Goal: Task Accomplishment & Management: Manage account settings

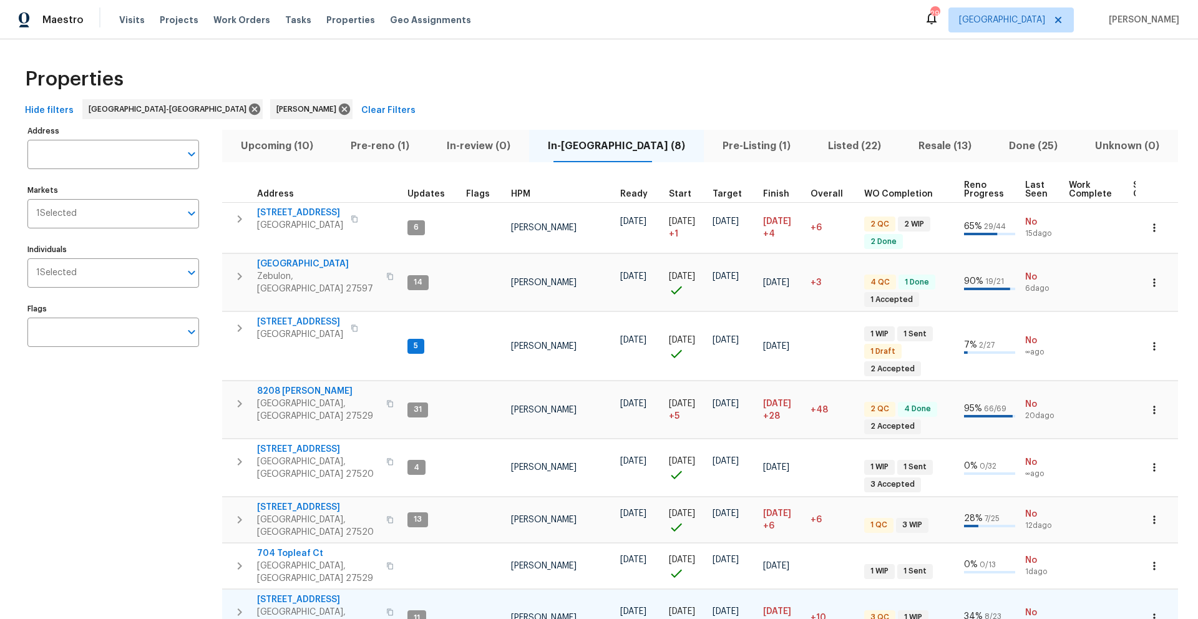
click at [308, 594] on span "[STREET_ADDRESS]" at bounding box center [318, 600] width 122 height 12
click at [718, 144] on span "Pre-Listing (1)" at bounding box center [757, 145] width 91 height 17
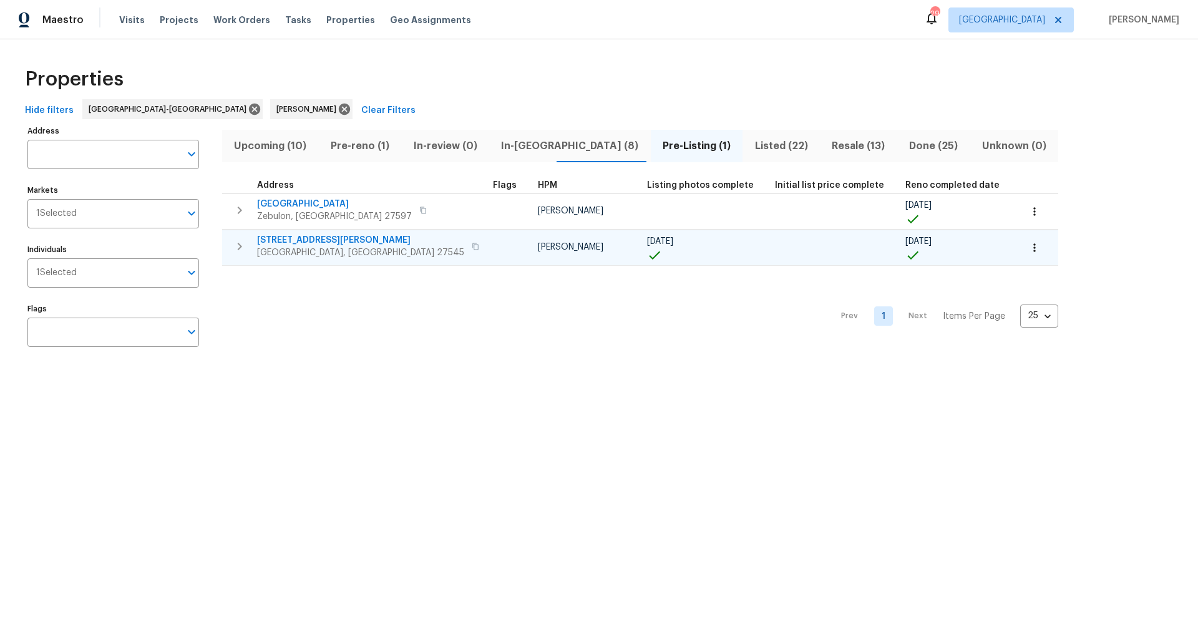
click at [293, 238] on span "1157 Rutledge Landing Dr" at bounding box center [360, 240] width 207 height 12
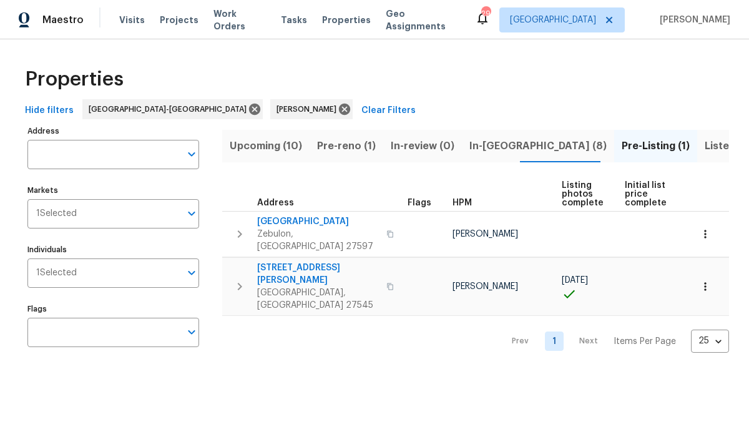
click at [484, 152] on span "In-reno (8)" at bounding box center [537, 145] width 137 height 17
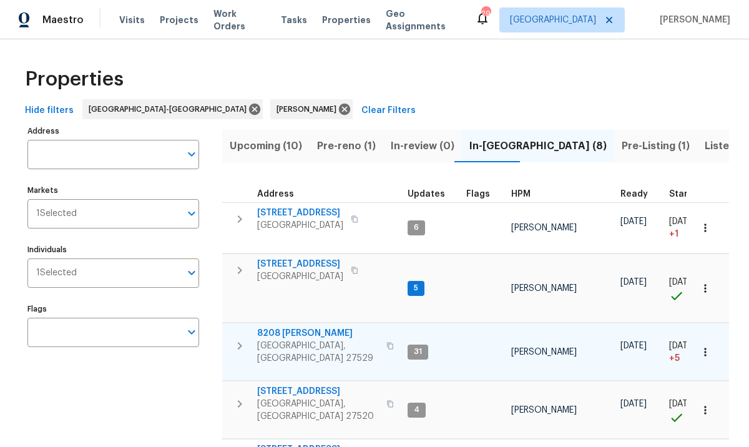
scroll to position [225, 0]
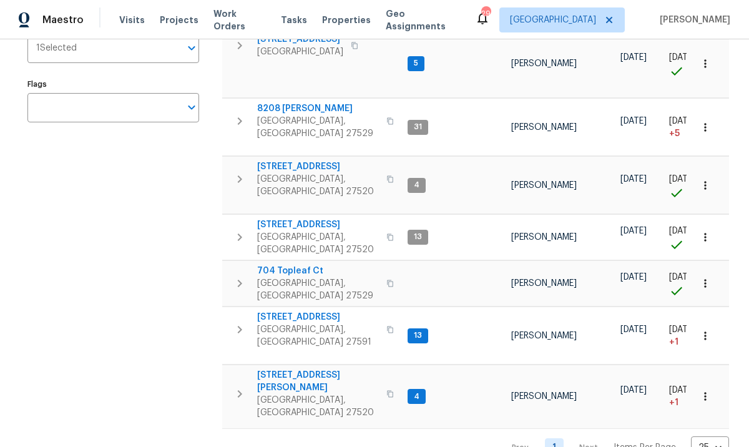
click at [115, 299] on div "Address Address Markets 1 Selected Markets Individuals 1 Selected Individuals F…" at bounding box center [120, 179] width 187 height 562
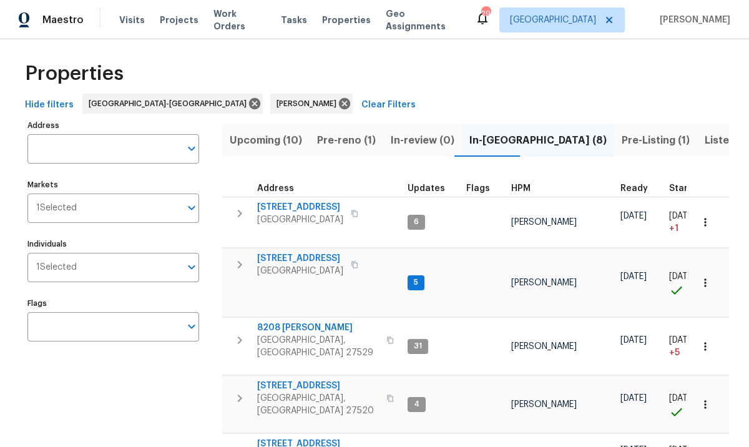
scroll to position [0, 0]
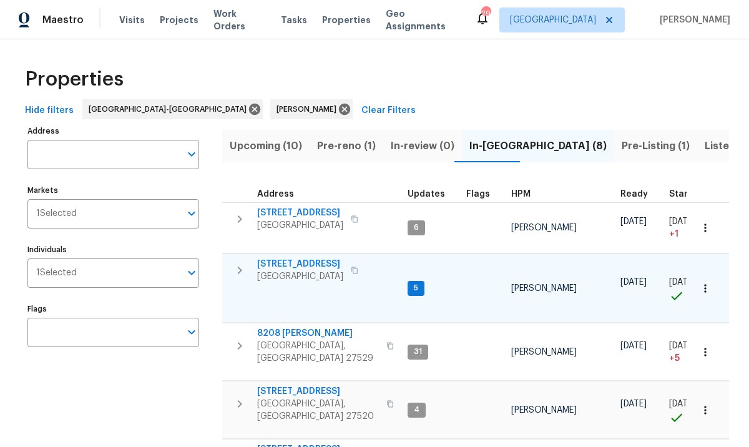
click at [303, 266] on span "105 Redbay Ln" at bounding box center [300, 264] width 86 height 12
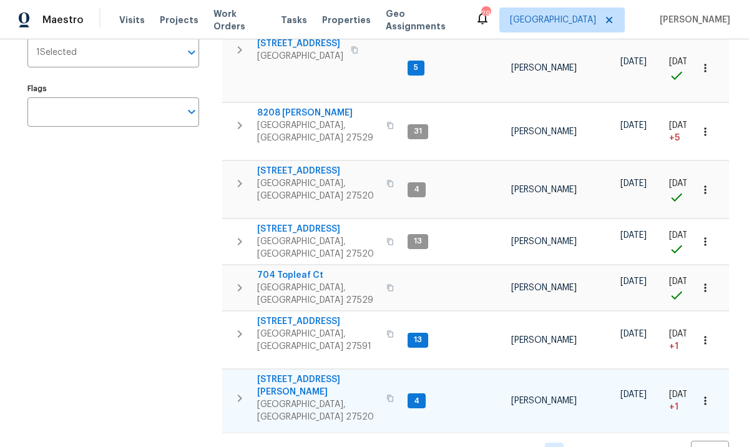
scroll to position [225, 0]
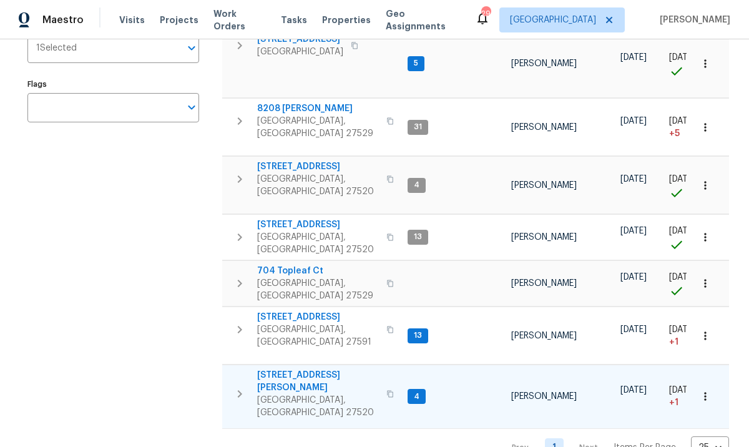
click at [285, 369] on span "134 Santa Gertrudis Dr" at bounding box center [318, 381] width 122 height 25
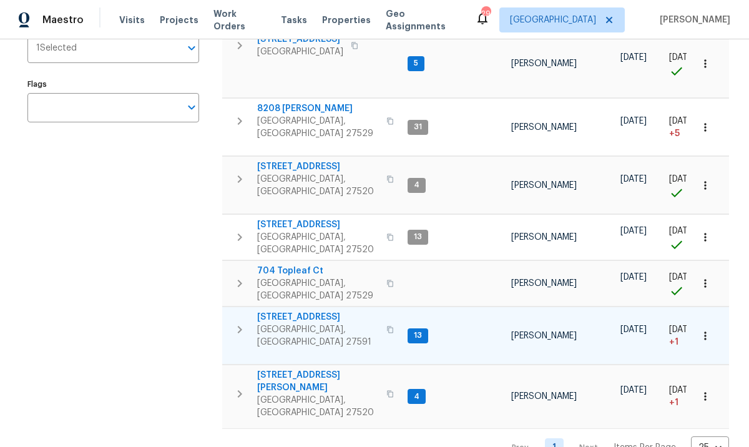
click at [286, 311] on span "404 Helleri Ct" at bounding box center [318, 317] width 122 height 12
click at [307, 311] on span "404 Helleri Ct" at bounding box center [318, 317] width 122 height 12
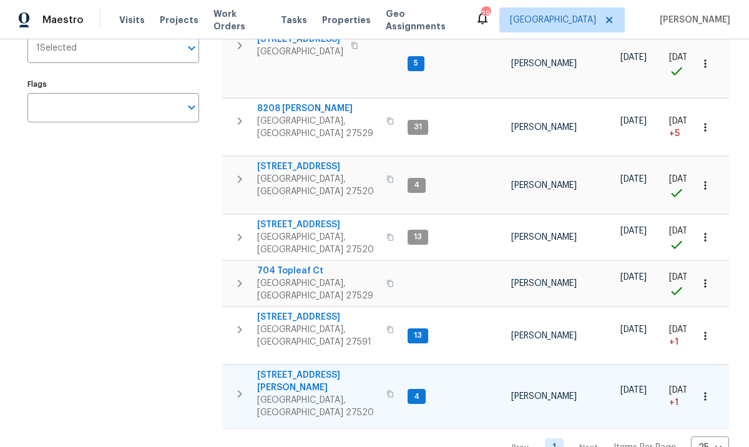
click at [319, 369] on span "134 Santa Gertrudis Dr" at bounding box center [318, 381] width 122 height 25
click at [329, 369] on span "134 Santa Gertrudis Dr" at bounding box center [318, 381] width 122 height 25
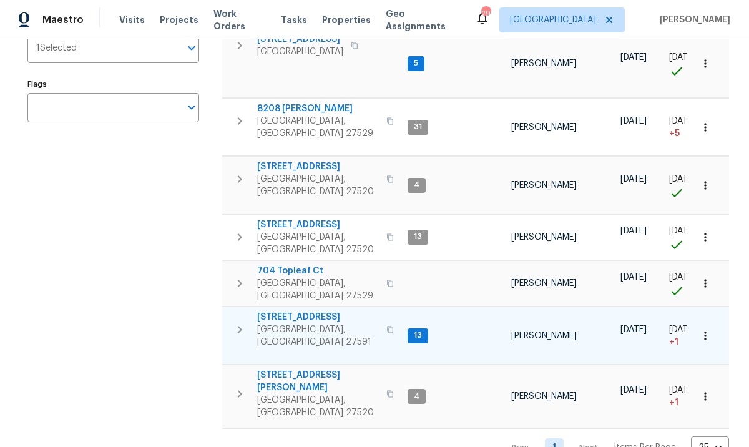
click at [303, 311] on span "404 Helleri Ct" at bounding box center [318, 317] width 122 height 12
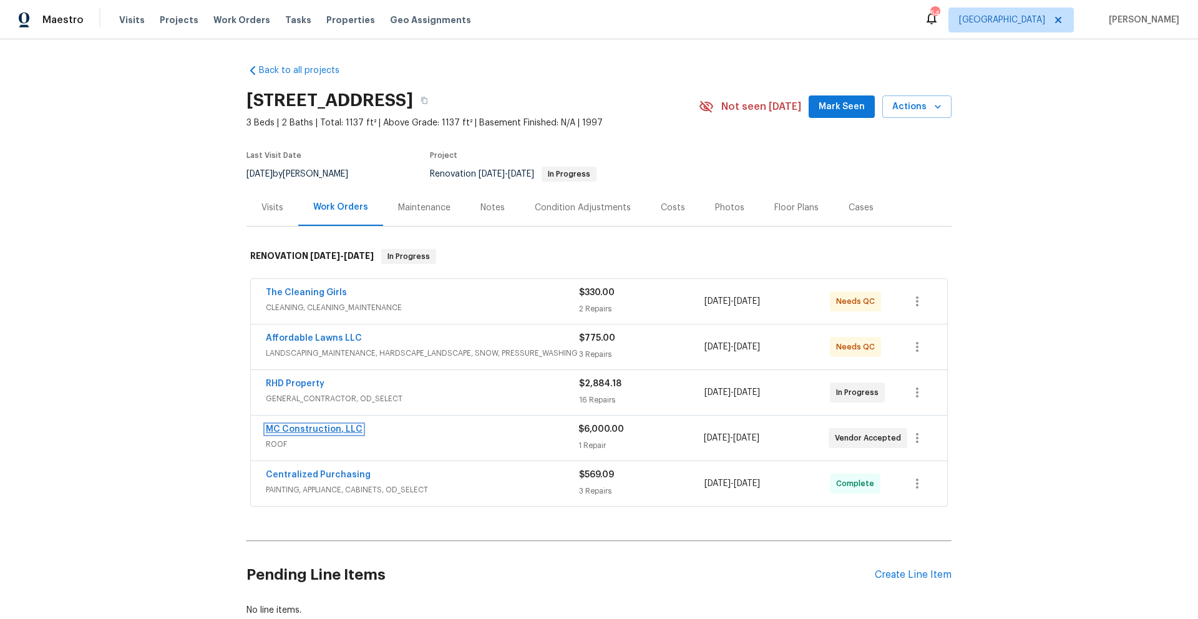
click at [293, 428] on link "MC Construction, LLC" at bounding box center [314, 429] width 97 height 9
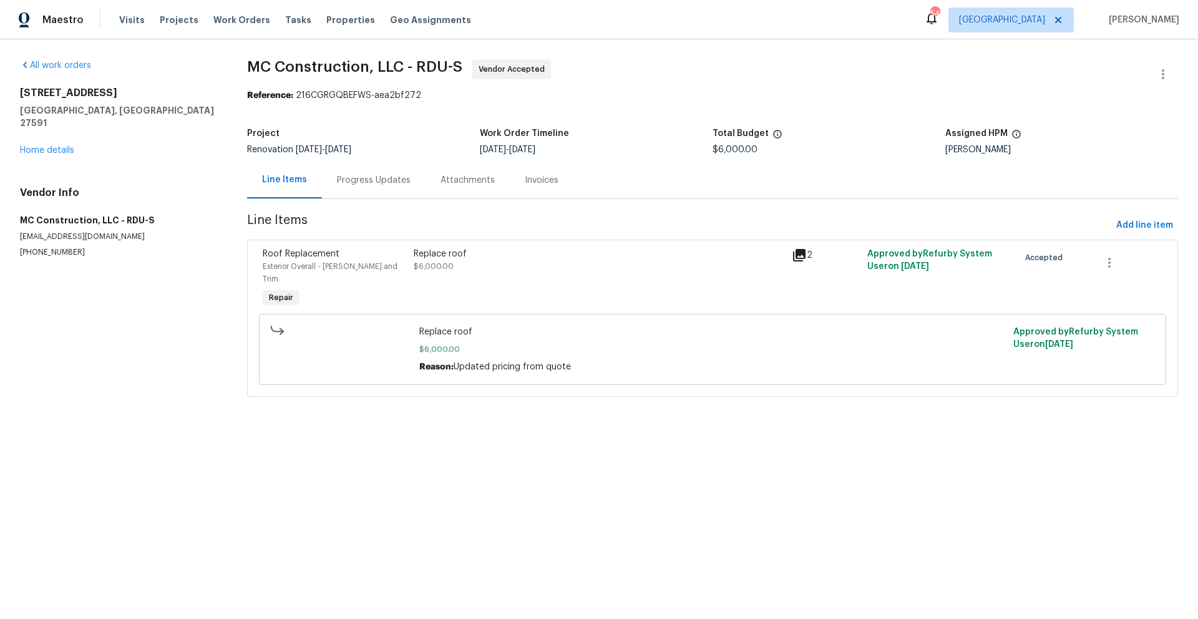
click at [391, 185] on div "Progress Updates" at bounding box center [374, 180] width 74 height 12
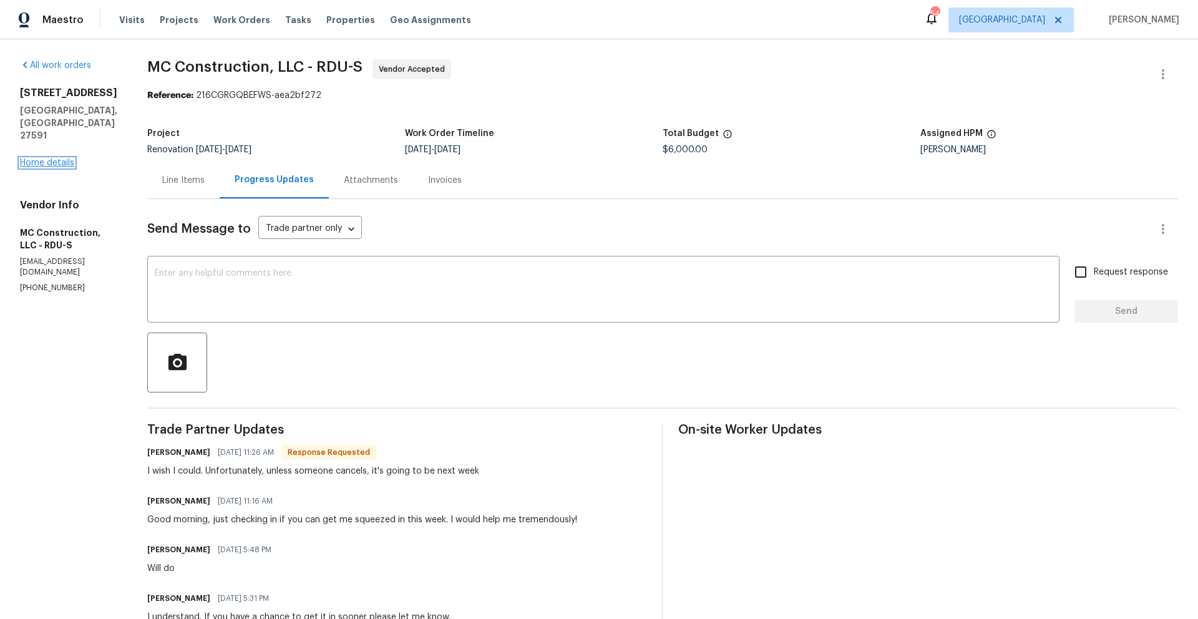
click at [37, 159] on link "Home details" at bounding box center [47, 163] width 54 height 9
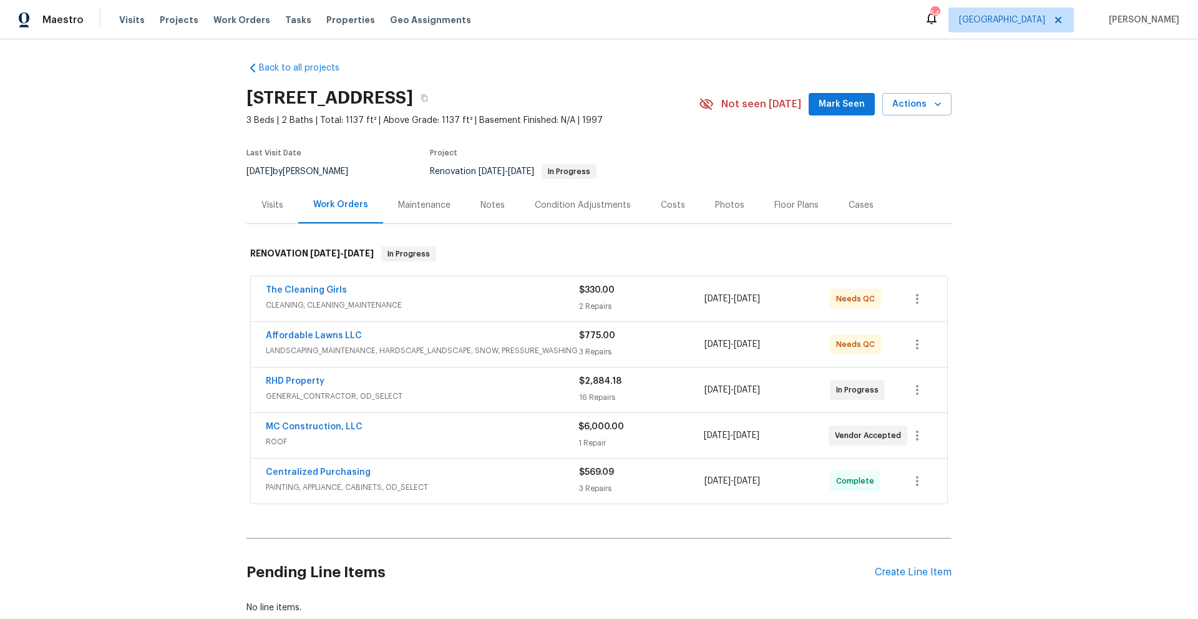
click at [1107, 411] on div "Back to all projects [STREET_ADDRESS][PERSON_NAME] 3 Beds | 2 Baths | Total: 11…" at bounding box center [599, 329] width 1198 height 580
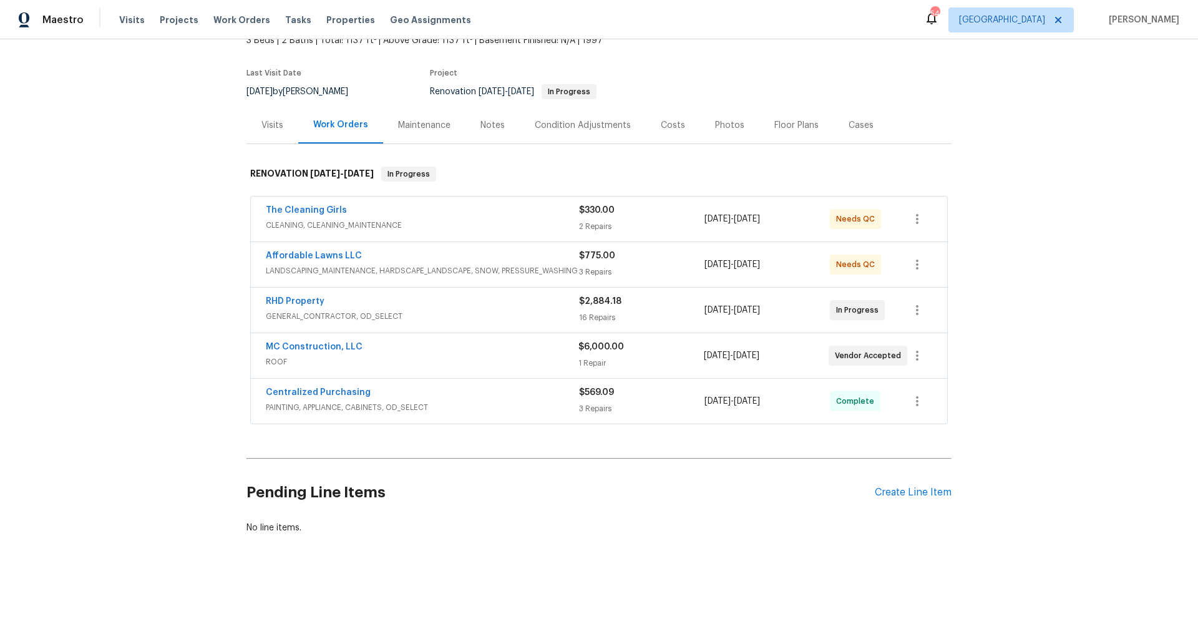
scroll to position [92, 0]
click at [334, 343] on link "MC Construction, LLC" at bounding box center [314, 347] width 97 height 9
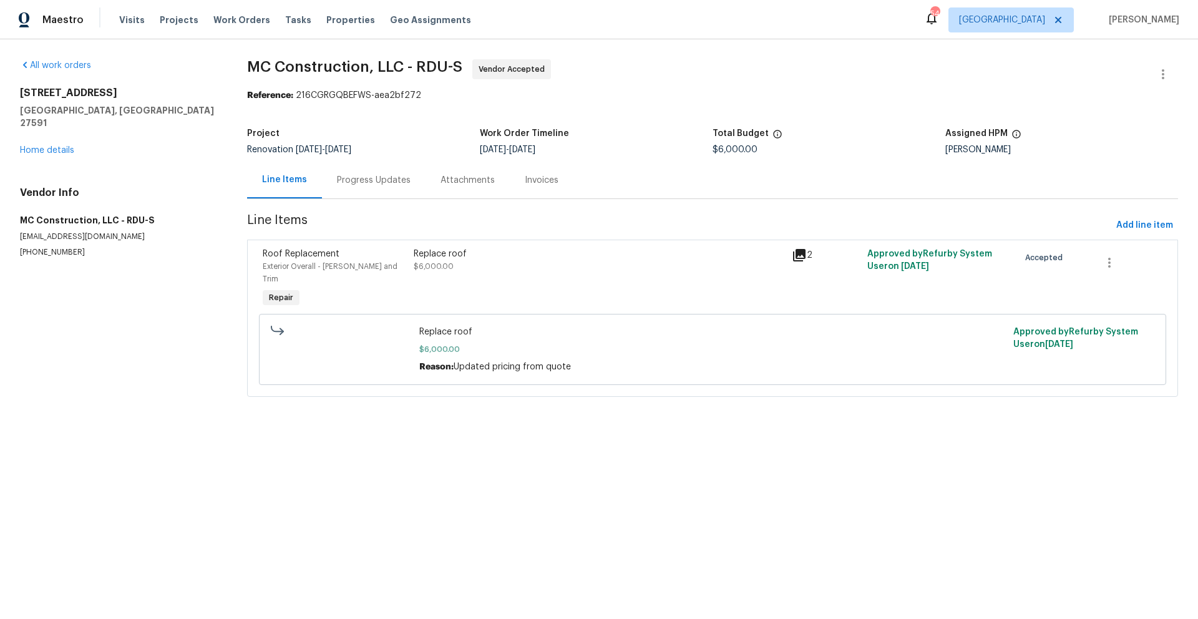
click at [379, 185] on div "Progress Updates" at bounding box center [374, 180] width 74 height 12
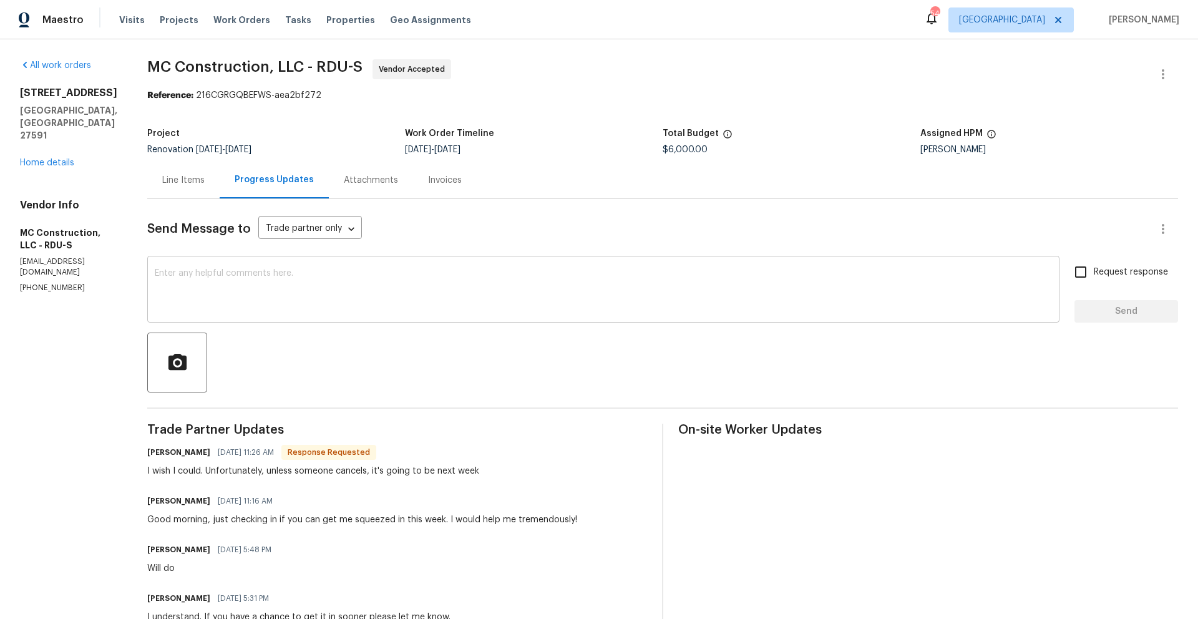
click at [365, 286] on textarea at bounding box center [604, 291] width 898 height 44
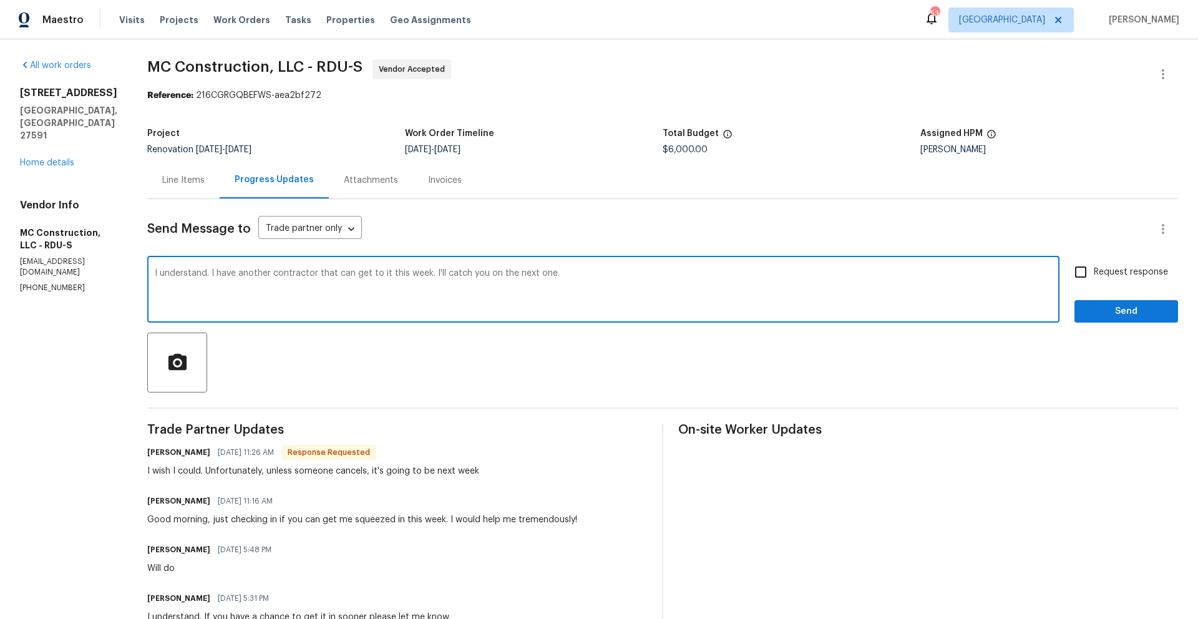
type textarea "I understand. I have another contractor that can get to it this week. I'll catc…"
click at [1075, 275] on input "Request response" at bounding box center [1081, 272] width 26 height 26
checkbox input "true"
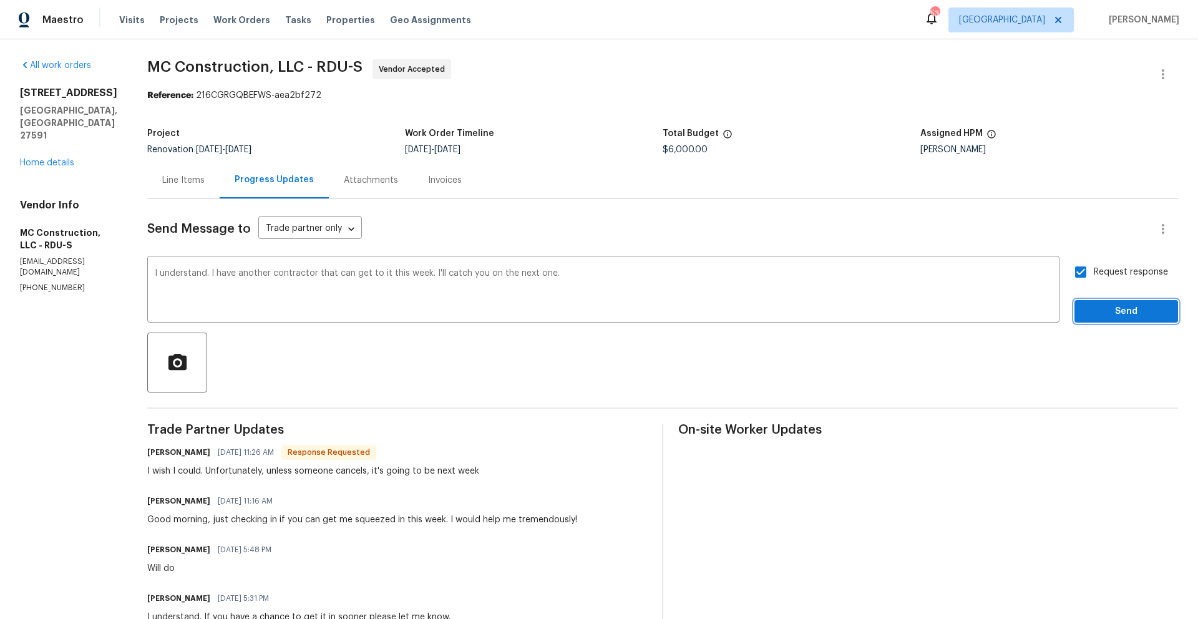
click at [1123, 315] on span "Send" at bounding box center [1127, 312] width 84 height 16
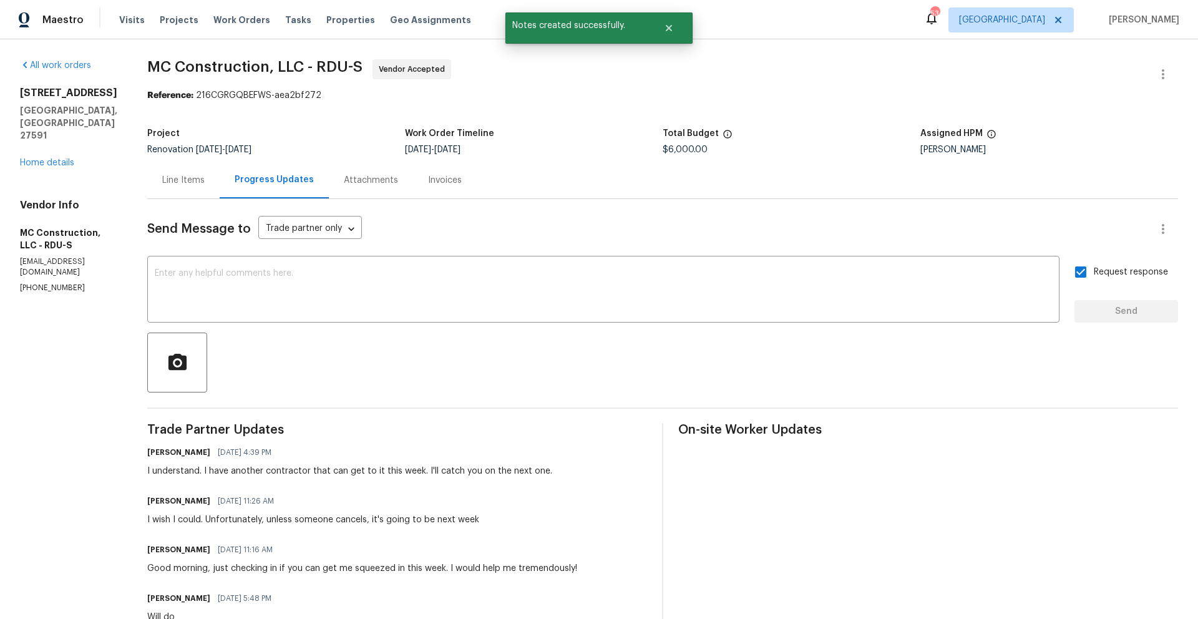
click at [73, 143] on div "404 Helleri Ct Wendell, NC 27591 Home details" at bounding box center [68, 128] width 97 height 82
click at [64, 159] on link "Home details" at bounding box center [47, 163] width 54 height 9
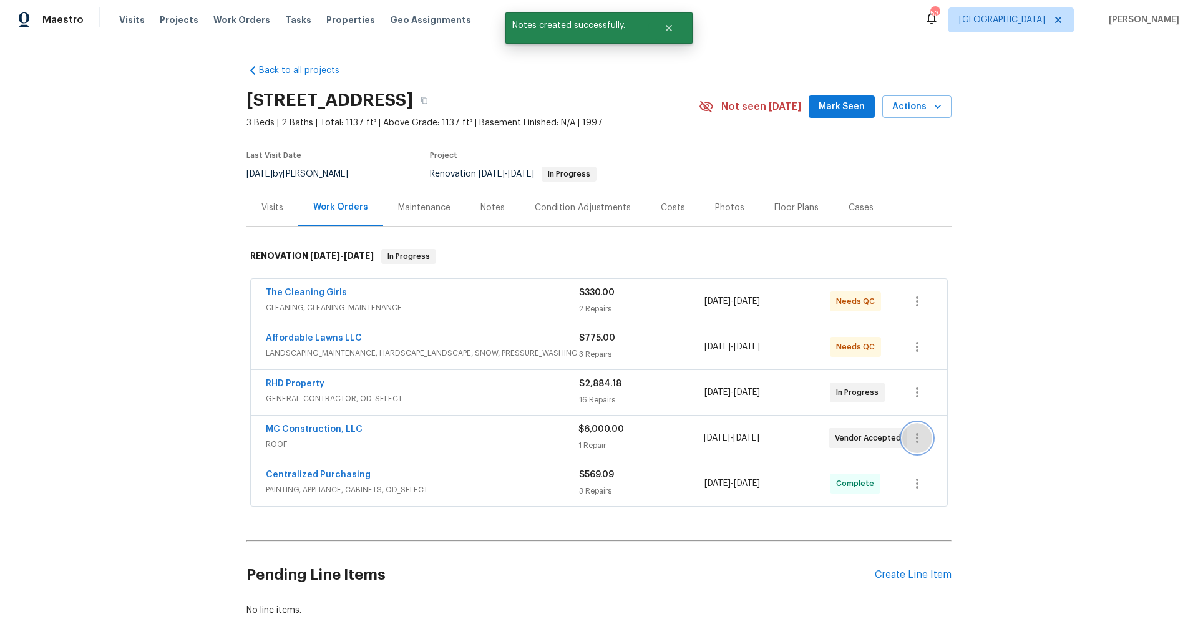
click at [904, 434] on button "button" at bounding box center [918, 438] width 30 height 30
click at [849, 521] on div at bounding box center [599, 309] width 1198 height 619
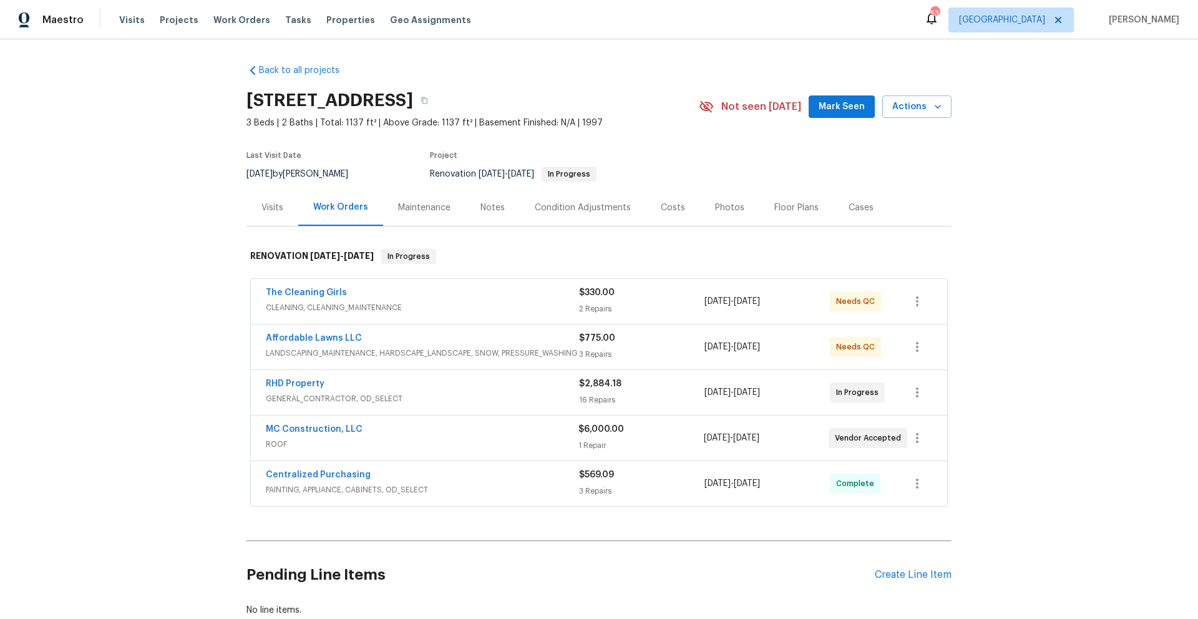
click at [1019, 468] on div "Back to all projects 404 Helleri Ct, Wendell, NC 27591 3 Beds | 2 Baths | Total…" at bounding box center [599, 329] width 1198 height 580
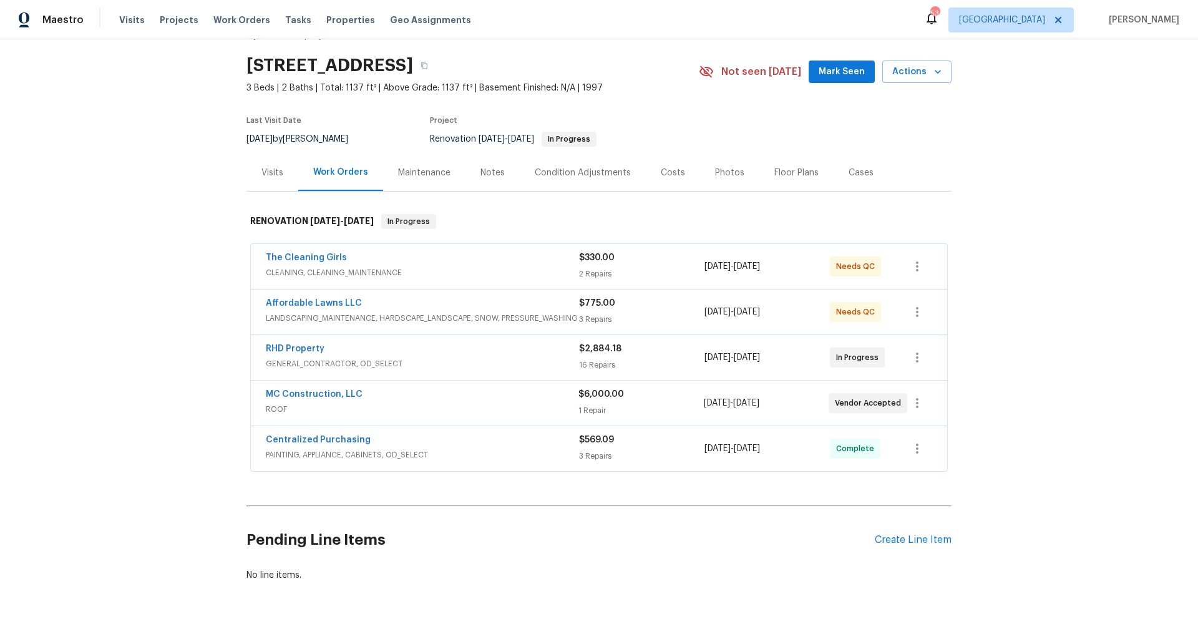
scroll to position [92, 0]
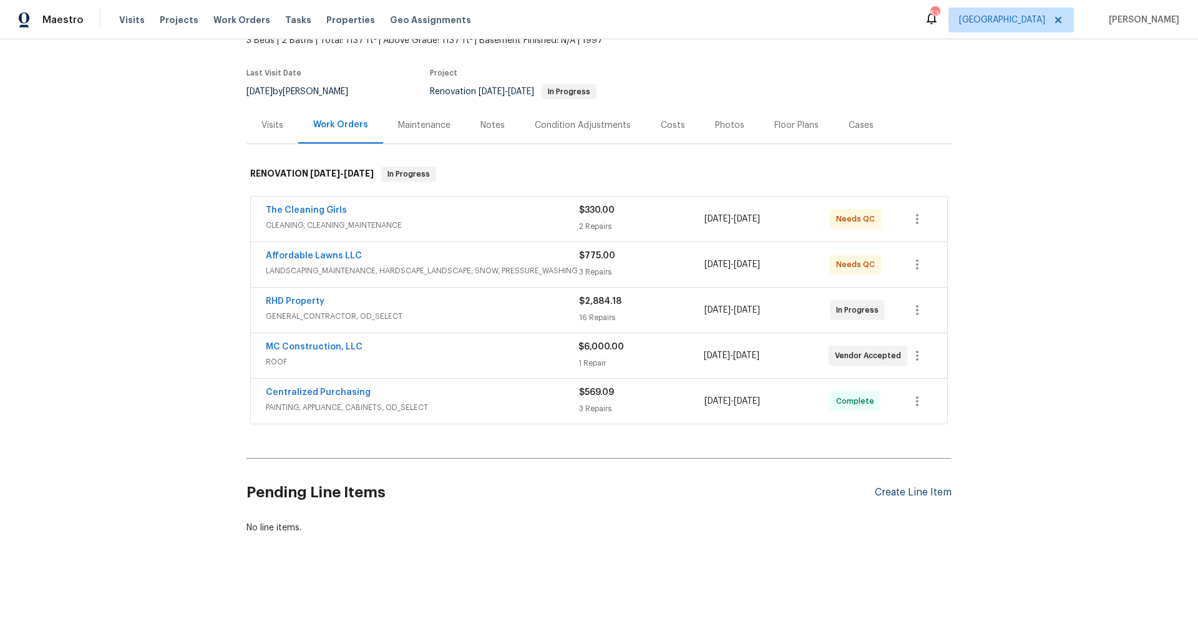
click at [883, 487] on div "Create Line Item" at bounding box center [913, 493] width 77 height 12
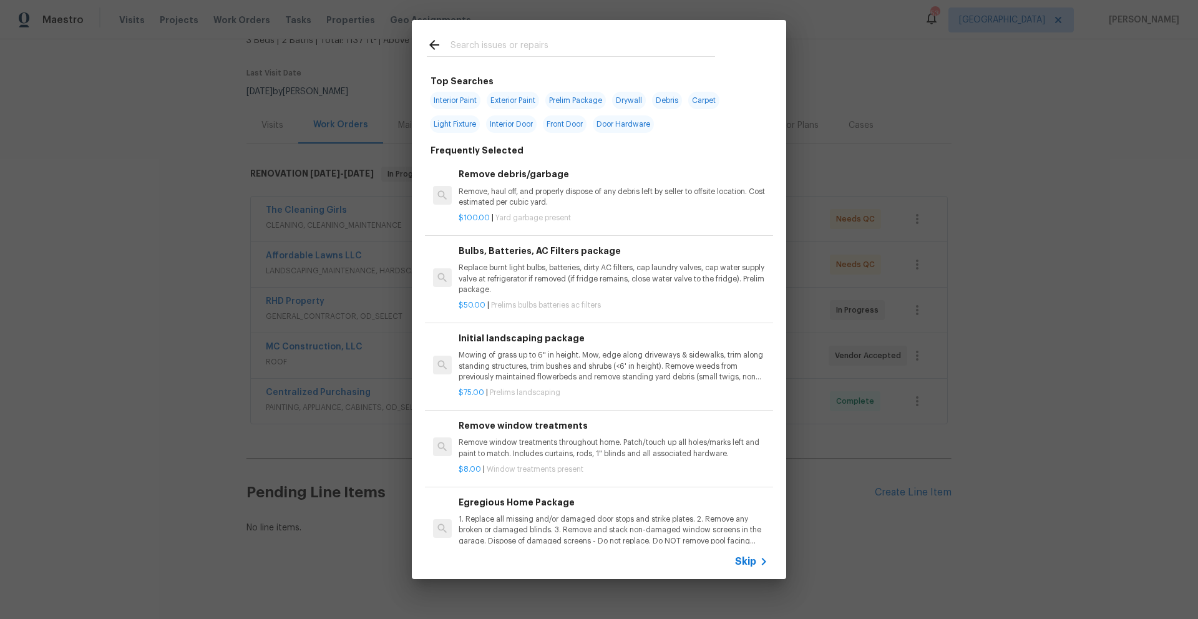
click at [561, 37] on input "text" at bounding box center [583, 46] width 265 height 19
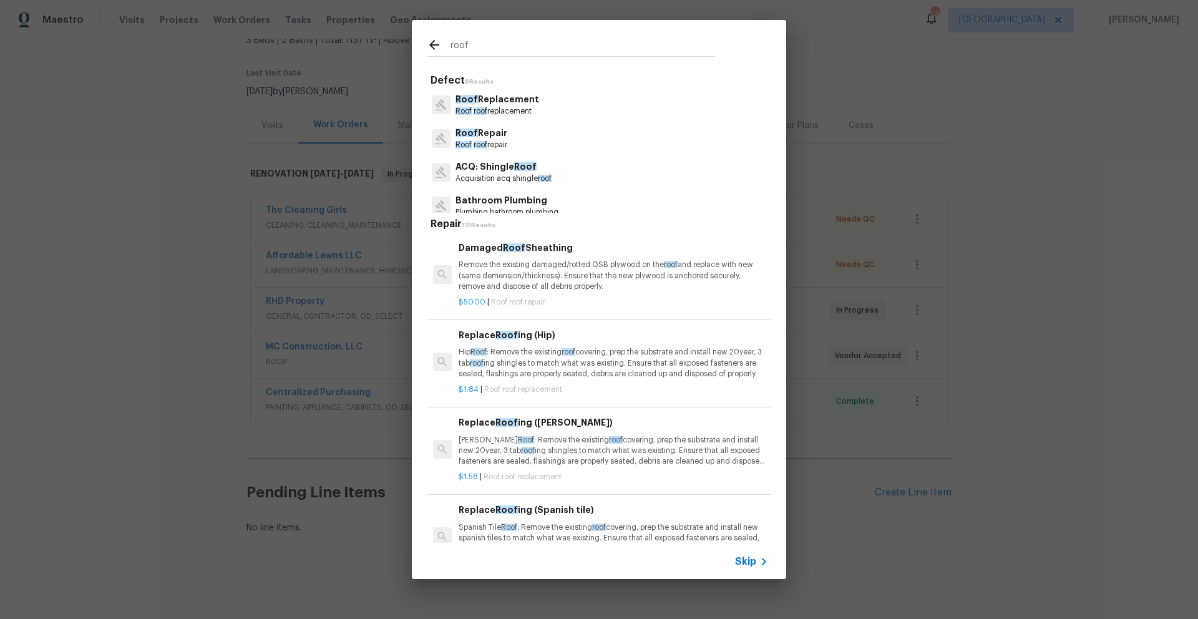
type input "roof"
click at [563, 363] on p "Hip Roof : Remove the existing roof covering, prep the substrate and install ne…" at bounding box center [614, 363] width 310 height 32
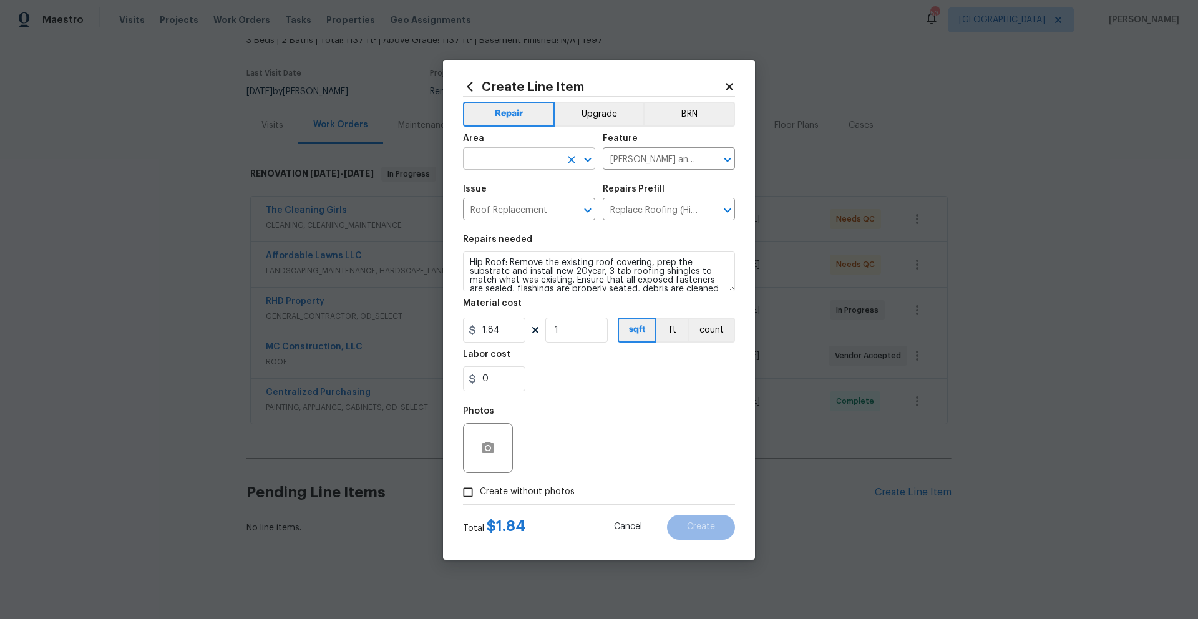
click at [507, 159] on input "text" at bounding box center [511, 159] width 97 height 19
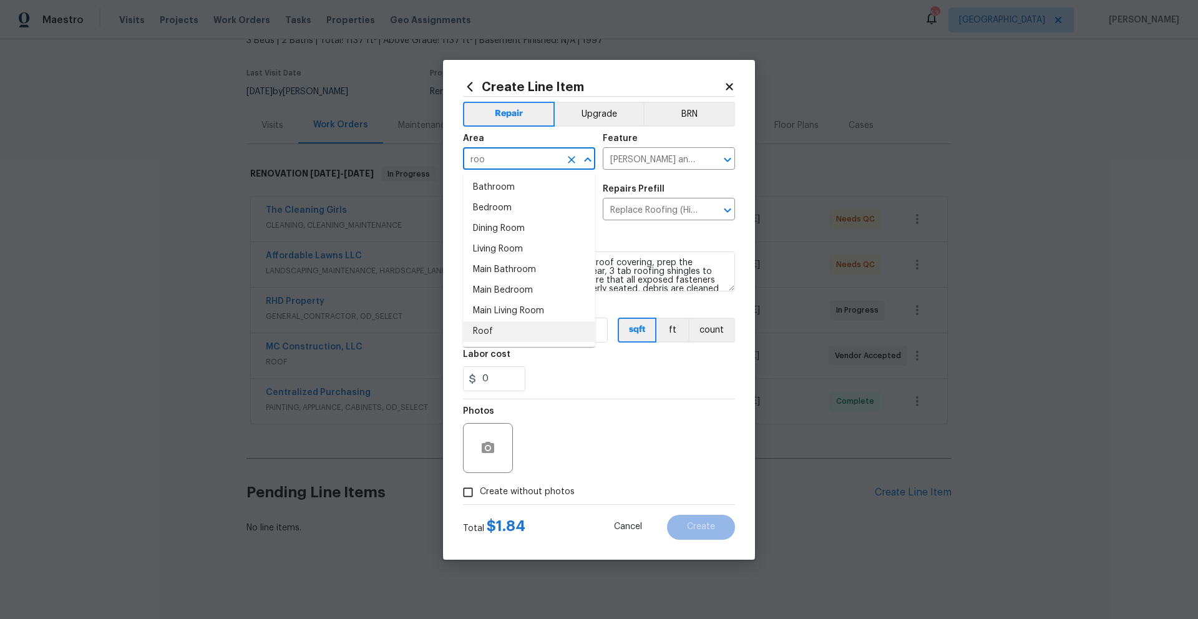
click at [499, 333] on li "Roof" at bounding box center [529, 331] width 132 height 21
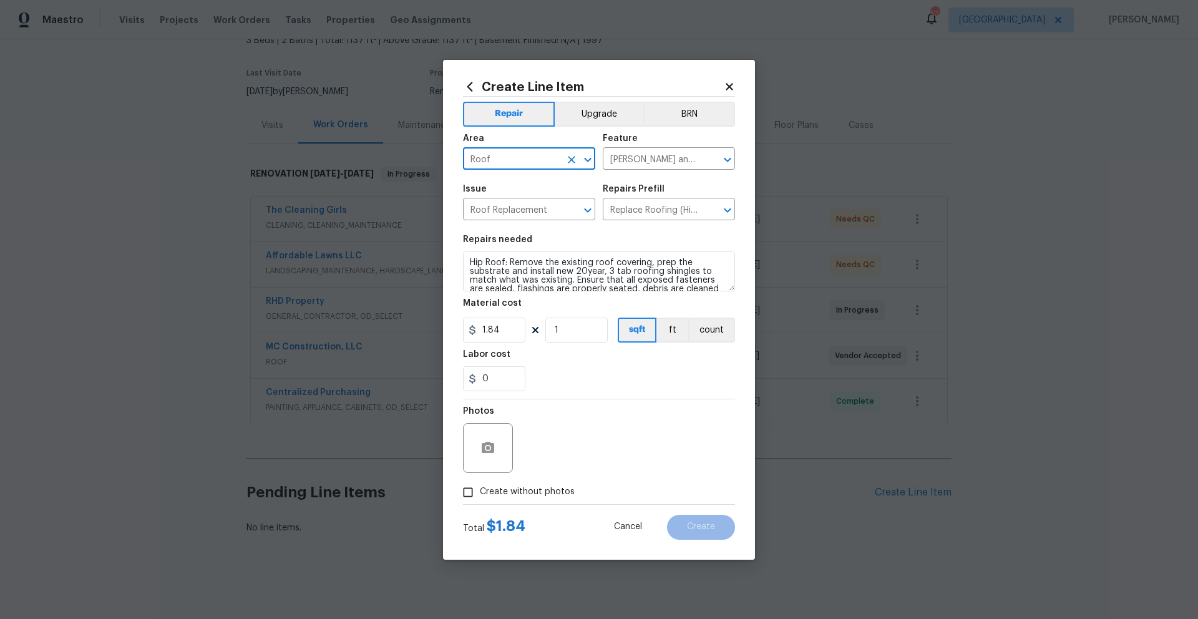
type input "Roof"
click at [500, 335] on input "1.84" at bounding box center [494, 330] width 62 height 25
type input "6000"
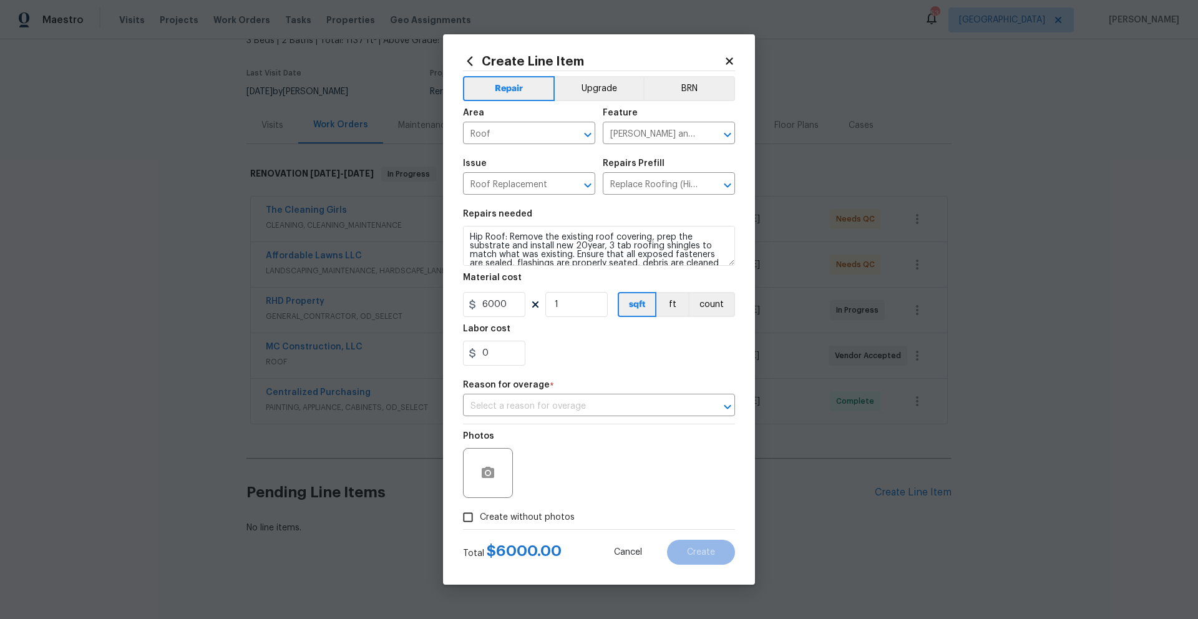
click at [571, 366] on section "Repairs needed Hip Roof: Remove the existing roof covering, prep the substrate …" at bounding box center [599, 287] width 272 height 171
click at [565, 406] on input "text" at bounding box center [581, 406] width 237 height 19
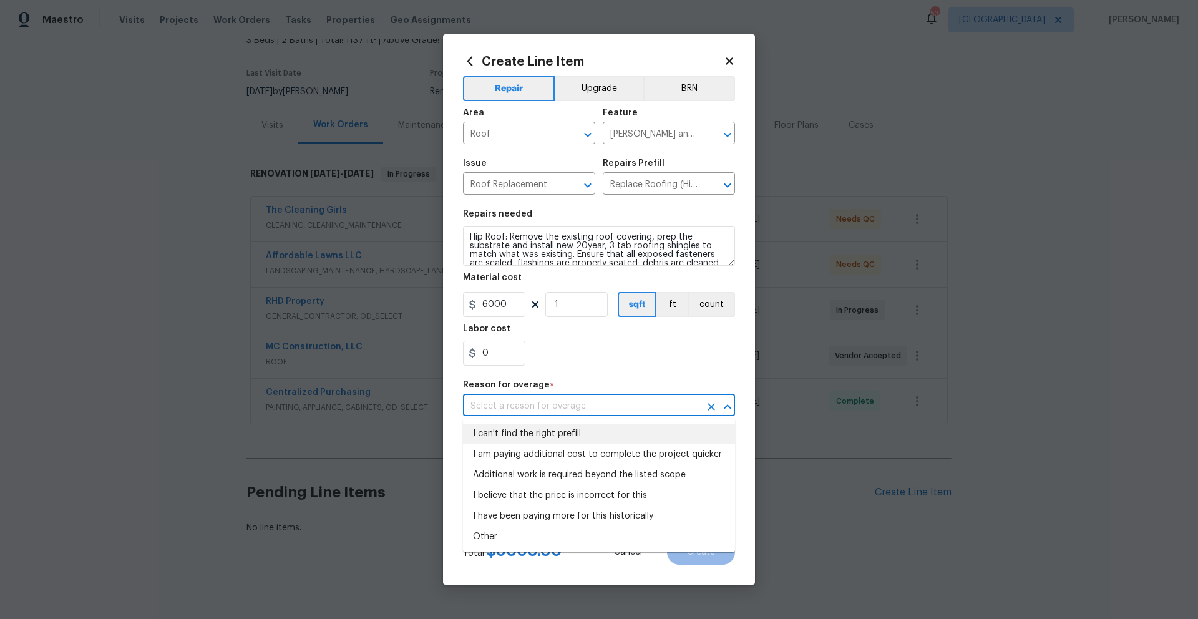
click at [570, 435] on li "I can't find the right prefill" at bounding box center [599, 434] width 272 height 21
type input "I can't find the right prefill"
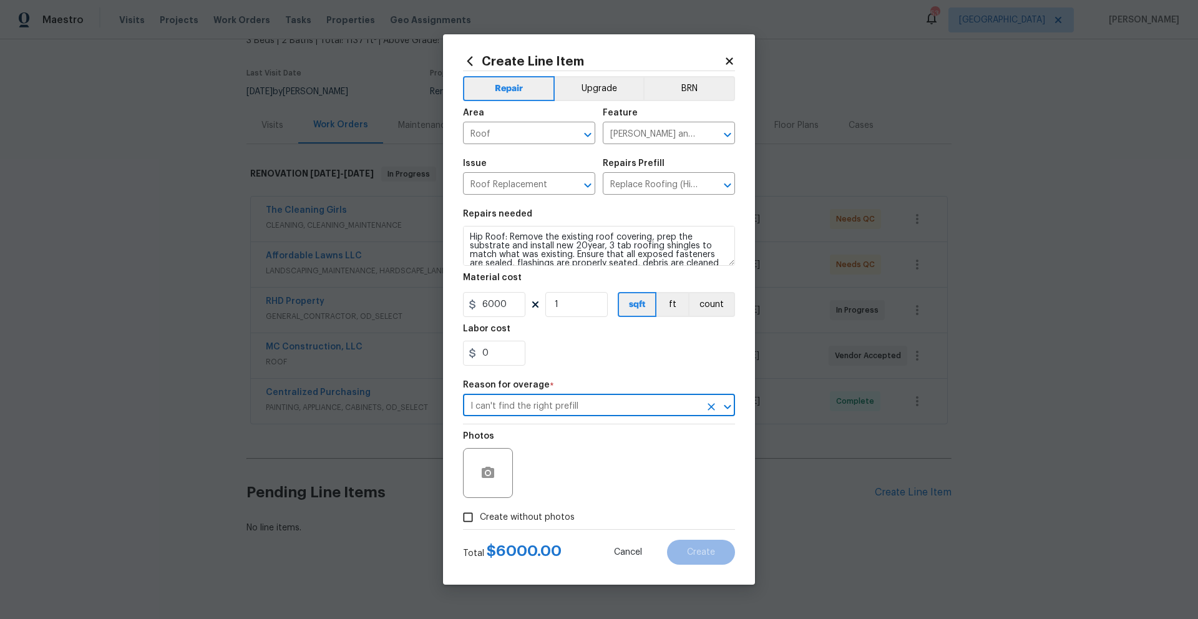
click at [602, 369] on section "Repairs needed Hip Roof: Remove the existing roof covering, prep the substrate …" at bounding box center [599, 287] width 272 height 171
click at [471, 523] on input "Create without photos" at bounding box center [468, 518] width 24 height 24
checkbox input "true"
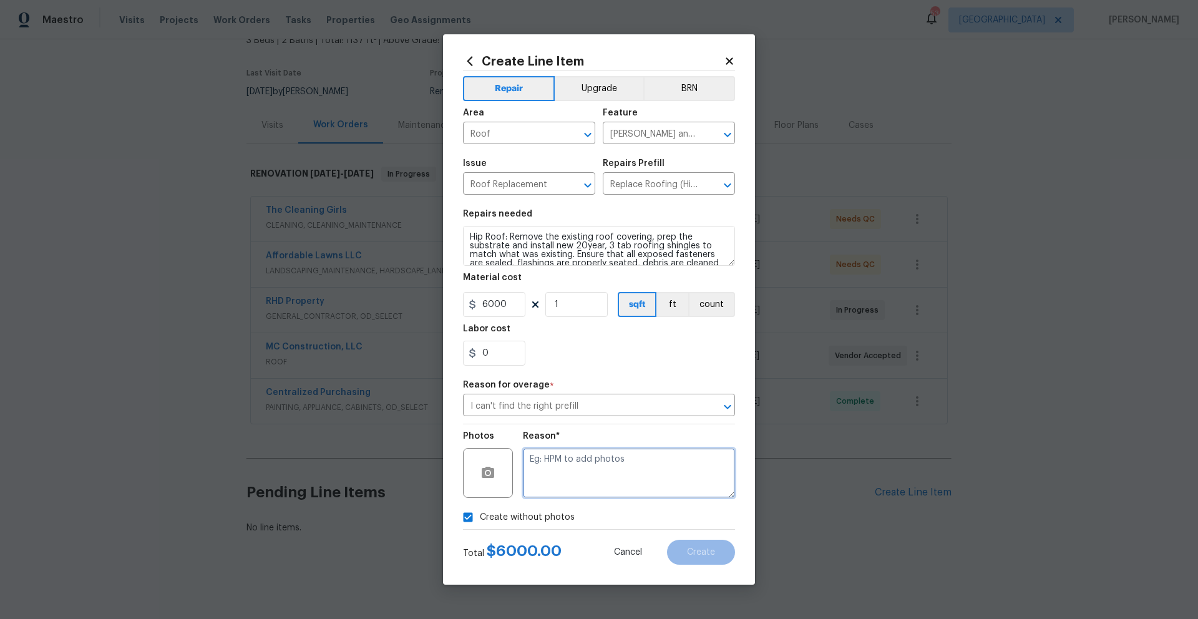
click at [571, 485] on textarea at bounding box center [629, 473] width 212 height 50
type textarea "W"
click at [679, 463] on textarea "Created on computer will add from ipad." at bounding box center [629, 473] width 212 height 50
type textarea "Created on computer will add from ipad."
click at [704, 551] on span "Create" at bounding box center [701, 552] width 28 height 9
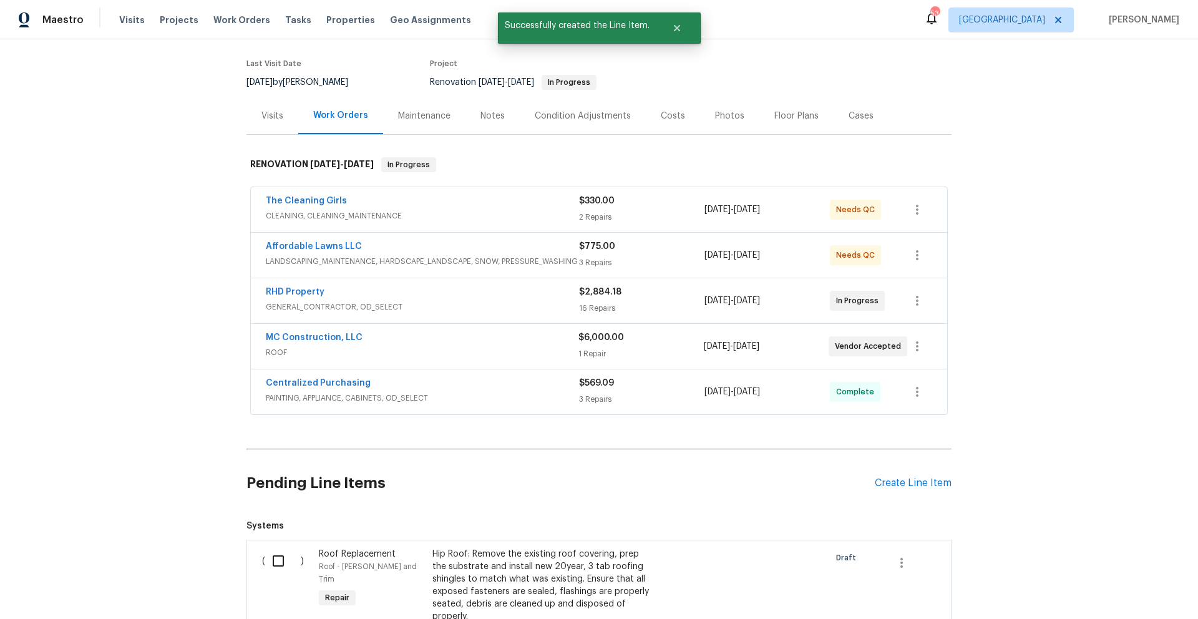
click at [272, 562] on input "checkbox" at bounding box center [283, 561] width 36 height 26
checkbox input "true"
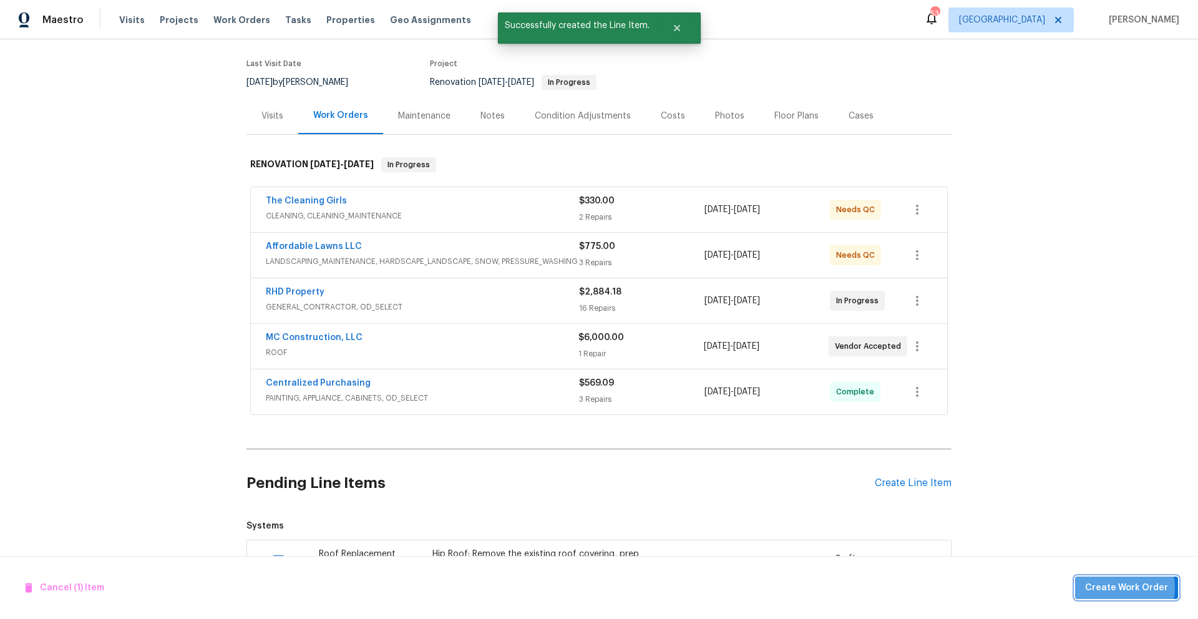
click at [1122, 587] on span "Create Work Order" at bounding box center [1126, 588] width 83 height 16
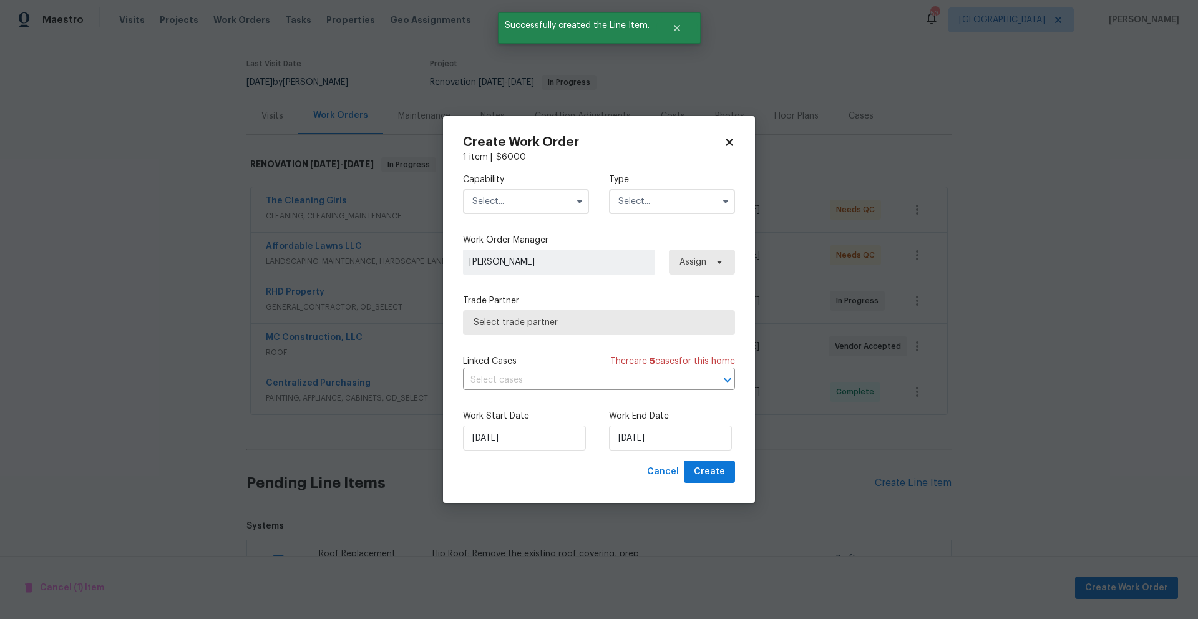
click at [562, 203] on input "text" at bounding box center [526, 201] width 126 height 25
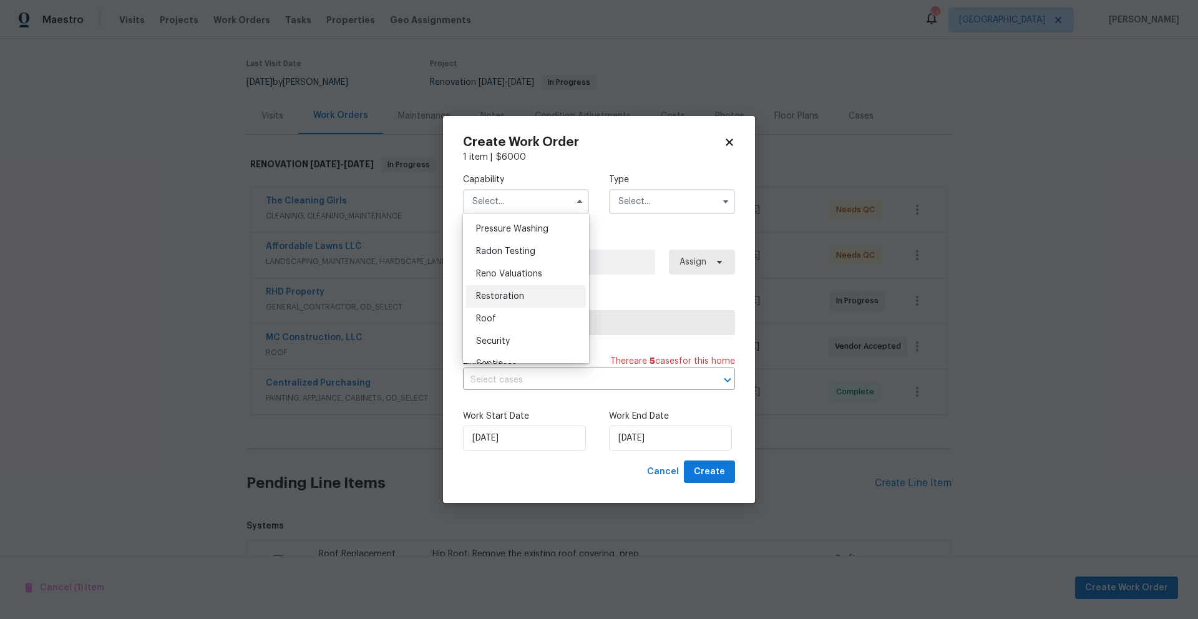
scroll to position [1183, 0]
click at [556, 329] on div "Roof" at bounding box center [526, 317] width 120 height 22
type input "Roof"
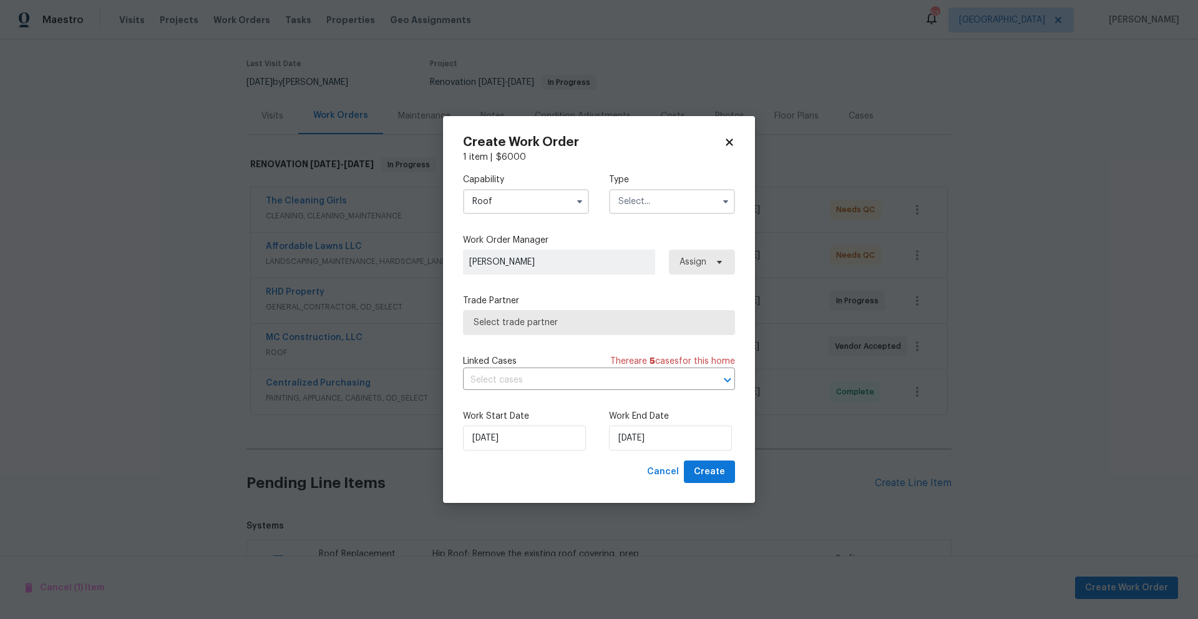
click at [633, 209] on input "text" at bounding box center [672, 201] width 126 height 25
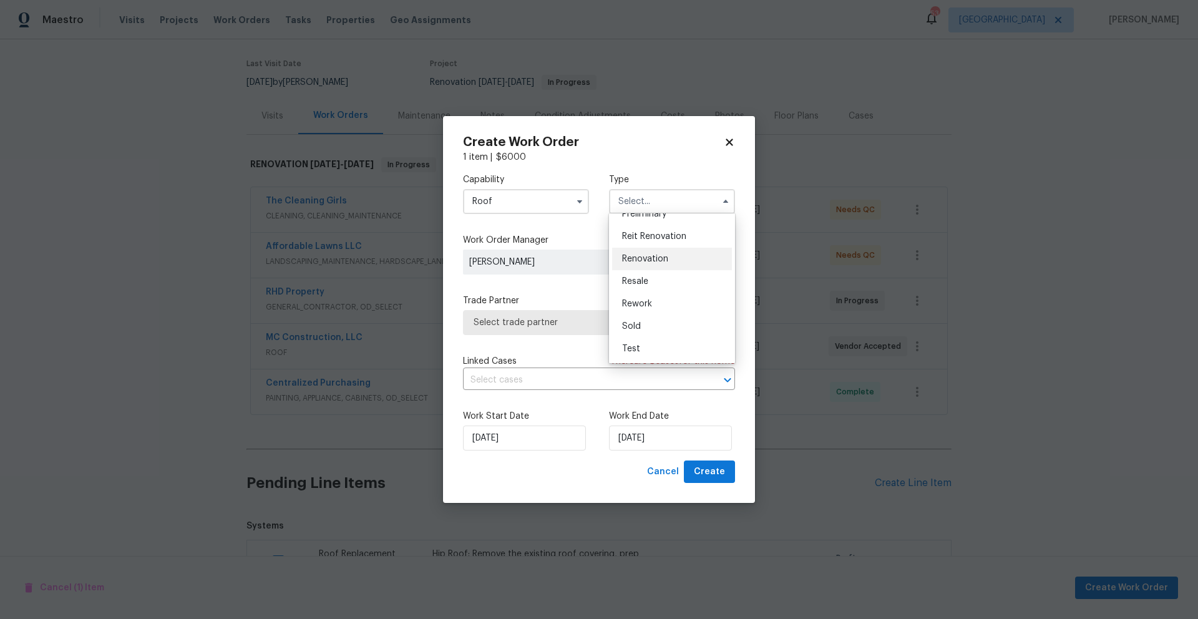
click at [662, 260] on span "Renovation" at bounding box center [645, 259] width 46 height 9
type input "Renovation"
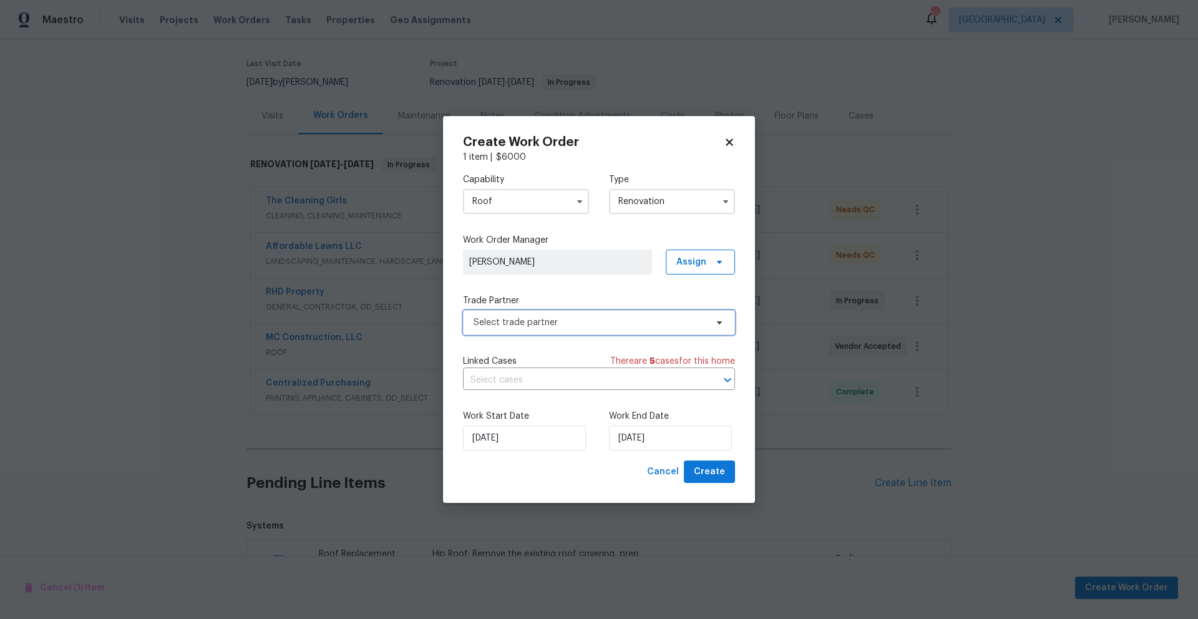
click at [627, 321] on span "Select trade partner" at bounding box center [590, 322] width 233 height 12
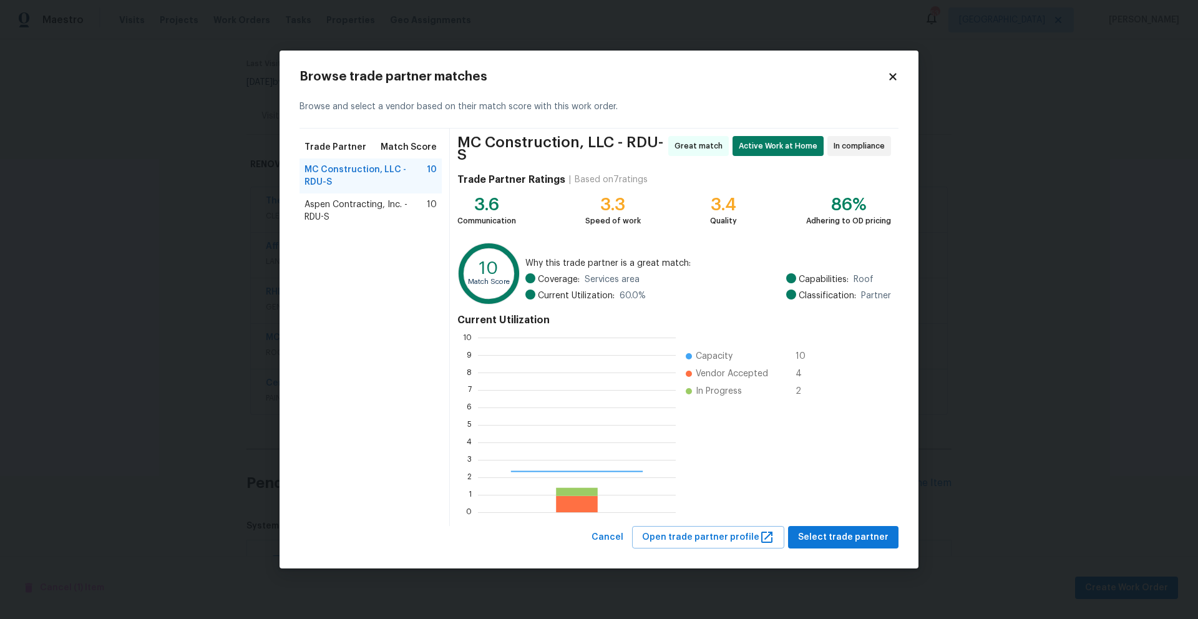
scroll to position [165, 189]
click at [352, 212] on span "Aspen Contracting, Inc. - RDU-S" at bounding box center [366, 210] width 122 height 25
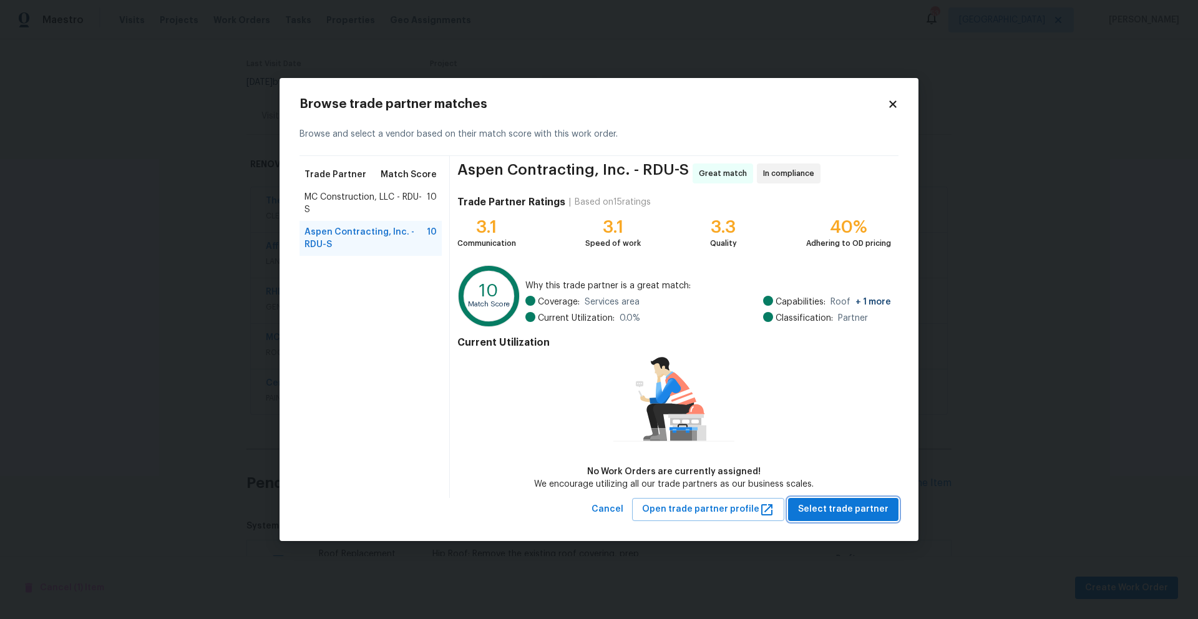
click at [838, 511] on span "Select trade partner" at bounding box center [843, 510] width 91 height 16
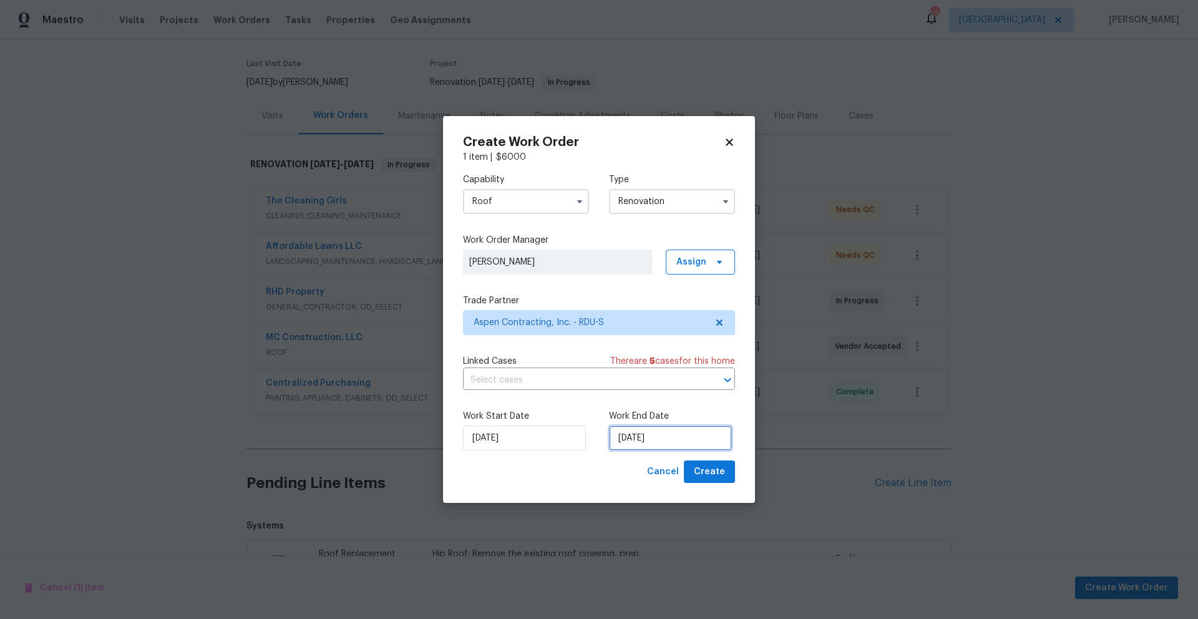
click at [689, 432] on input "[DATE]" at bounding box center [670, 438] width 123 height 25
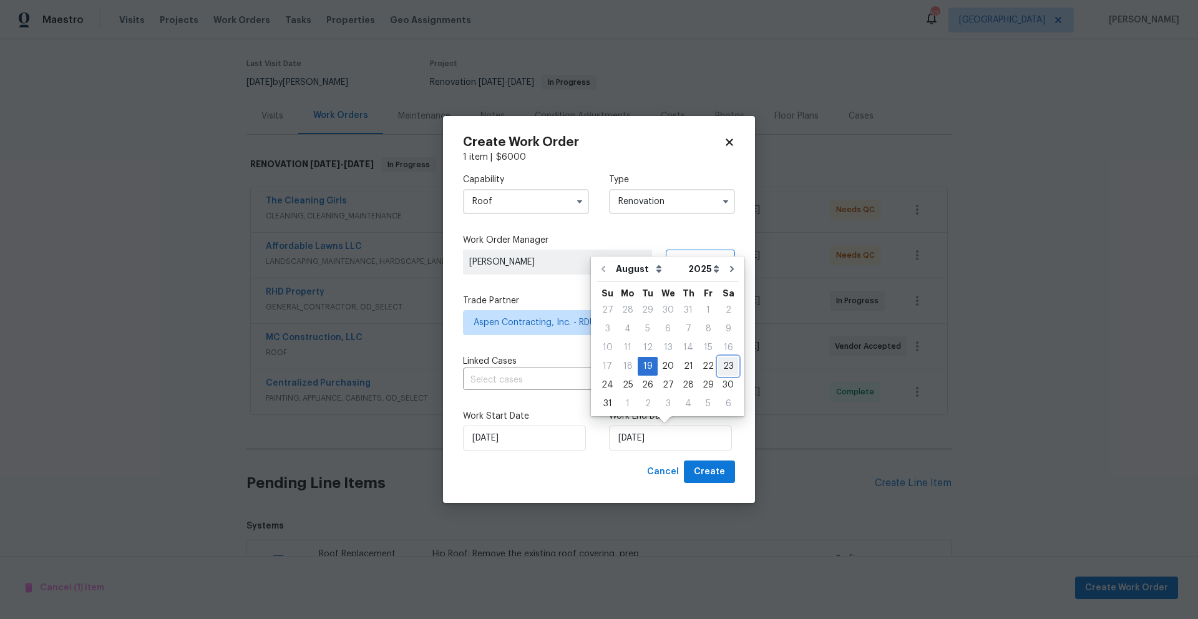
click at [725, 370] on div "23" at bounding box center [728, 366] width 20 height 17
type input "[DATE]"
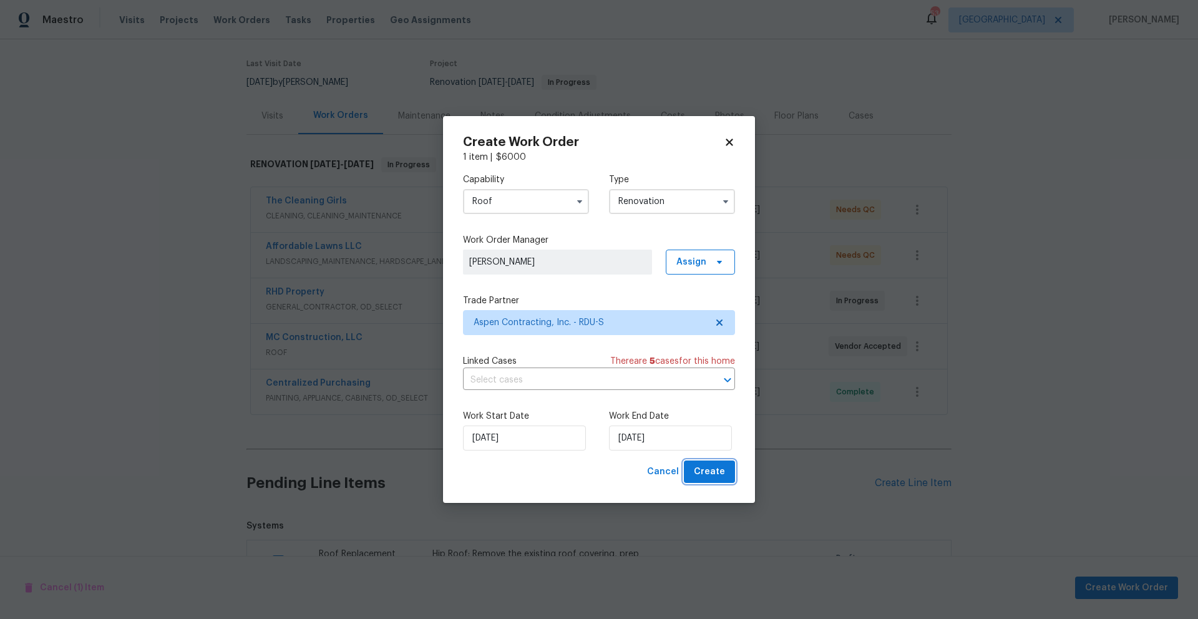
click at [717, 476] on span "Create" at bounding box center [709, 472] width 31 height 16
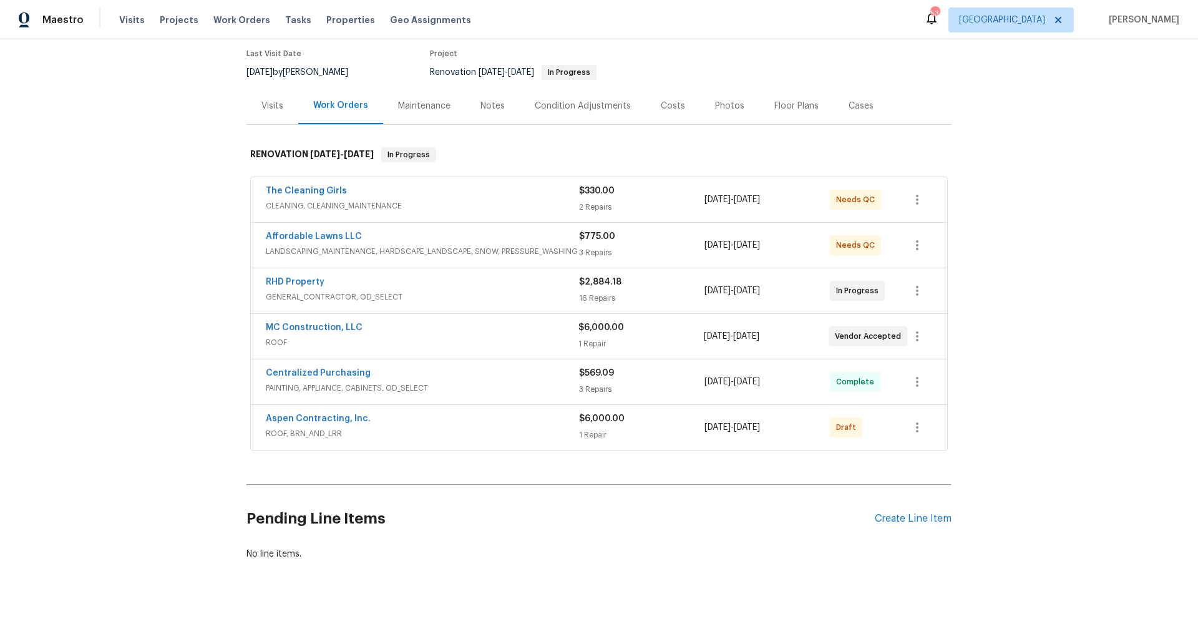
scroll to position [105, 0]
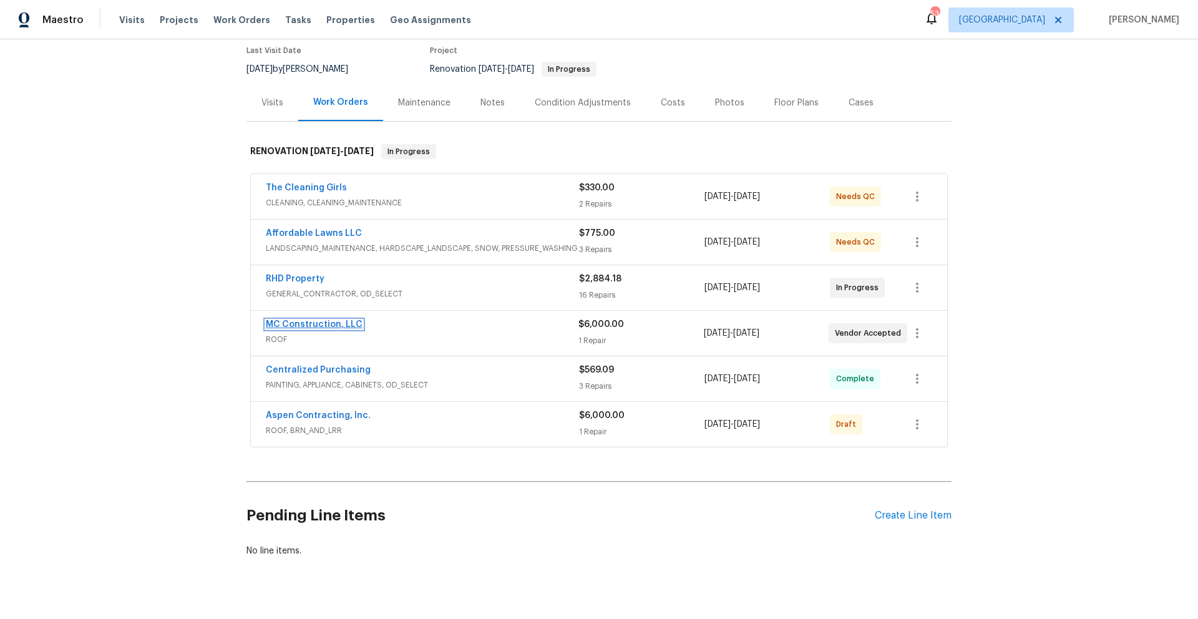
click at [342, 326] on link "MC Construction, LLC" at bounding box center [314, 324] width 97 height 9
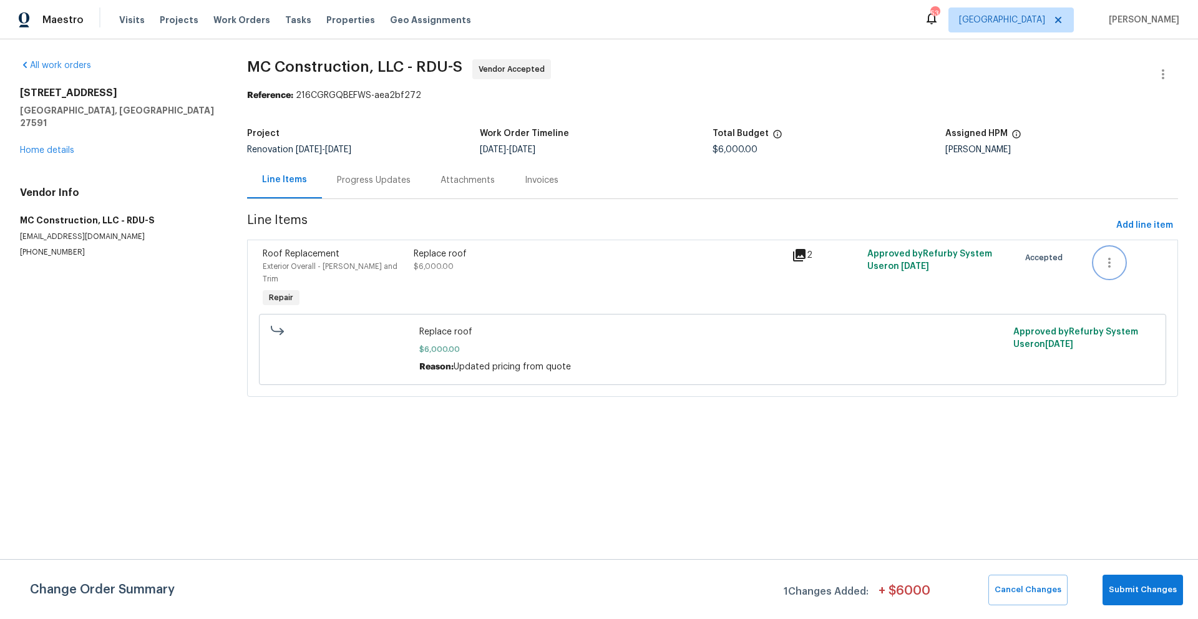
click at [1108, 267] on icon "button" at bounding box center [1109, 262] width 15 height 15
click at [1105, 265] on li "Cancel" at bounding box center [1110, 263] width 48 height 21
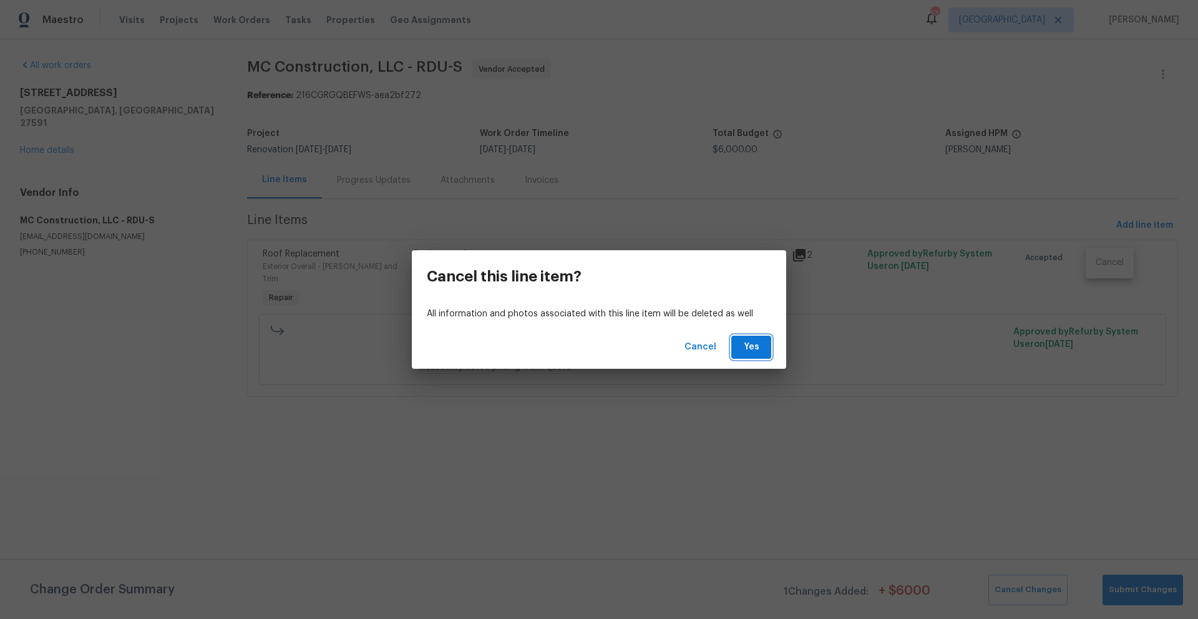
click at [743, 352] on span "Yes" at bounding box center [752, 348] width 20 height 16
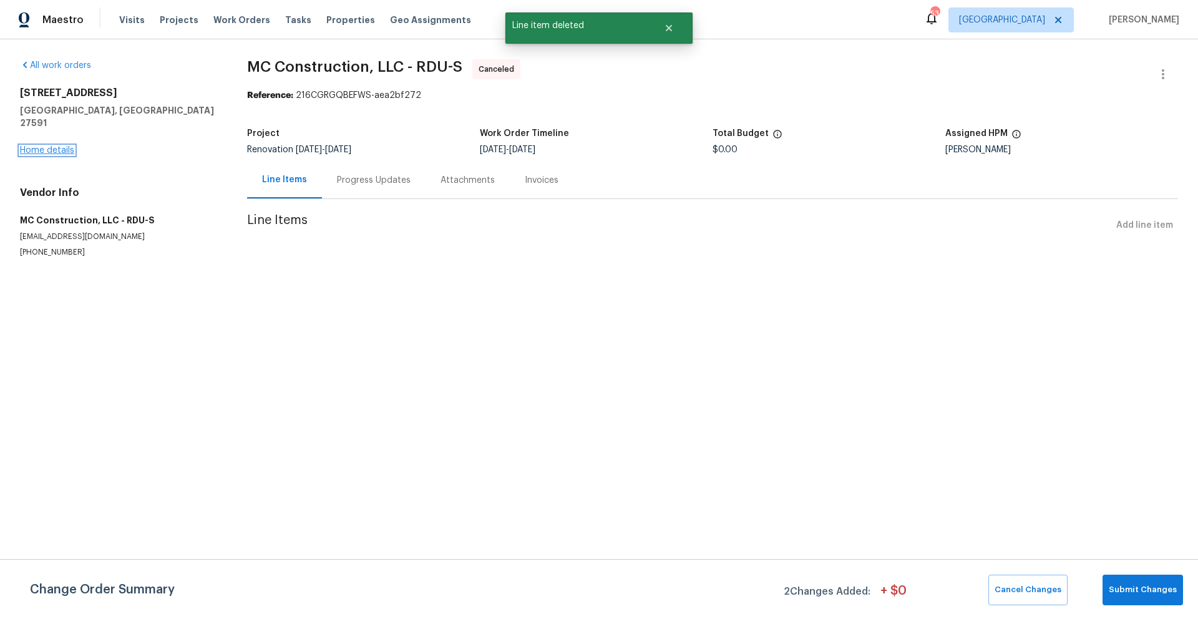
click at [47, 146] on link "Home details" at bounding box center [47, 150] width 54 height 9
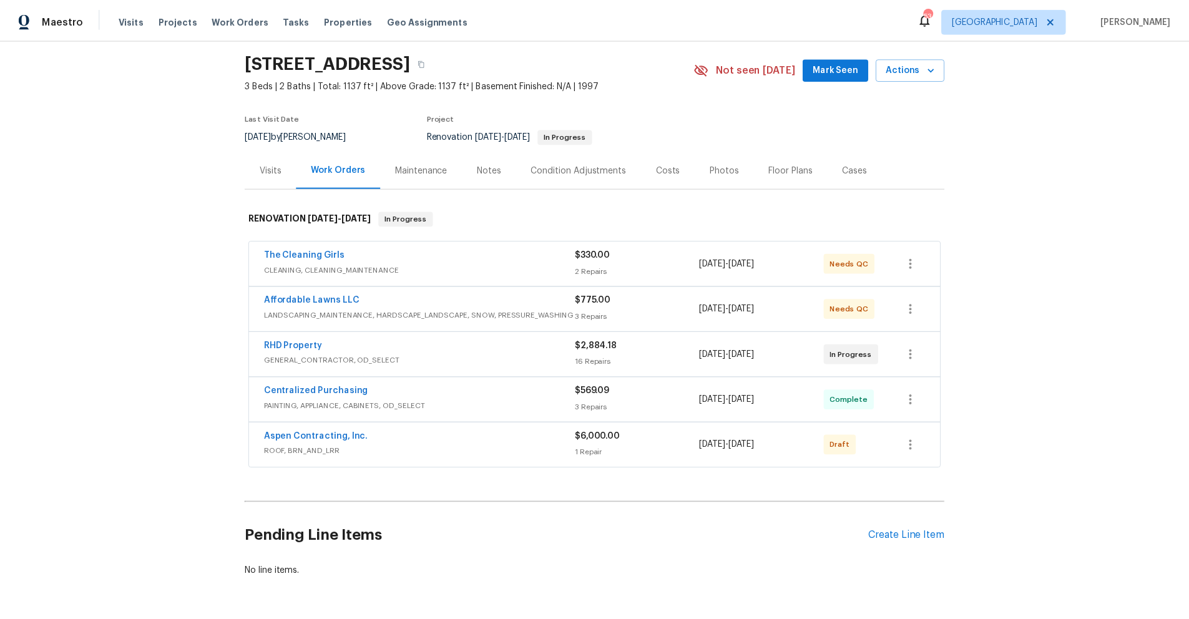
scroll to position [92, 0]
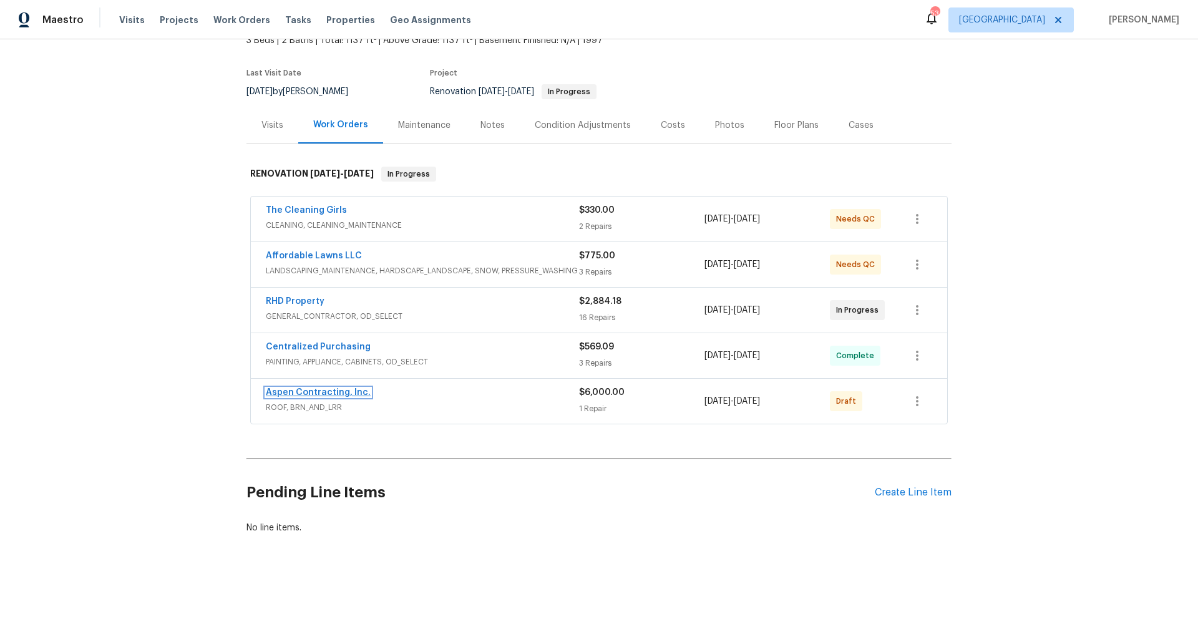
click at [298, 388] on link "Aspen Contracting, Inc." at bounding box center [318, 392] width 105 height 9
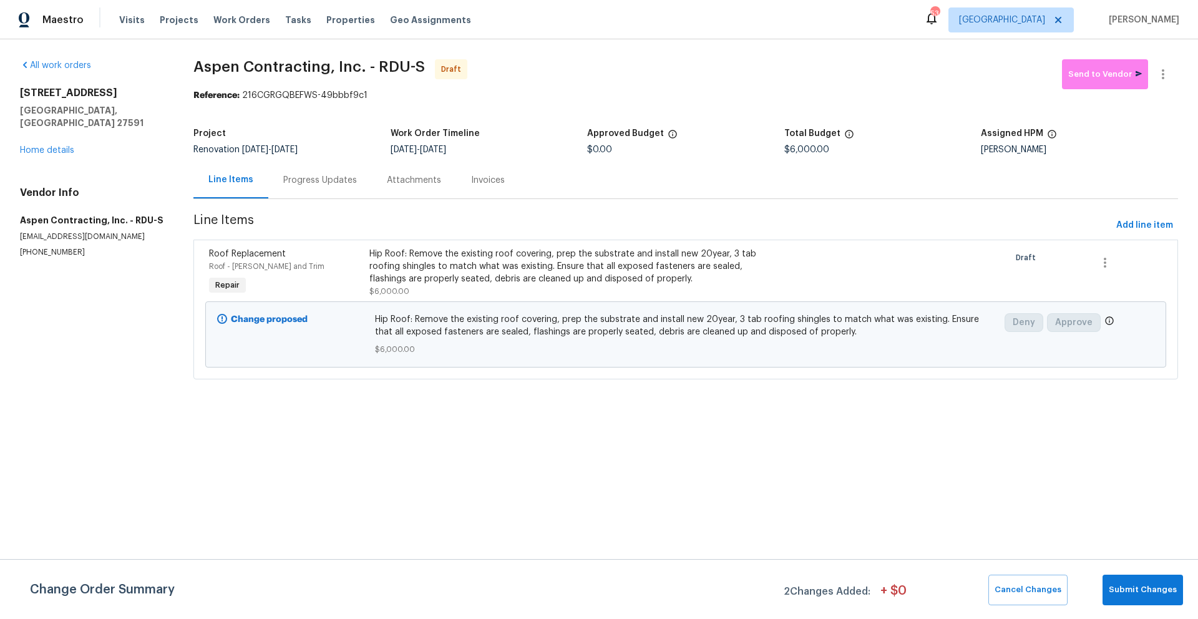
click at [444, 284] on div "Hip Roof: Remove the existing roof covering, prep the substrate and install new…" at bounding box center [566, 266] width 393 height 37
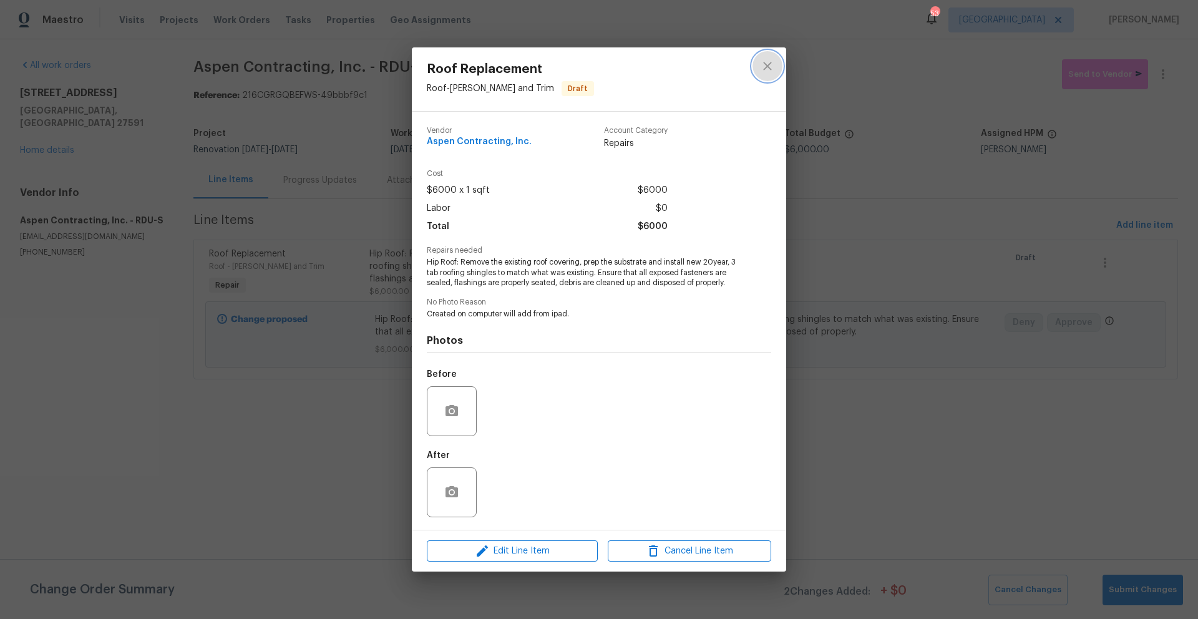
click at [770, 62] on icon "close" at bounding box center [767, 66] width 8 height 8
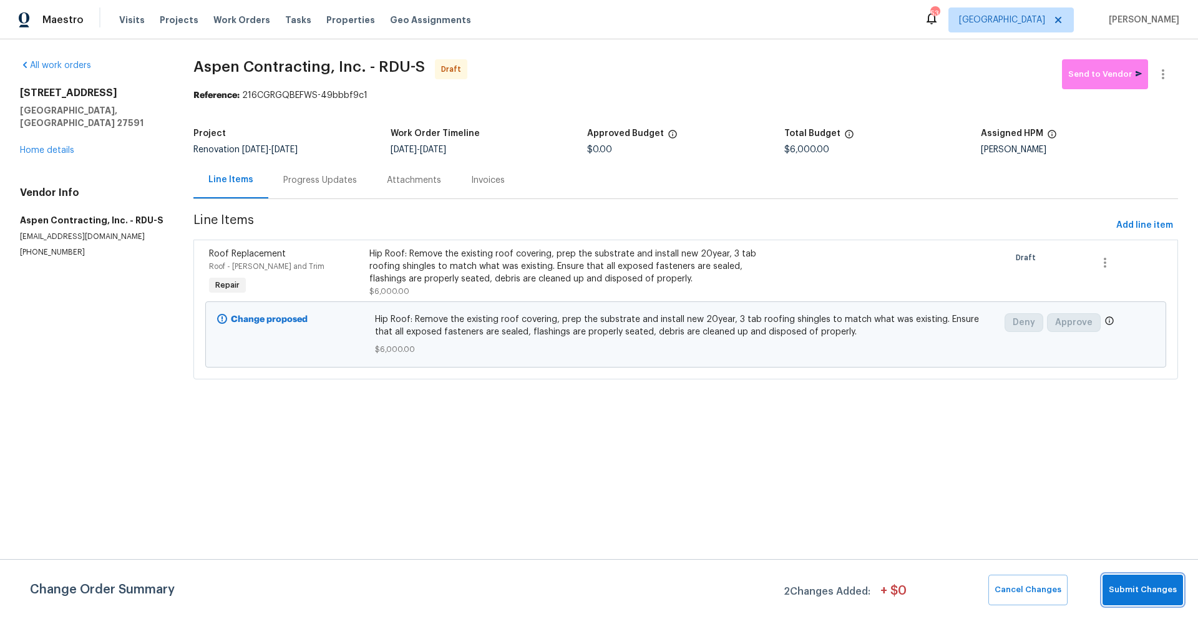
click at [1137, 589] on span "Submit Changes" at bounding box center [1143, 590] width 68 height 14
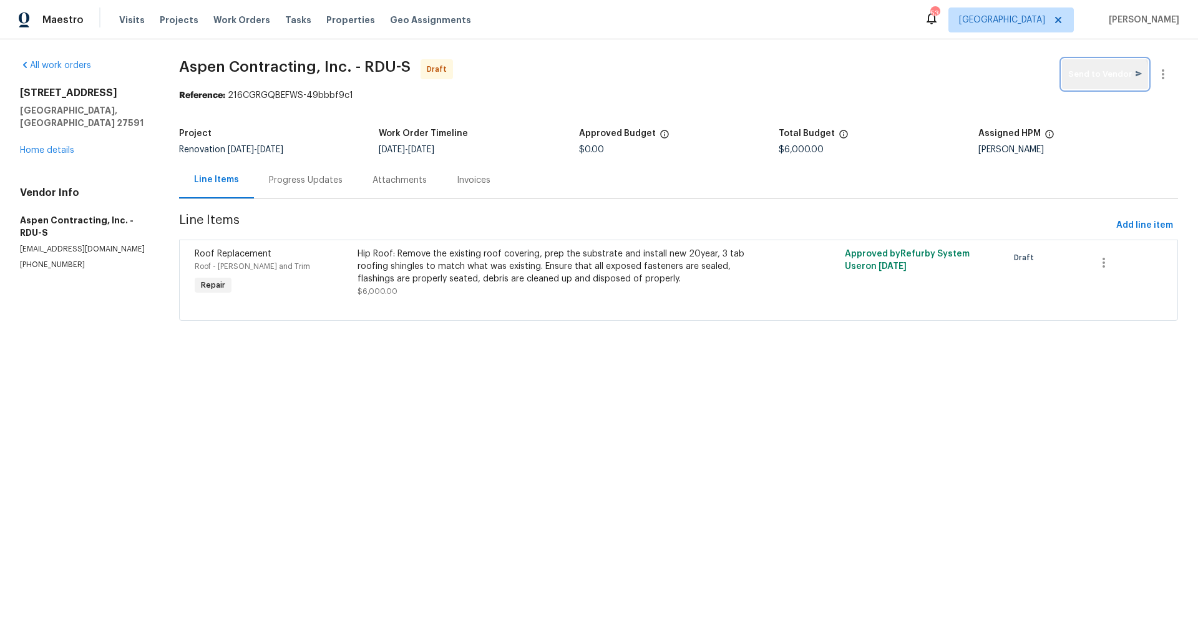
click at [1096, 80] on span "Send to Vendor" at bounding box center [1106, 74] width 74 height 14
click at [97, 160] on div "All work orders 404 Helleri Ct Wendell, NC 27591 Home details Vendor Info Aspen…" at bounding box center [84, 164] width 129 height 211
click at [48, 146] on link "Home details" at bounding box center [47, 150] width 54 height 9
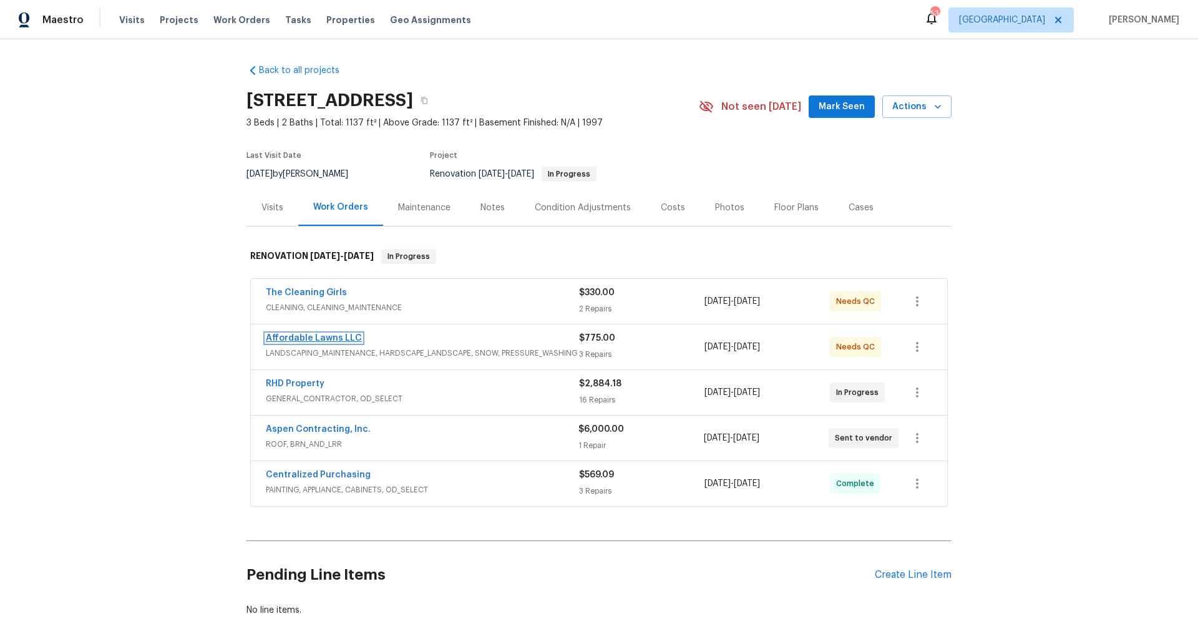
click at [279, 338] on link "Affordable Lawns LLC" at bounding box center [314, 338] width 96 height 9
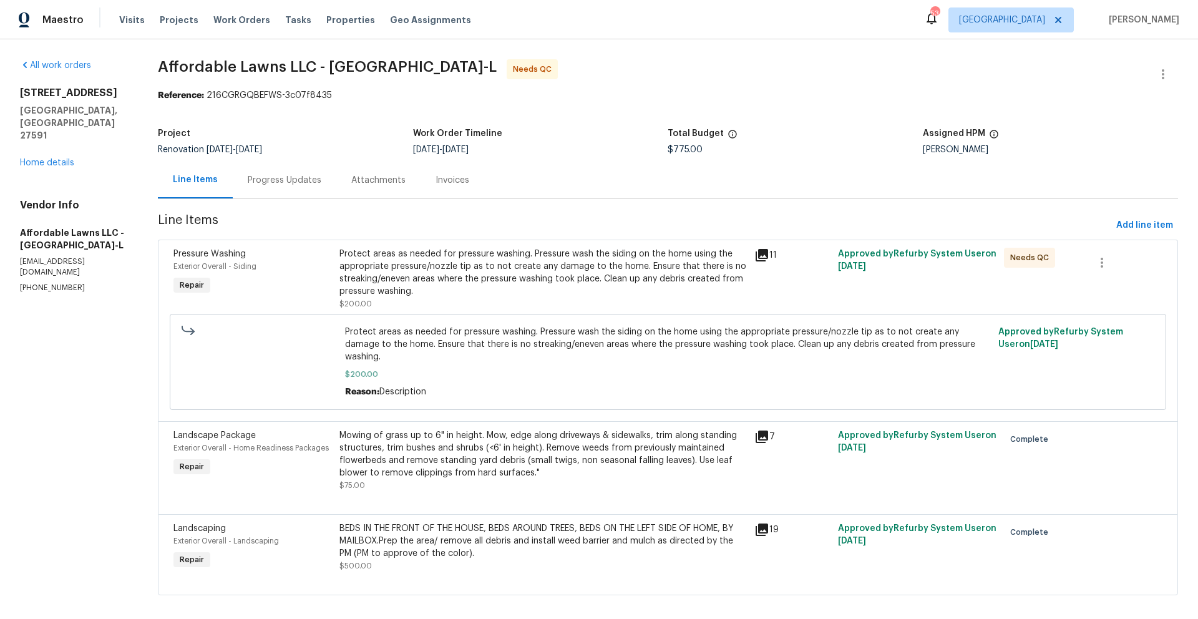
click at [443, 283] on div "Protect areas as needed for pressure washing. Pressure wash the siding on the h…" at bounding box center [544, 273] width 408 height 50
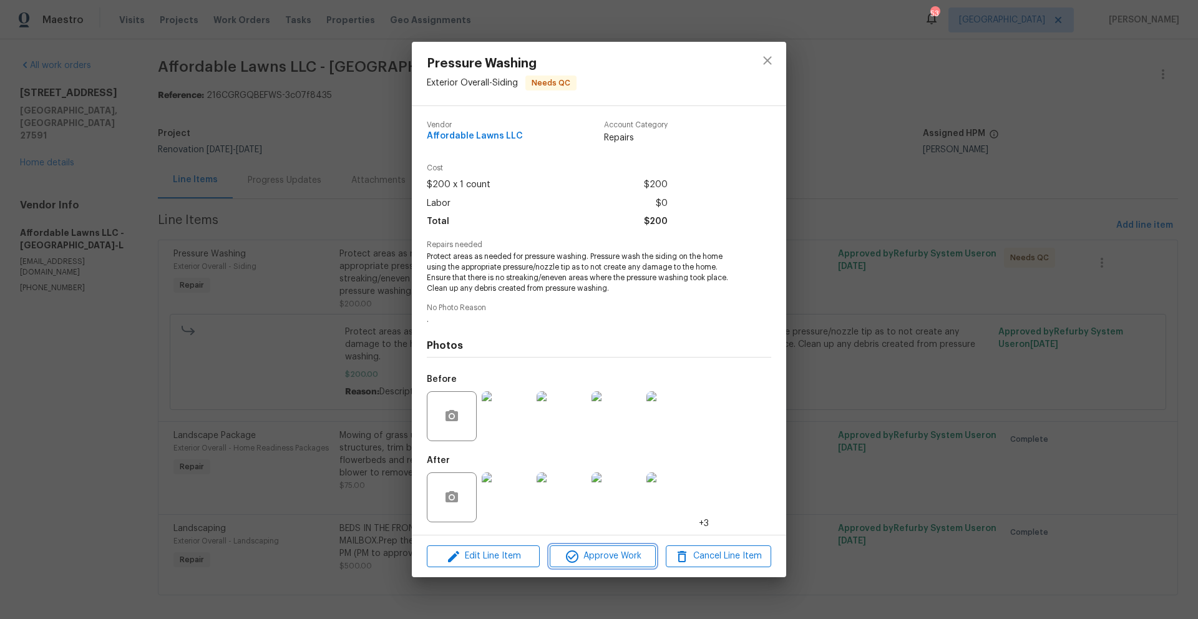
click at [622, 557] on span "Approve Work" at bounding box center [603, 557] width 98 height 16
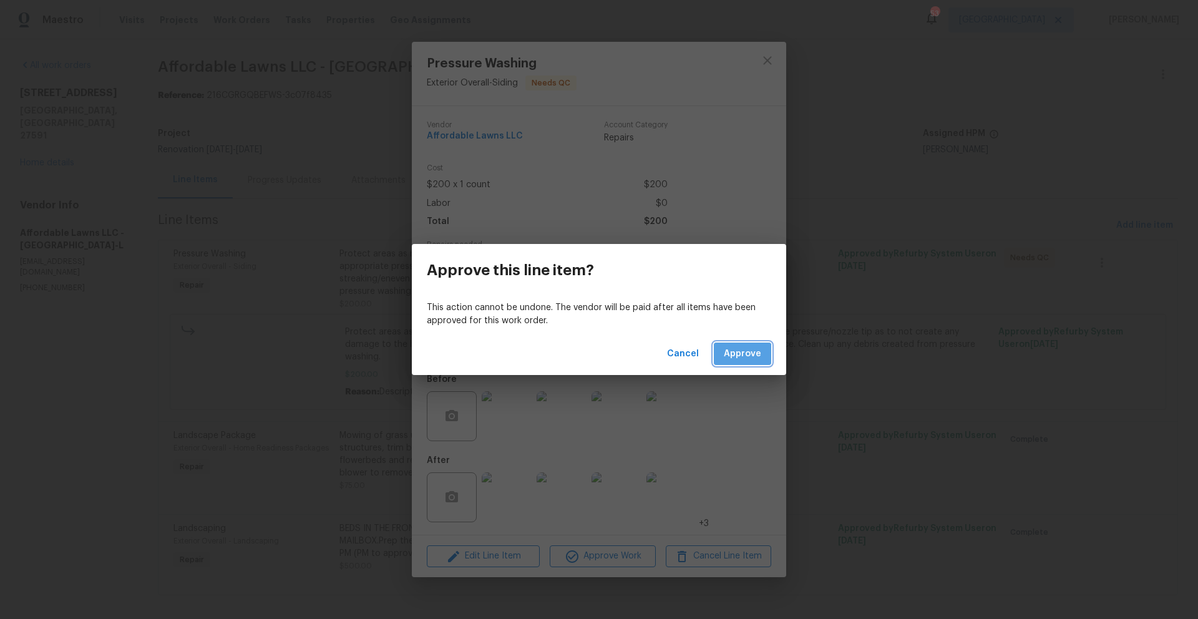
click at [742, 358] on span "Approve" at bounding box center [742, 354] width 37 height 16
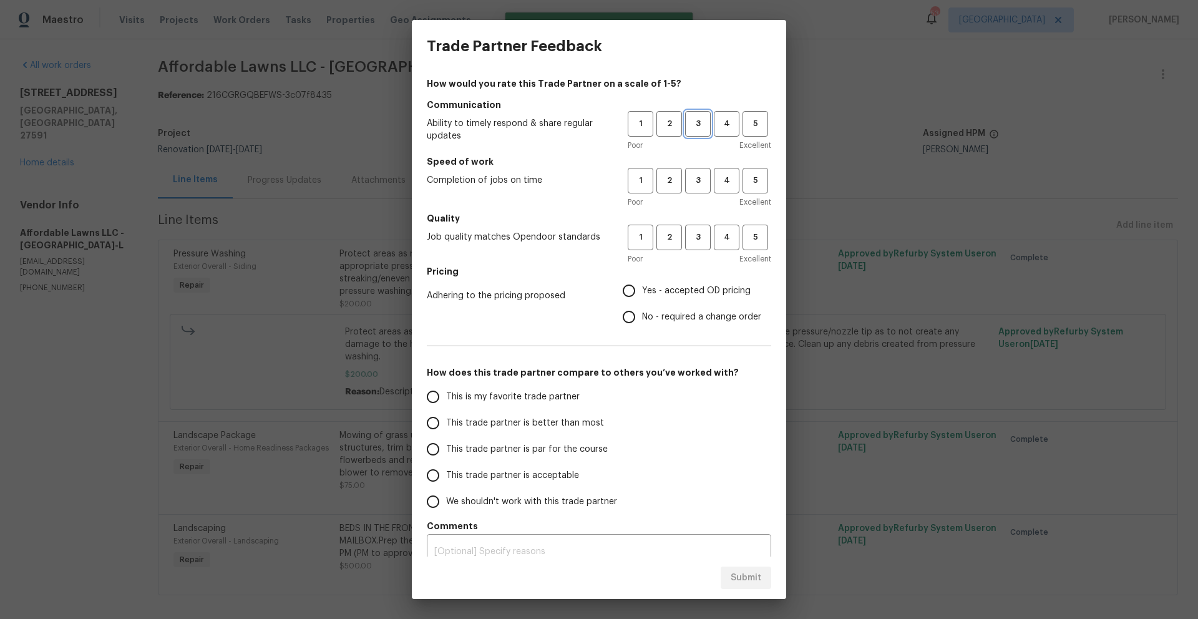
click at [685, 132] on button "3" at bounding box center [698, 124] width 26 height 26
click at [687, 175] on span "3" at bounding box center [698, 181] width 23 height 14
click at [695, 228] on button "3" at bounding box center [698, 238] width 26 height 26
click at [680, 289] on span "Yes - accepted OD pricing" at bounding box center [696, 291] width 109 height 13
click at [642, 289] on input "Yes - accepted OD pricing" at bounding box center [629, 291] width 26 height 26
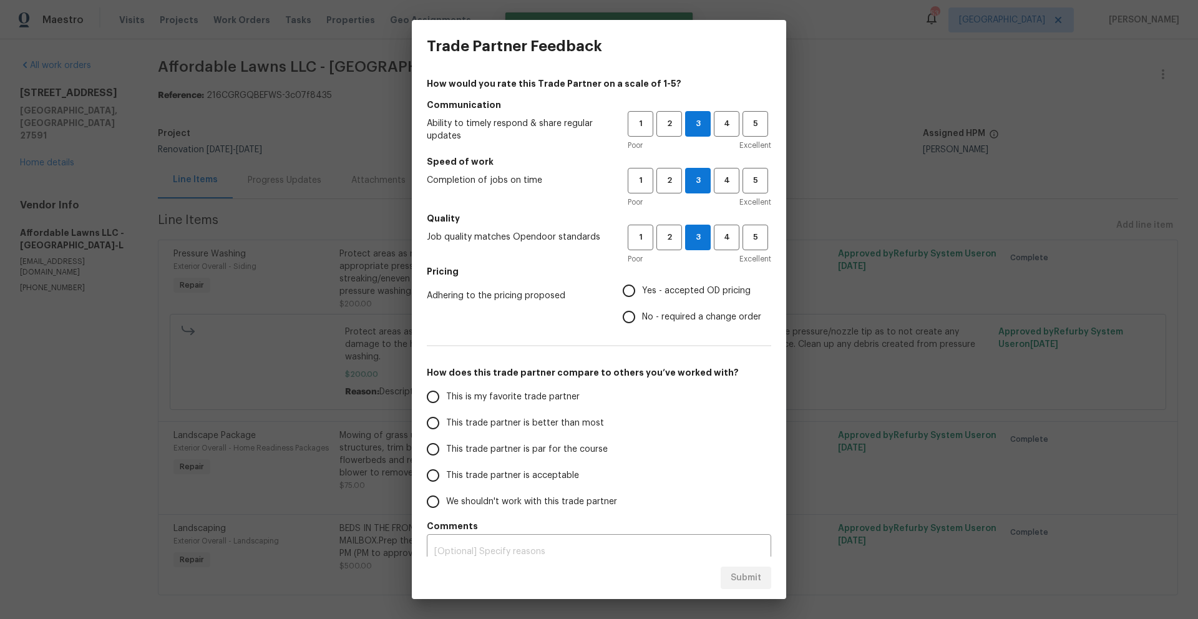
radio input "true"
click at [553, 394] on span "This is my favorite trade partner" at bounding box center [513, 397] width 134 height 13
click at [446, 394] on input "This is my favorite trade partner" at bounding box center [433, 397] width 26 height 26
click at [753, 579] on span "Submit" at bounding box center [746, 579] width 31 height 16
radio input "true"
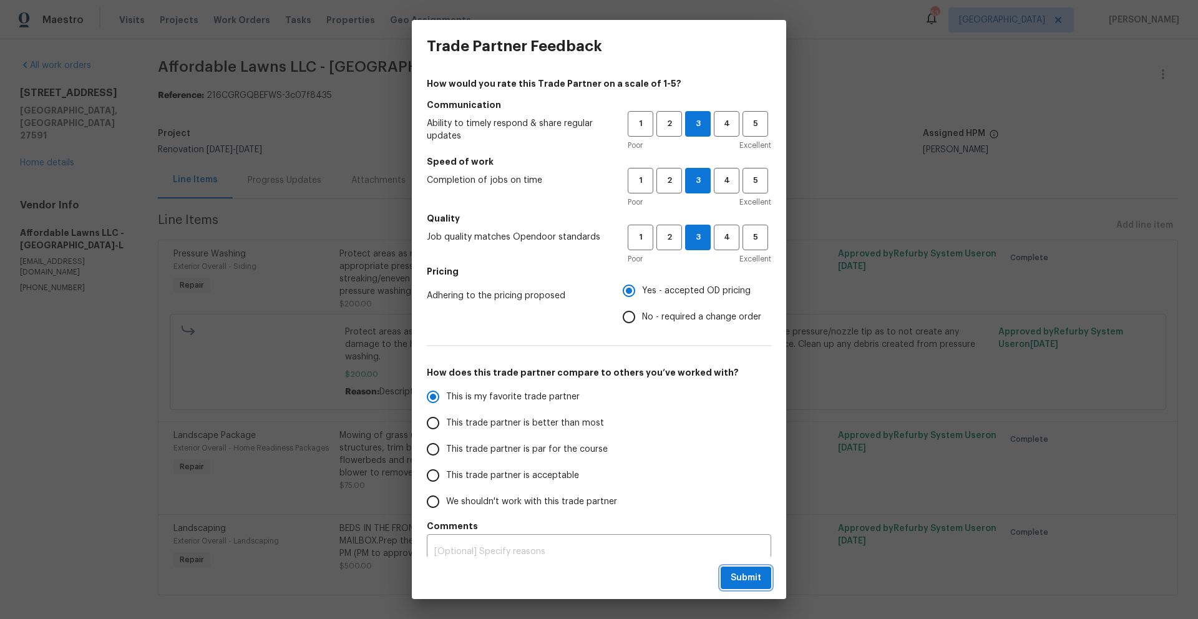
radio input "false"
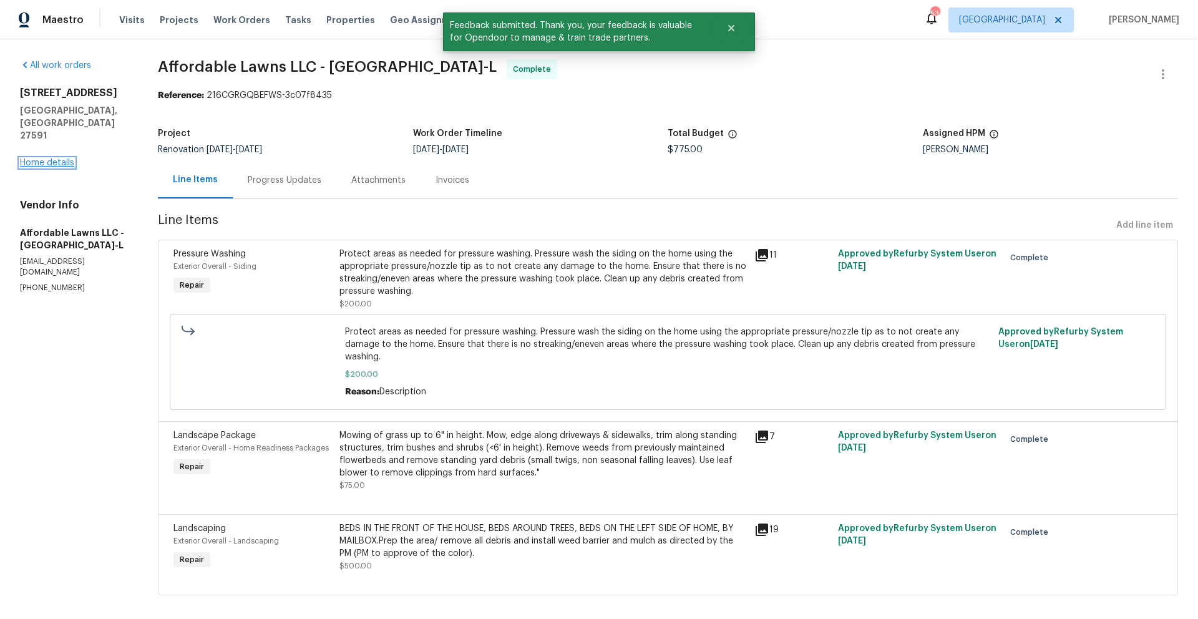
click at [39, 159] on link "Home details" at bounding box center [47, 163] width 54 height 9
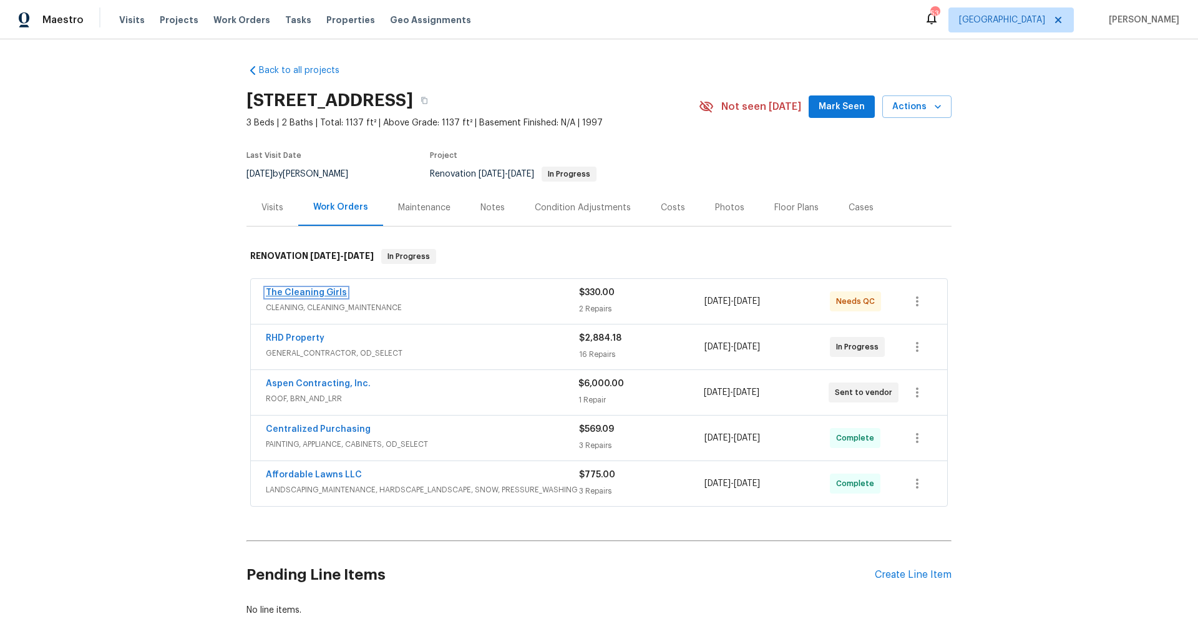
click at [288, 293] on link "The Cleaning Girls" at bounding box center [306, 292] width 81 height 9
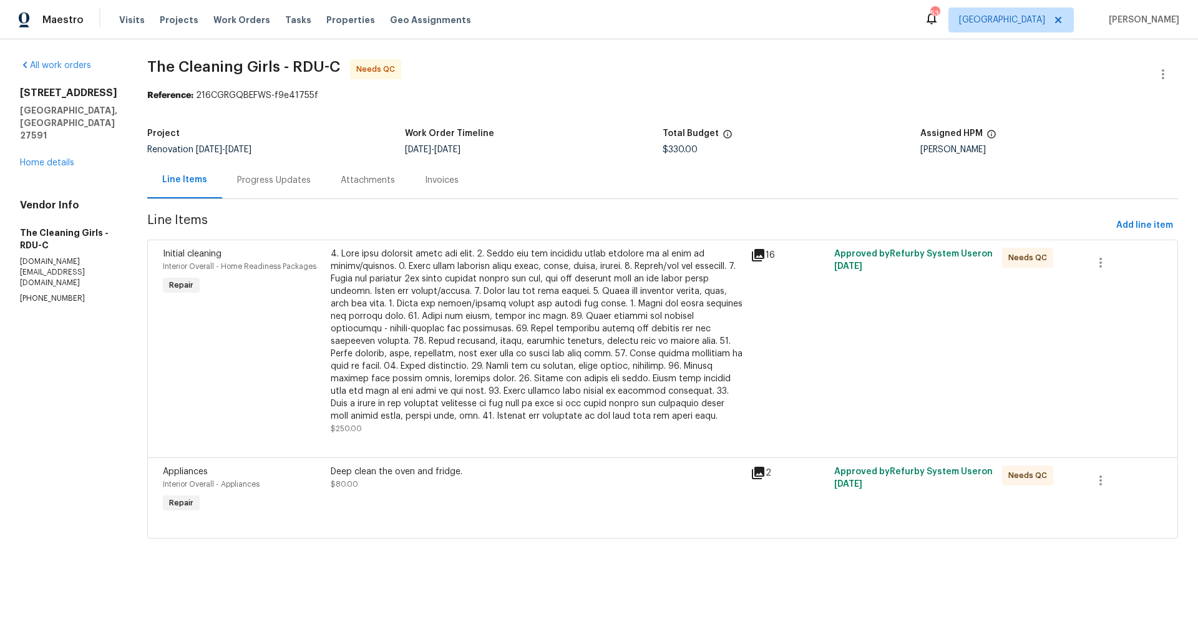
click at [463, 329] on div at bounding box center [537, 335] width 413 height 175
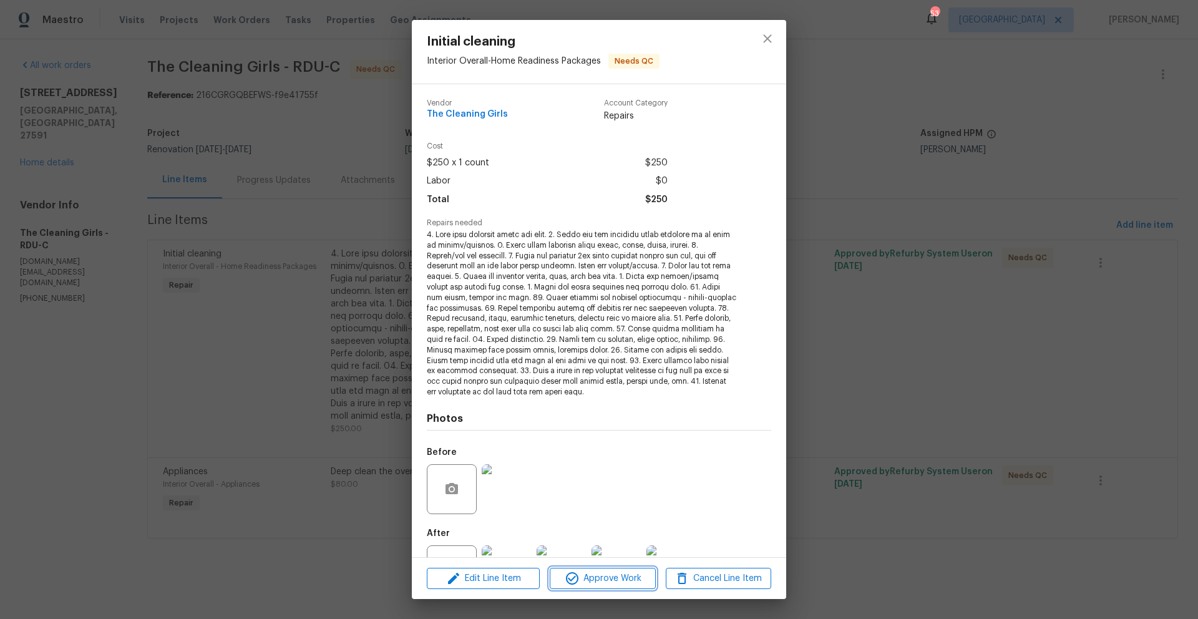
click at [596, 585] on span "Approve Work" at bounding box center [603, 579] width 98 height 16
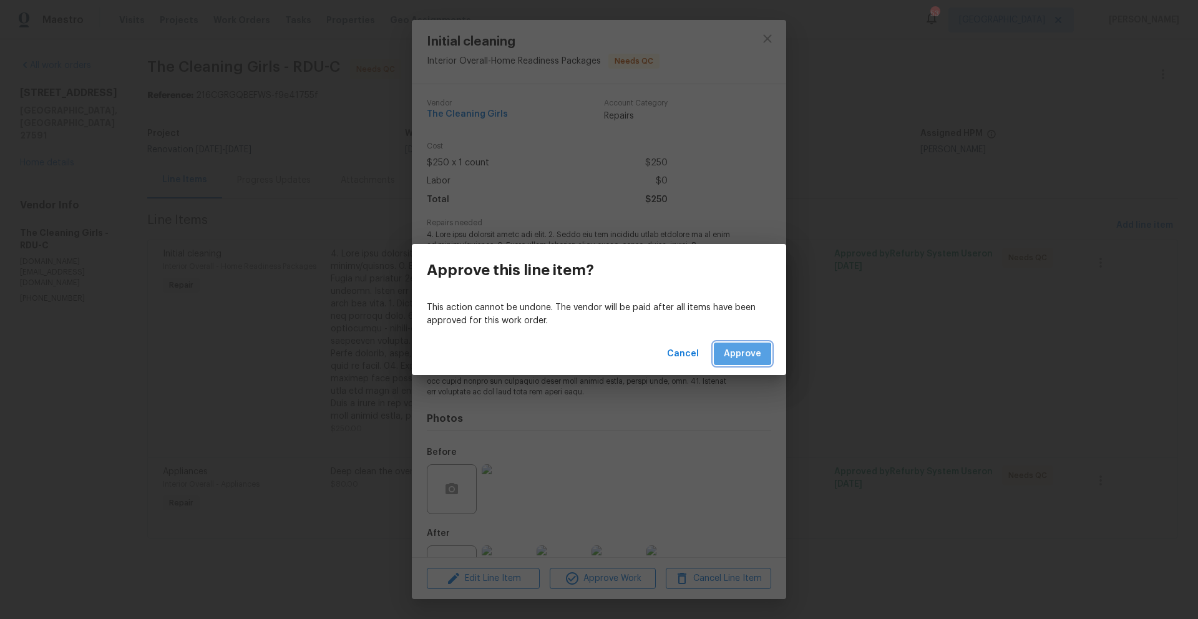
click at [732, 355] on span "Approve" at bounding box center [742, 354] width 37 height 16
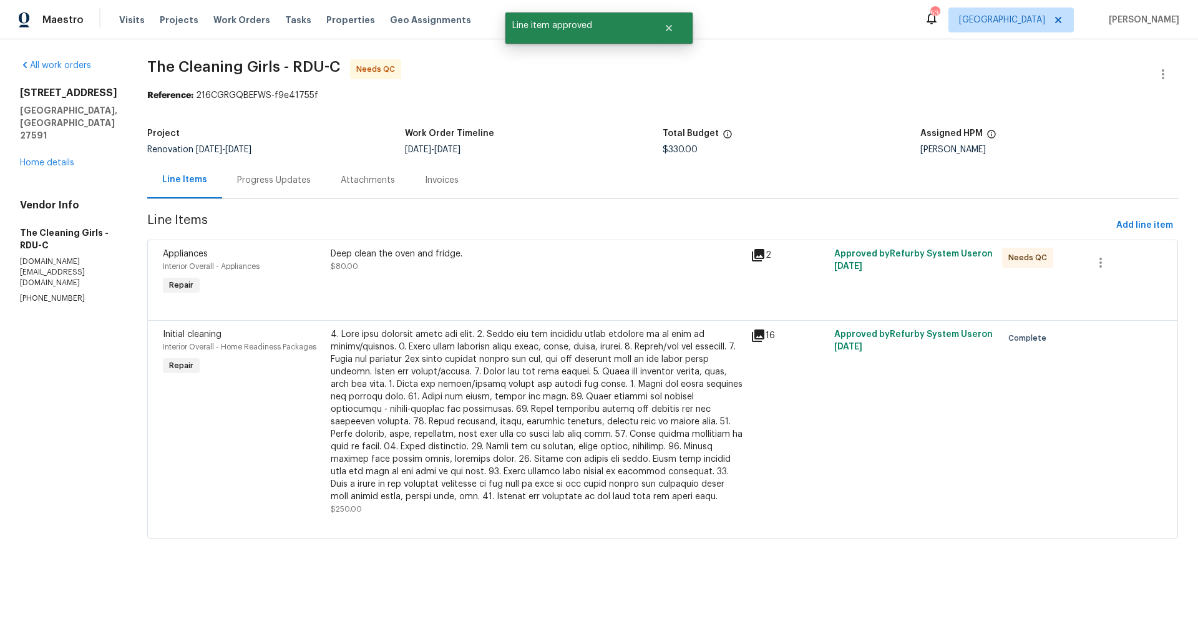
click at [419, 283] on div "Deep clean the oven and fridge. $80.00" at bounding box center [537, 272] width 420 height 57
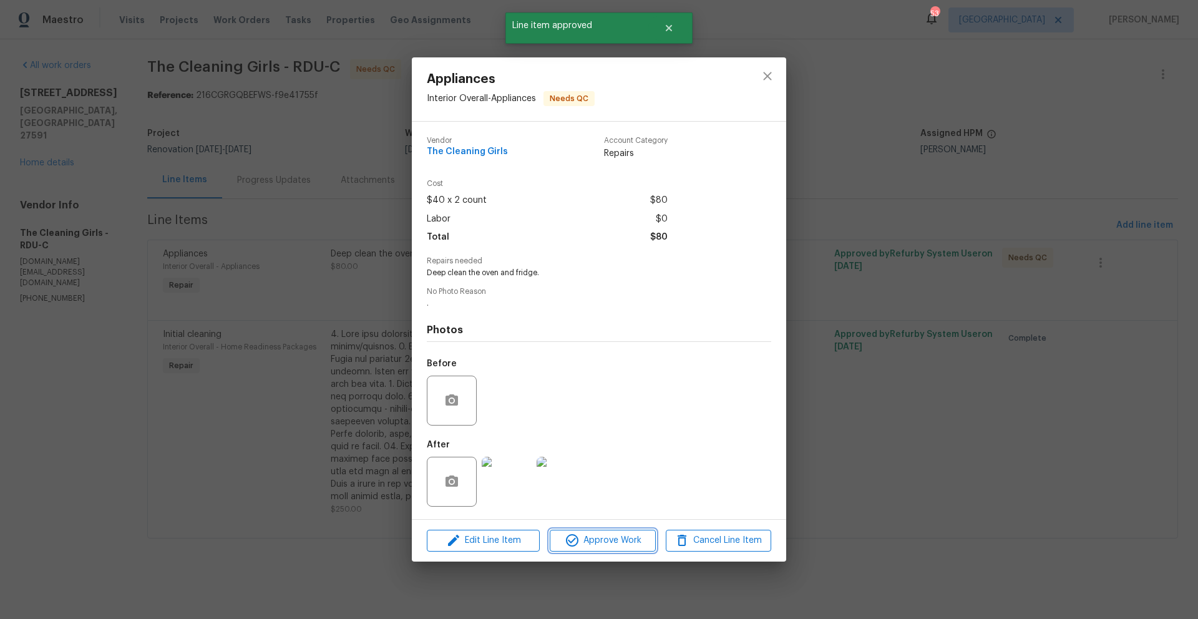
click at [600, 537] on span "Approve Work" at bounding box center [603, 541] width 98 height 16
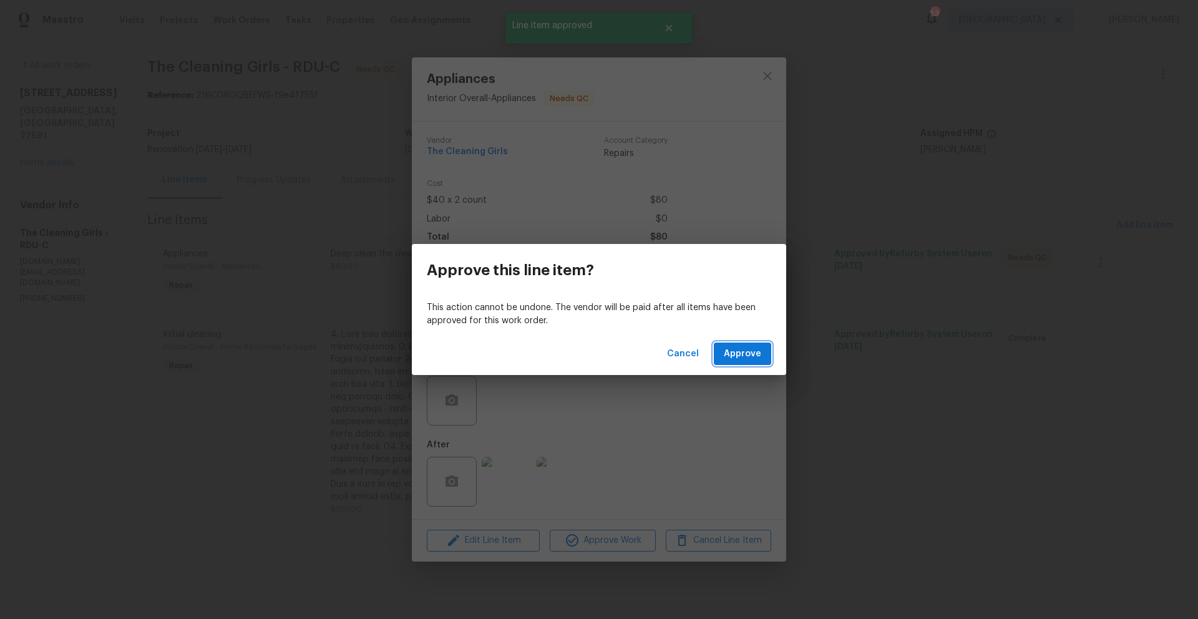
click at [753, 361] on span "Approve" at bounding box center [742, 354] width 37 height 16
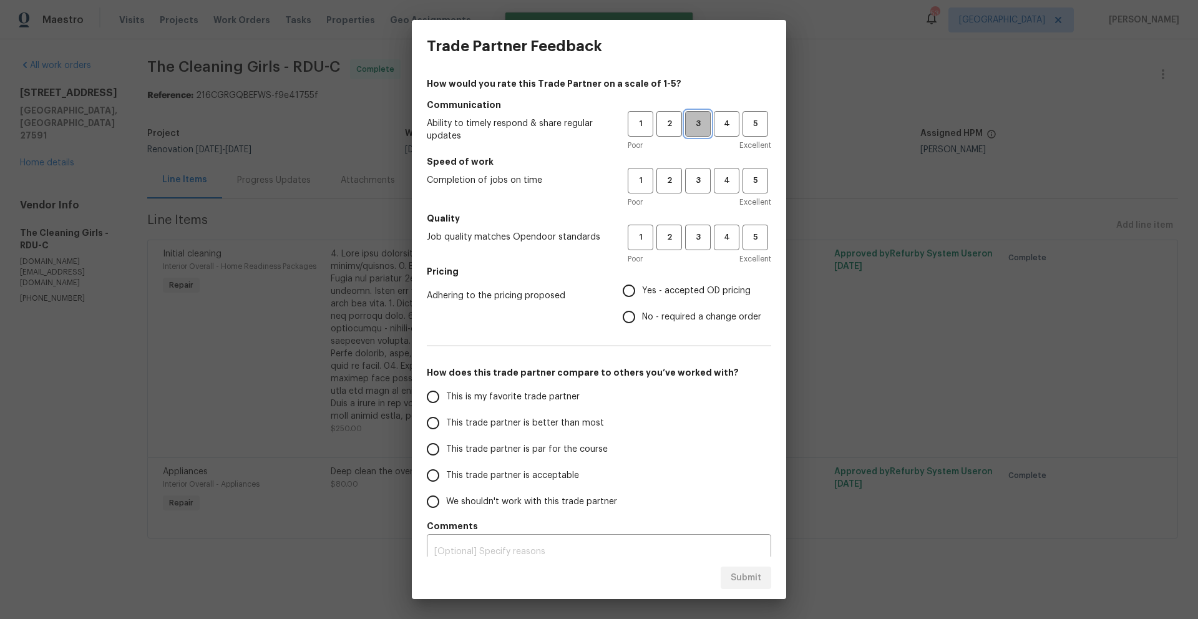
click at [685, 132] on button "3" at bounding box center [698, 124] width 26 height 26
click at [688, 163] on h5 "Speed of work" at bounding box center [599, 161] width 345 height 12
click at [690, 177] on span "3" at bounding box center [698, 181] width 23 height 14
click at [696, 240] on span "3" at bounding box center [698, 237] width 23 height 14
click at [685, 286] on span "Yes - accepted OD pricing" at bounding box center [696, 291] width 109 height 13
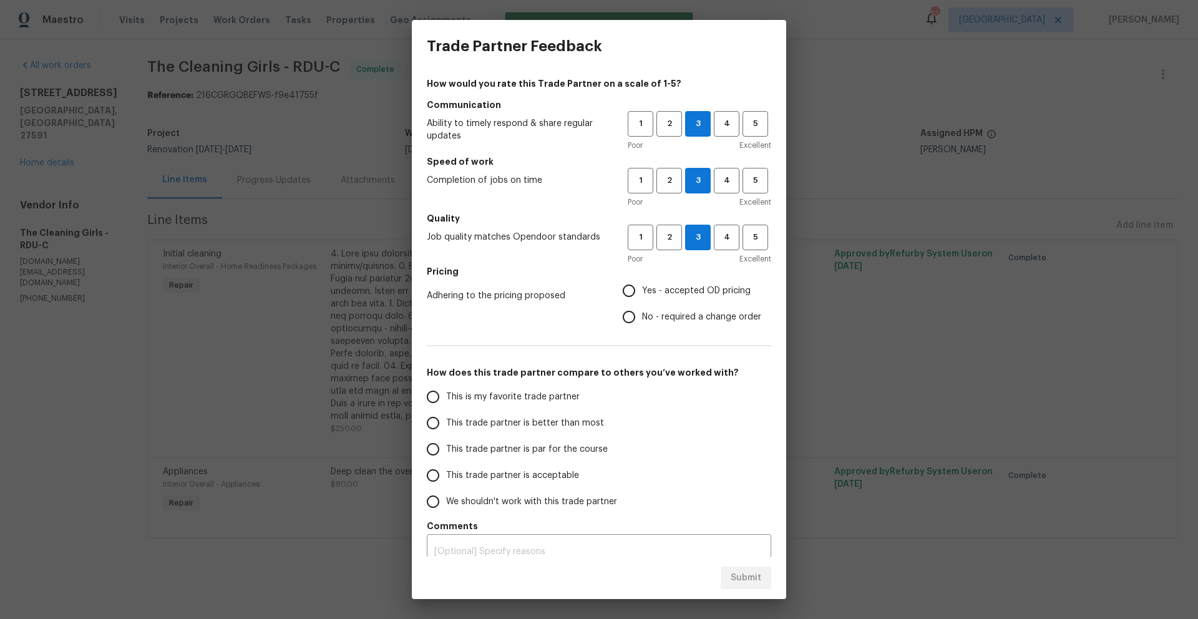
click at [642, 286] on input "Yes - accepted OD pricing" at bounding box center [629, 291] width 26 height 26
radio input "true"
click at [453, 474] on span "This trade partner is acceptable" at bounding box center [512, 475] width 133 height 13
click at [446, 474] on input "This trade partner is acceptable" at bounding box center [433, 476] width 26 height 26
click at [725, 578] on button "Submit" at bounding box center [746, 578] width 51 height 23
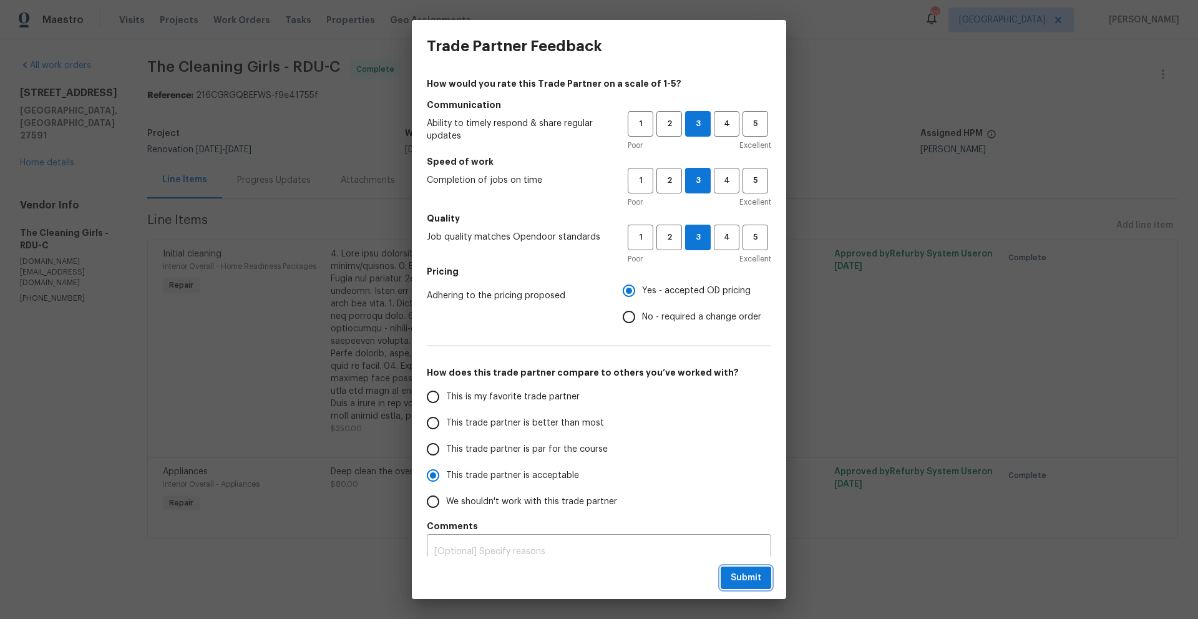
radio input "true"
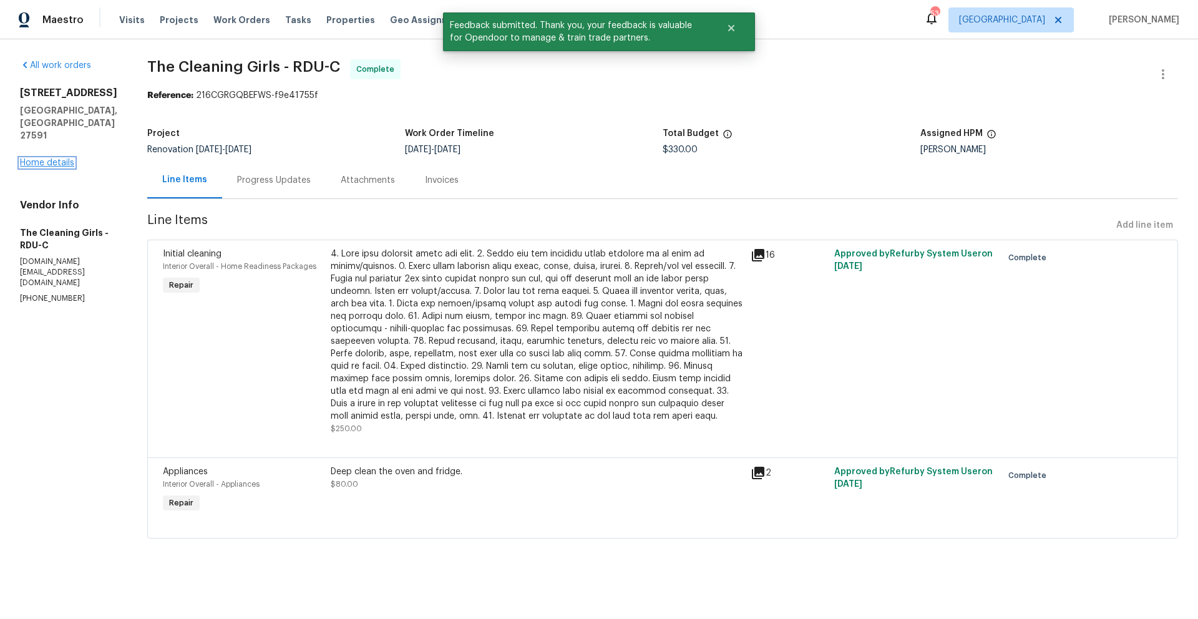
click at [52, 159] on link "Home details" at bounding box center [47, 163] width 54 height 9
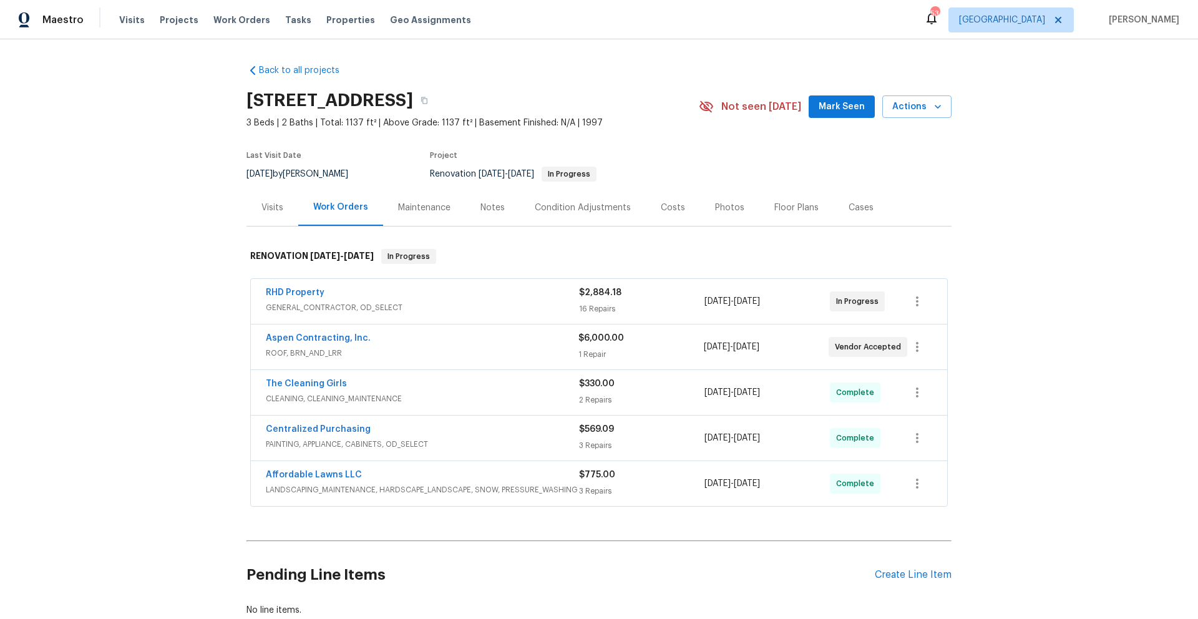
click at [670, 206] on div "Costs" at bounding box center [673, 208] width 24 height 12
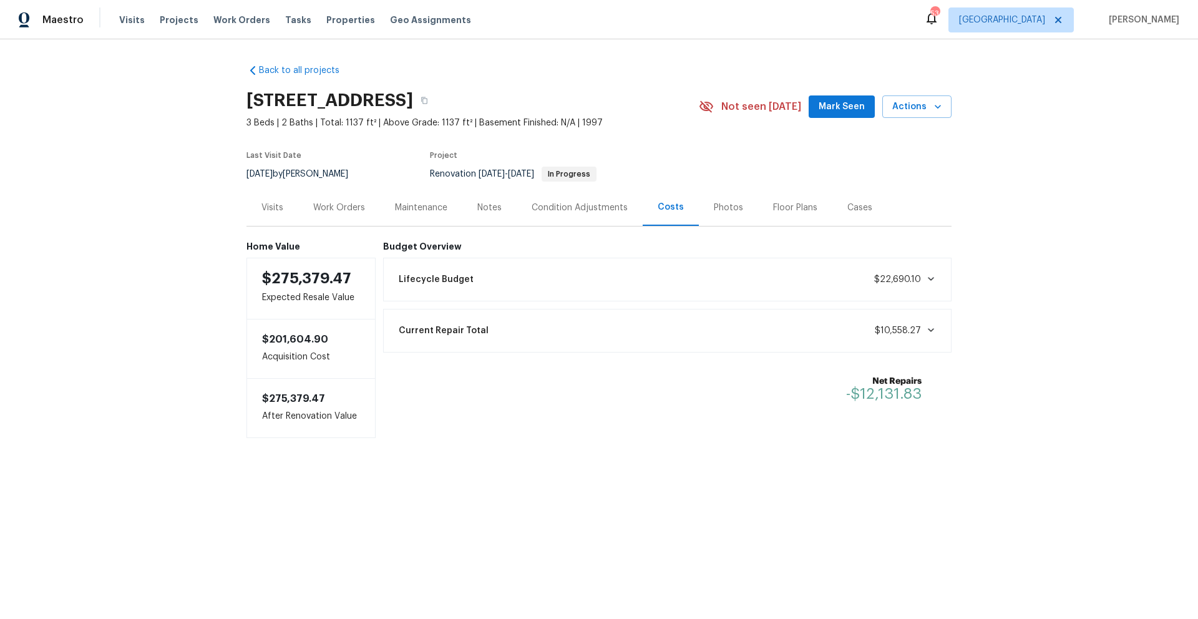
click at [491, 209] on div "Notes" at bounding box center [489, 208] width 24 height 12
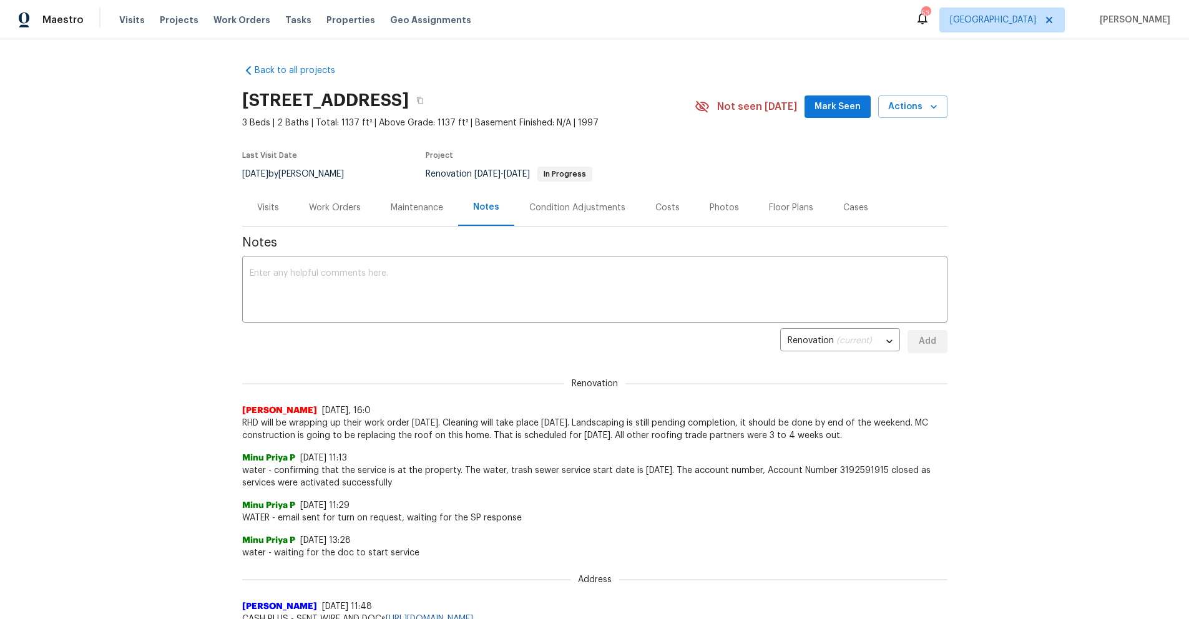
click at [336, 207] on div "Work Orders" at bounding box center [335, 208] width 52 height 12
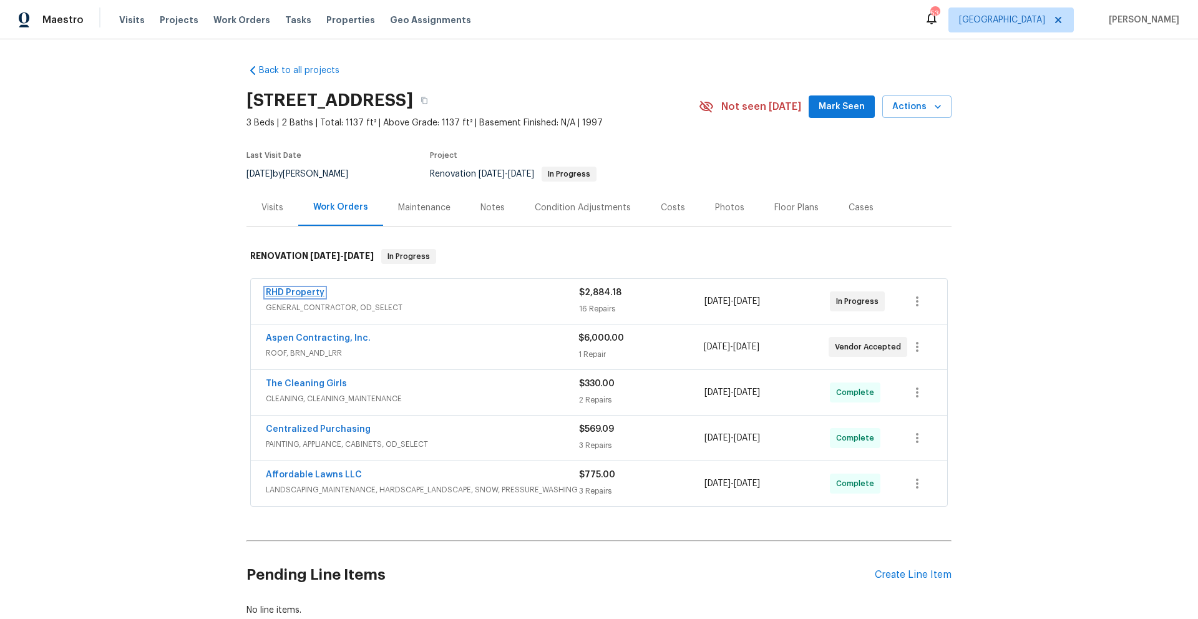
click at [301, 293] on link "RHD Property" at bounding box center [295, 292] width 59 height 9
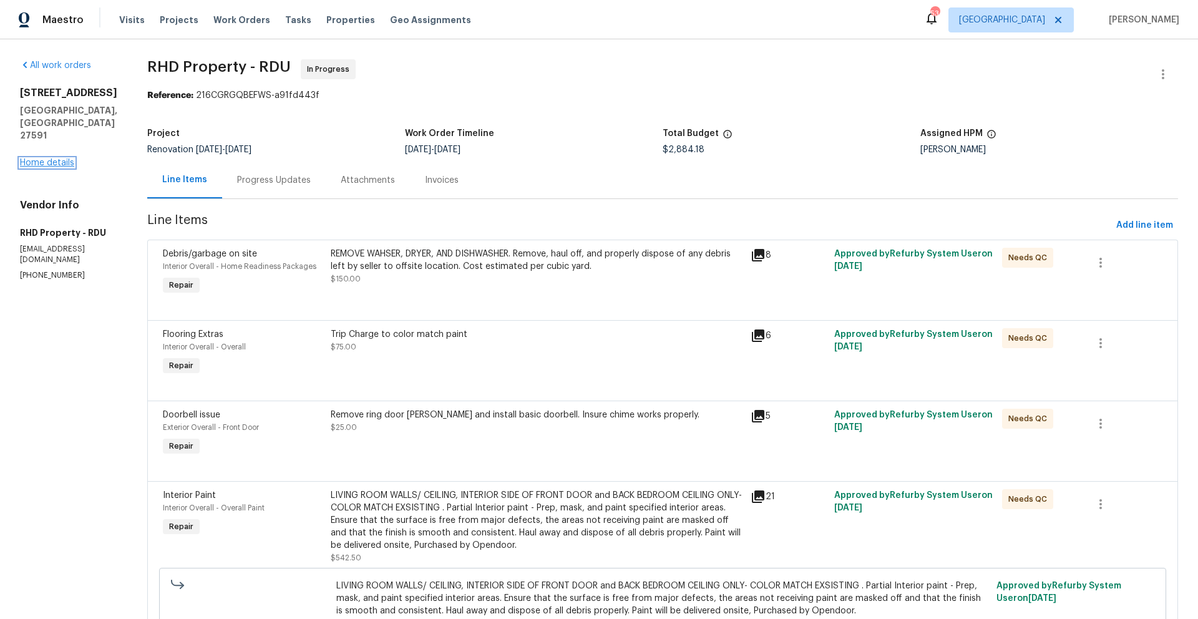
click at [30, 159] on link "Home details" at bounding box center [47, 163] width 54 height 9
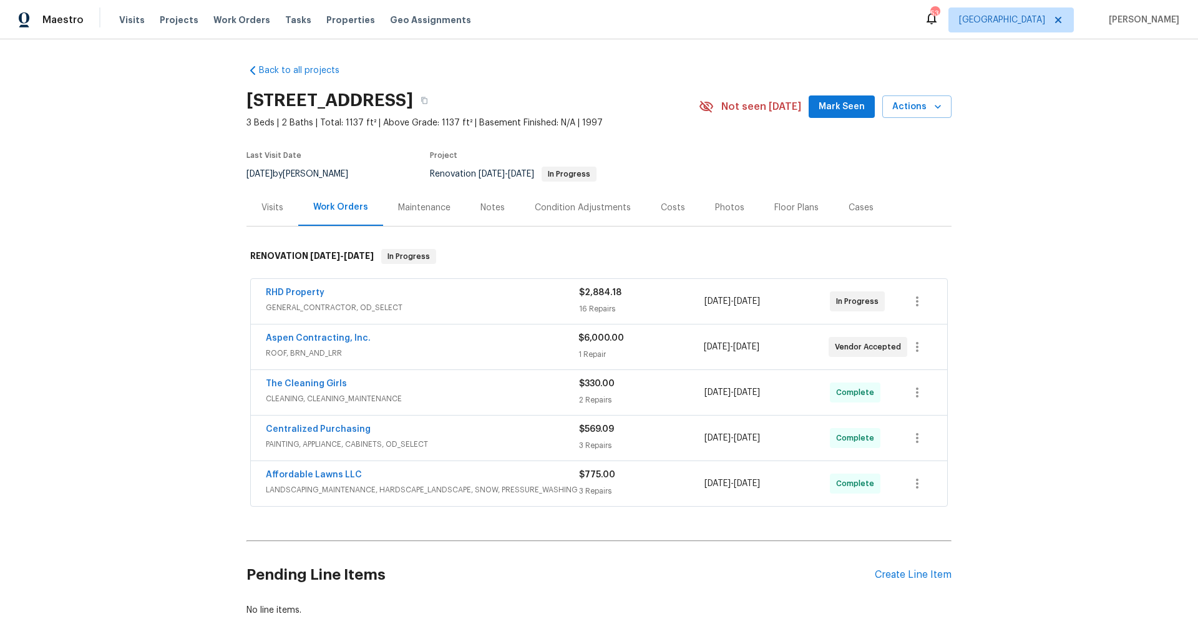
click at [667, 211] on div "Costs" at bounding box center [673, 208] width 24 height 12
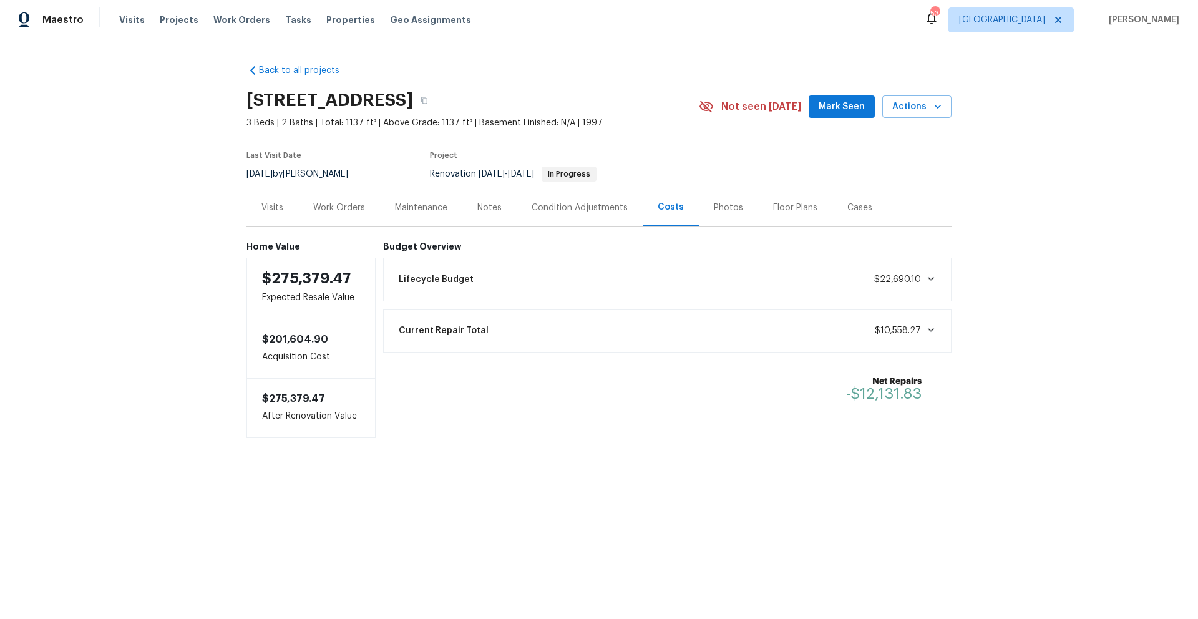
click at [487, 208] on div "Notes" at bounding box center [489, 208] width 24 height 12
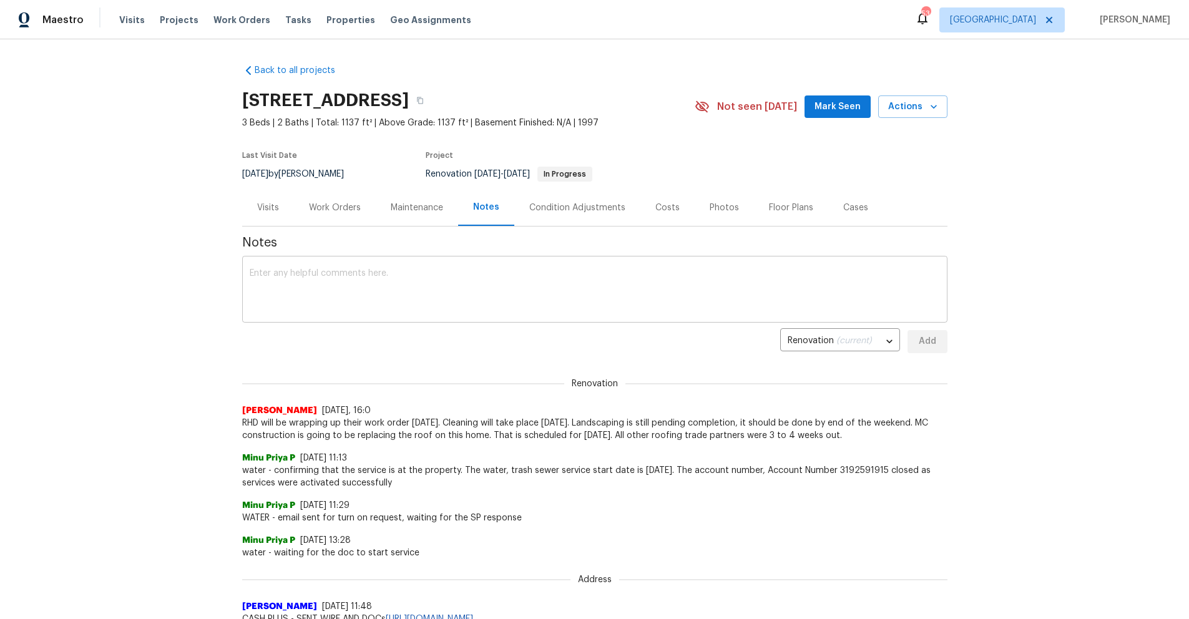
click at [422, 284] on textarea at bounding box center [595, 291] width 690 height 44
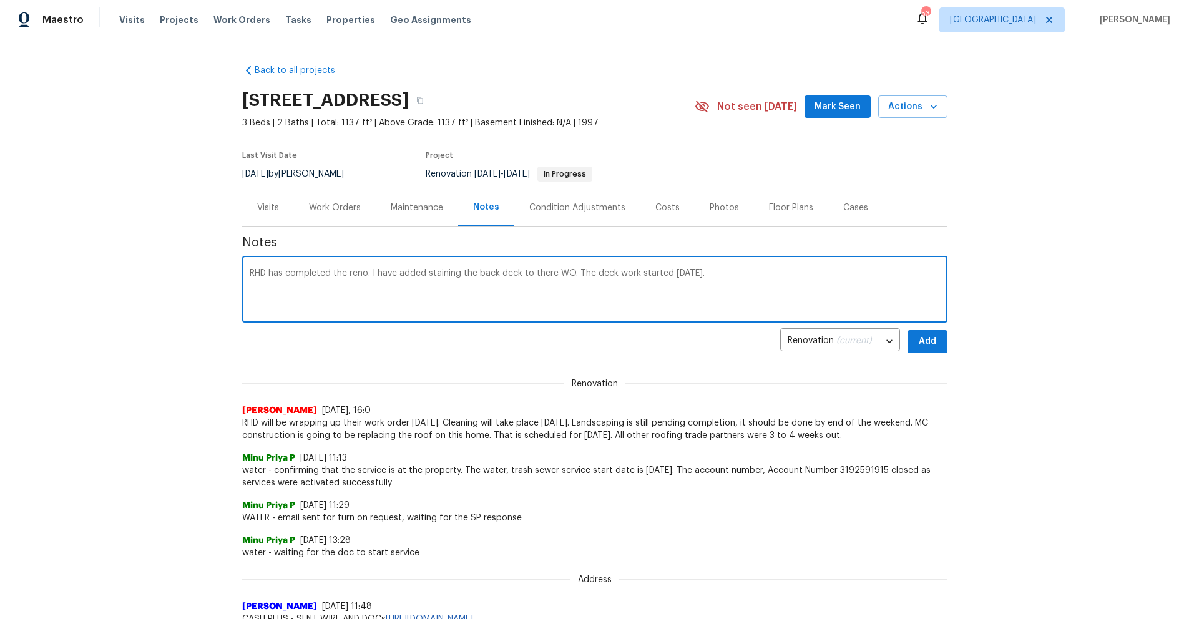
drag, startPoint x: 368, startPoint y: 275, endPoint x: 234, endPoint y: 269, distance: 134.3
click at [234, 269] on div "Back to all projects 404 Helleri Ct, Wendell, NC 27591 3 Beds | 2 Baths | Total…" at bounding box center [594, 329] width 1189 height 580
click at [287, 295] on textarea "RHD has completed the reno. I have added staining the back deck to there WO. Th…" at bounding box center [595, 291] width 690 height 44
click at [700, 278] on textarea "RHD has completed the reno. I have added staining the back deck to there WO. Th…" at bounding box center [595, 291] width 690 height 44
click at [748, 276] on textarea "RHD has completed the reno. I have added staining the back deck to there WO. Th…" at bounding box center [595, 291] width 690 height 44
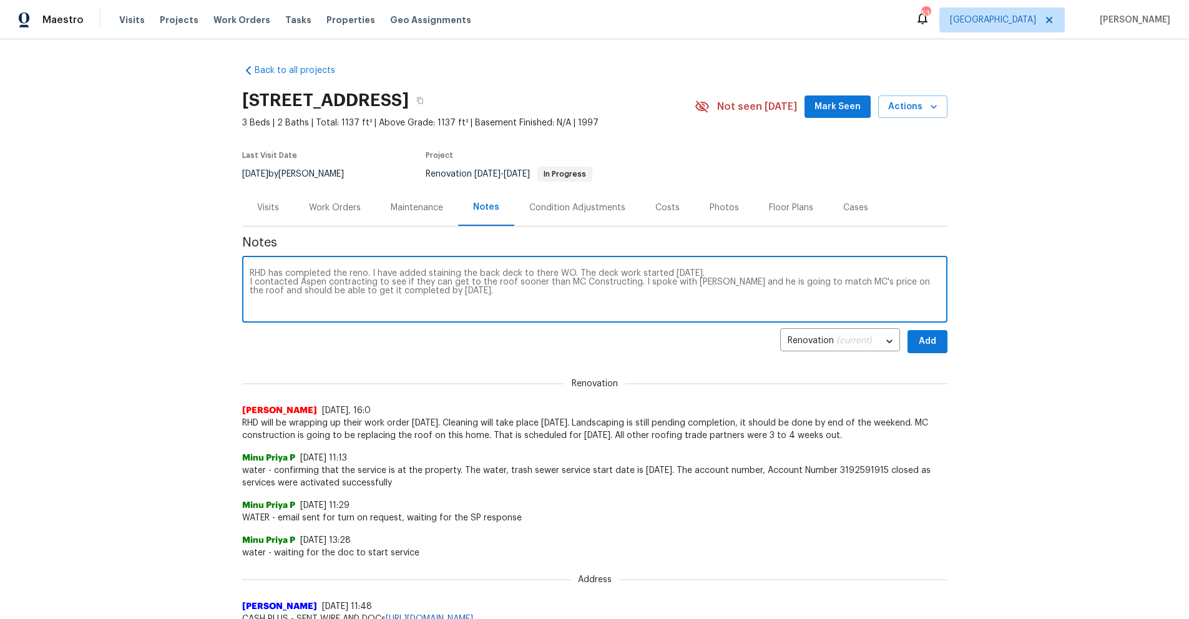
click at [363, 275] on textarea "RHD has completed the reno. I have added staining the back deck to there WO. Th…" at bounding box center [595, 291] width 690 height 44
click at [521, 296] on textarea "RHD has completed the reno, cleaning, and landscaping is finished. I have added…" at bounding box center [595, 291] width 690 height 44
type textarea "RHD has completed the reno, cleaning, and landscaping is finished. I have added…"
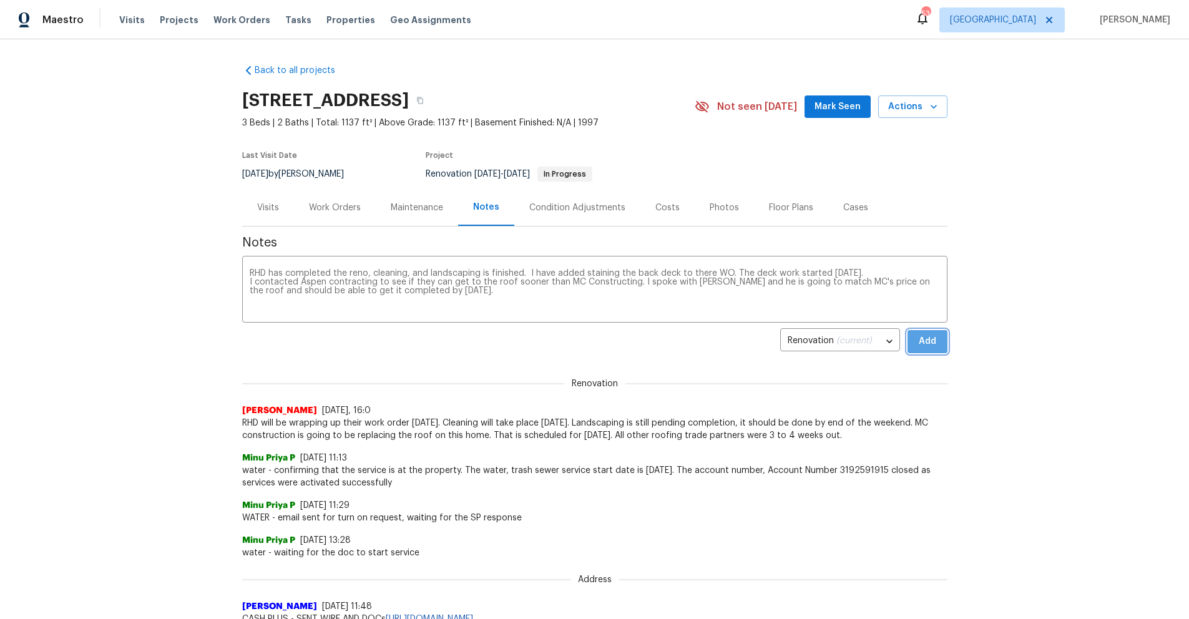
click at [922, 342] on span "Add" at bounding box center [928, 342] width 20 height 16
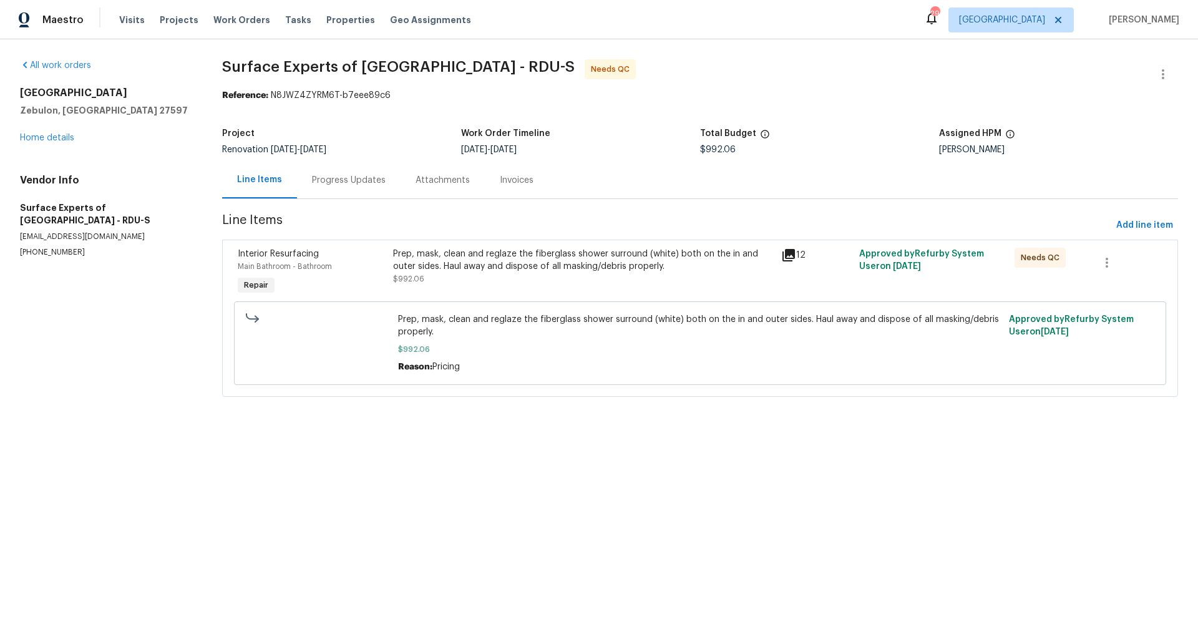
click at [458, 259] on div "Prep, mask, clean and reglaze the fiberglass shower surround (white) both on th…" at bounding box center [583, 260] width 381 height 25
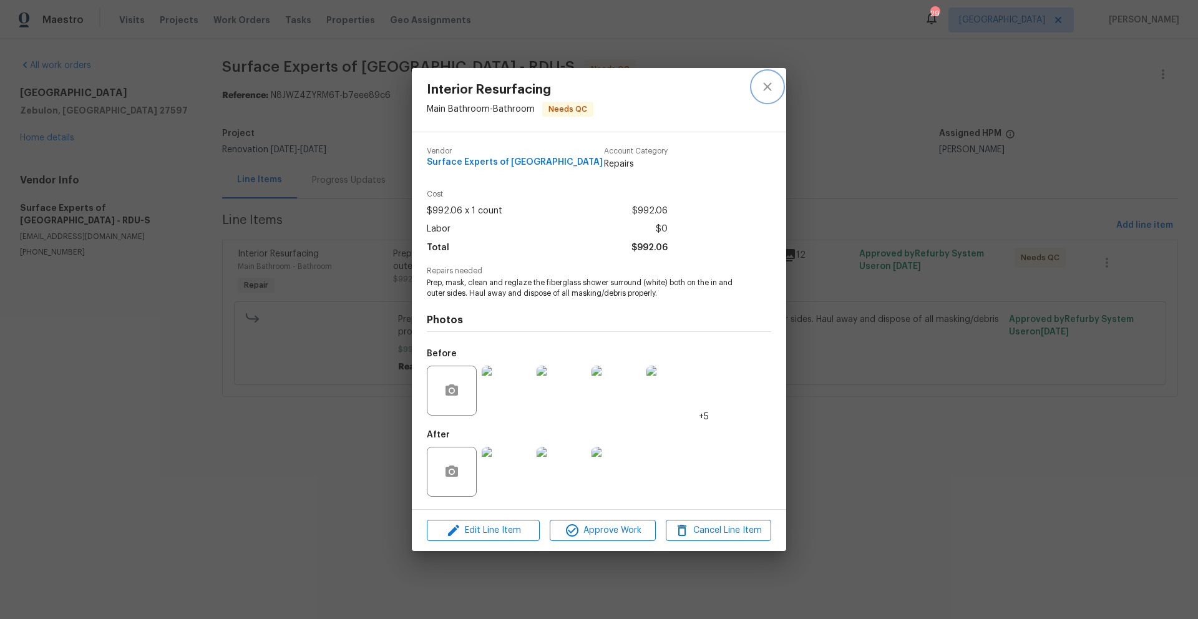
click at [768, 91] on icon "close" at bounding box center [767, 86] width 15 height 15
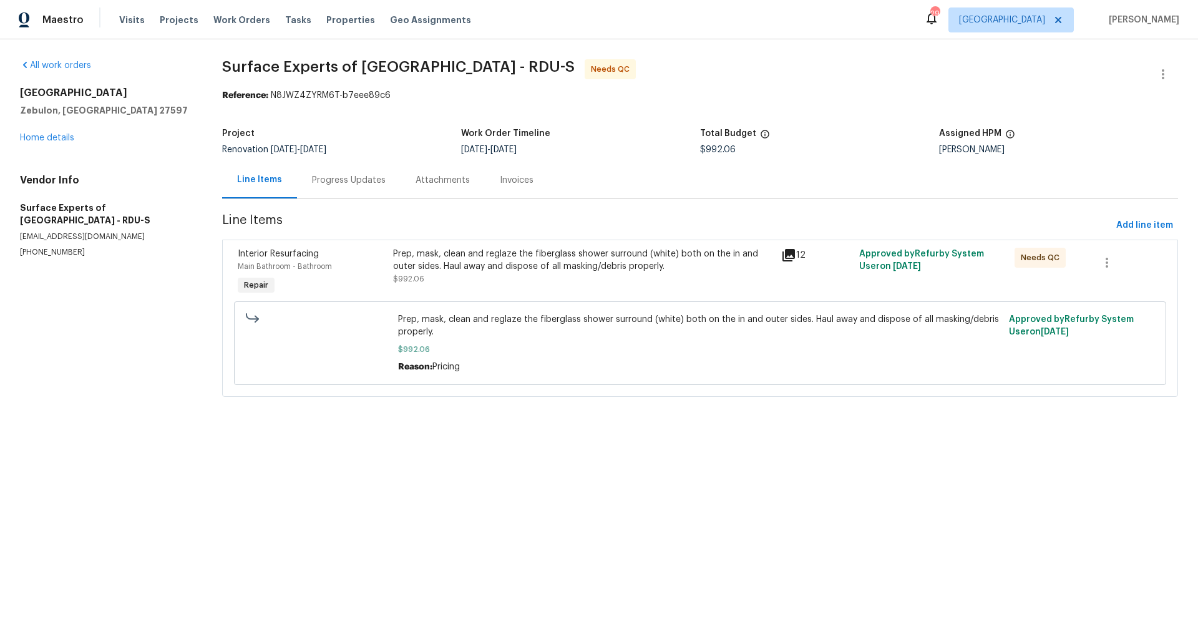
click at [597, 277] on div "Prep, mask, clean and reglaze the fiberglass shower surround (white) both on th…" at bounding box center [583, 266] width 381 height 37
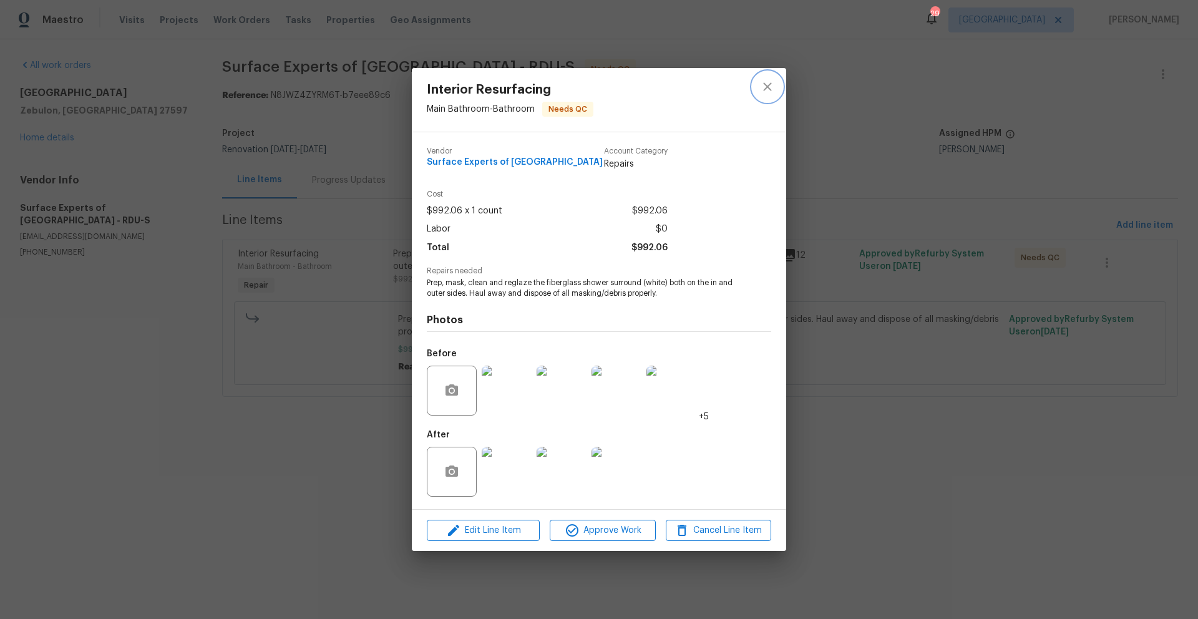
click at [769, 87] on icon "close" at bounding box center [767, 86] width 15 height 15
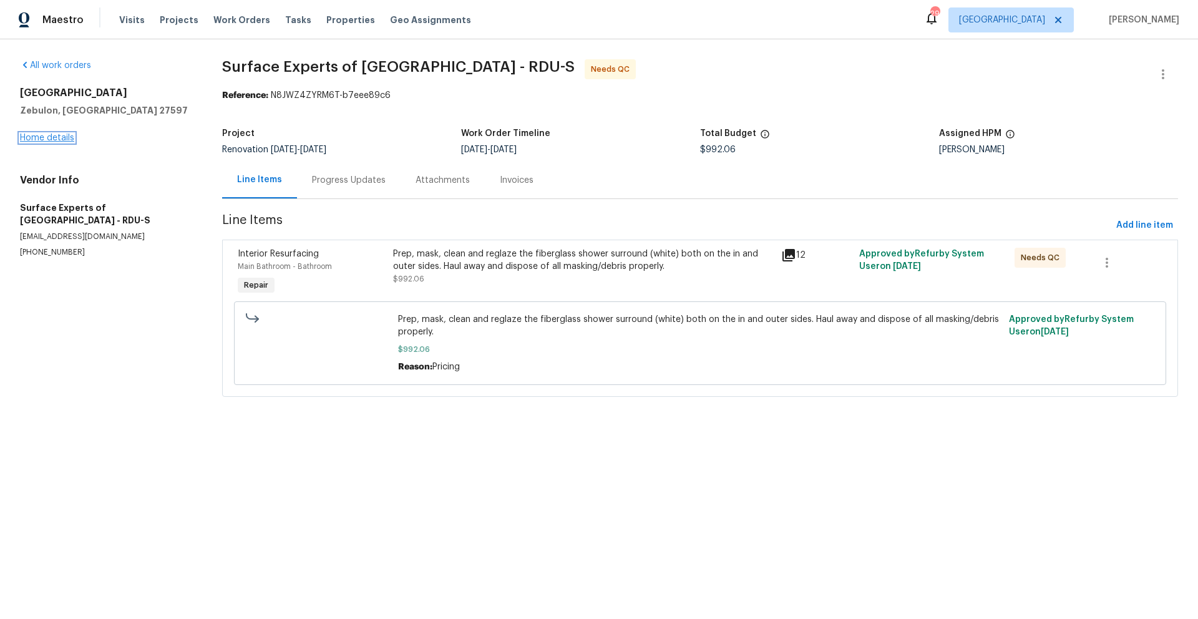
click at [44, 142] on link "Home details" at bounding box center [47, 138] width 54 height 9
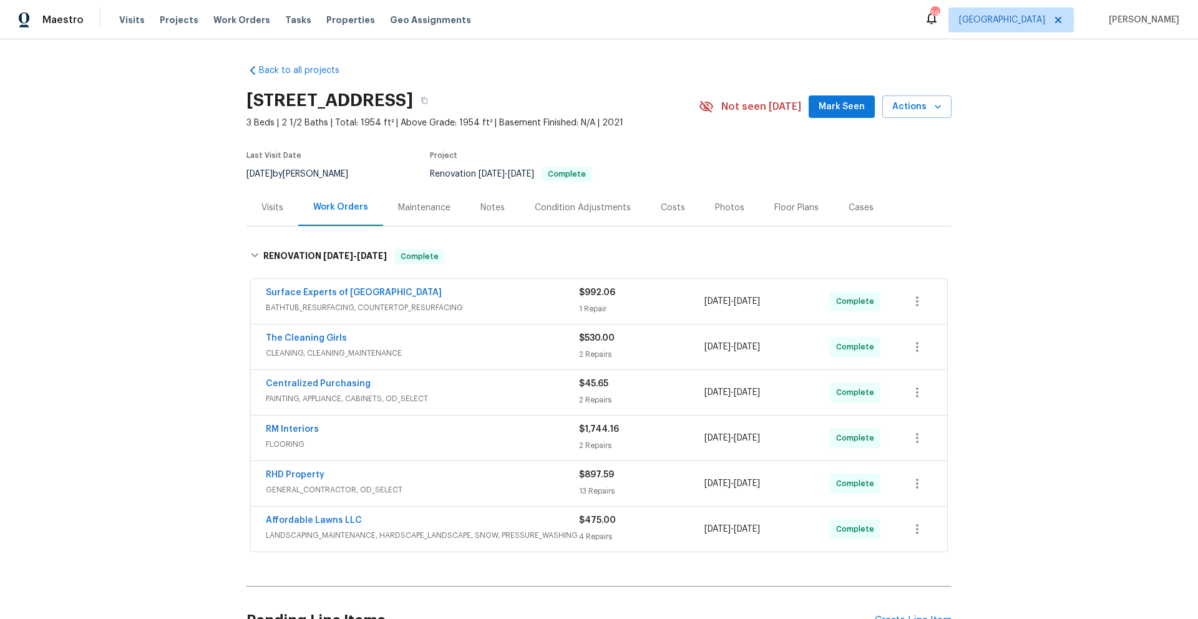
click at [492, 205] on div "Notes" at bounding box center [493, 208] width 24 height 12
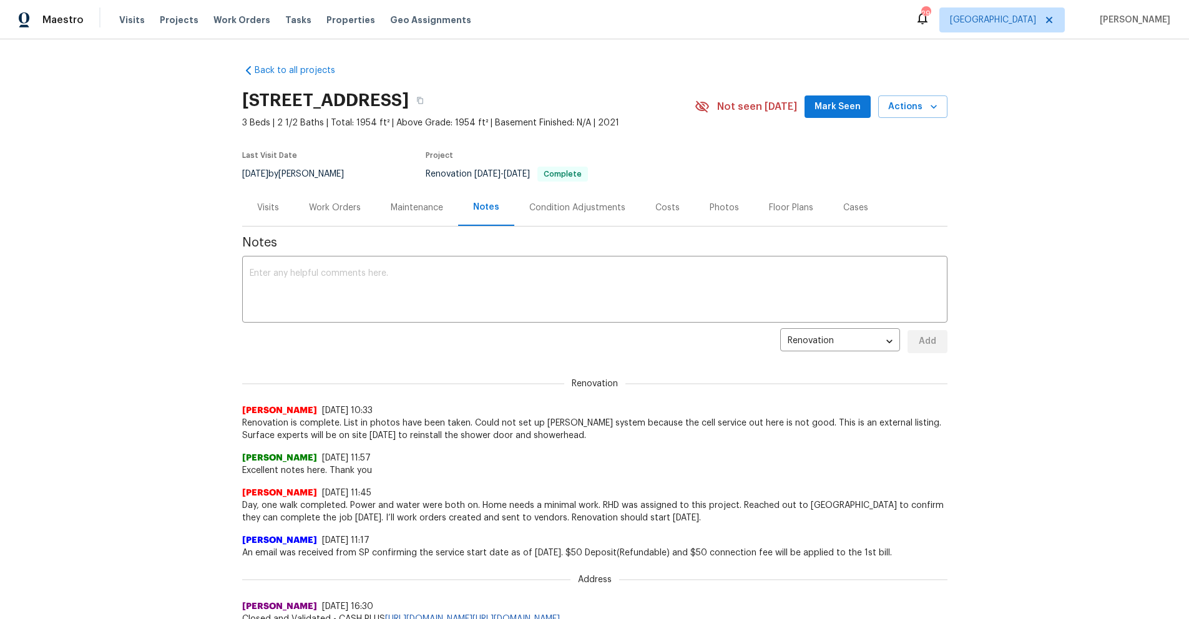
click at [823, 108] on span "Mark Seen" at bounding box center [838, 107] width 46 height 16
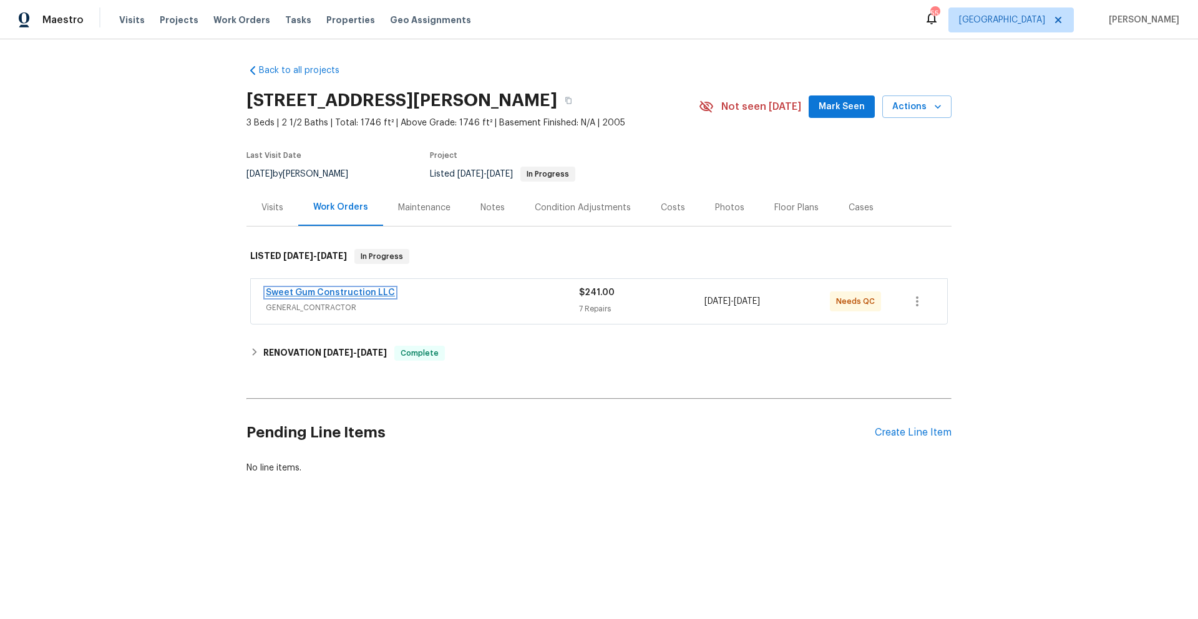
click at [294, 292] on link "Sweet Gum Construction LLC" at bounding box center [330, 292] width 129 height 9
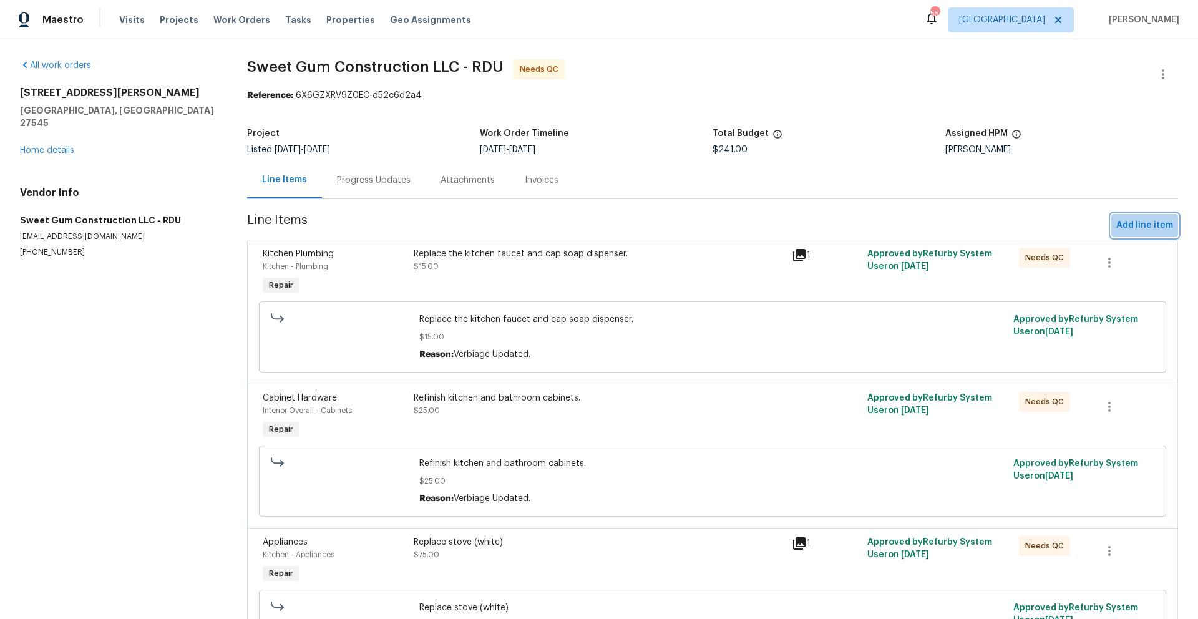
click at [1133, 225] on span "Add line item" at bounding box center [1145, 226] width 57 height 16
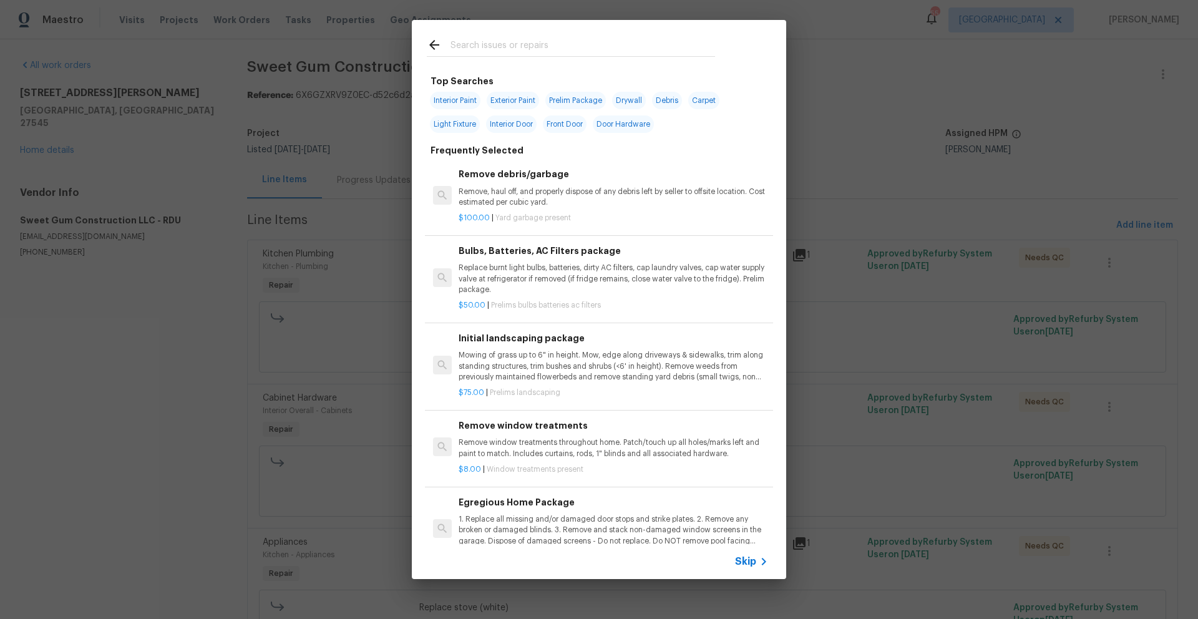
click at [482, 43] on input "text" at bounding box center [583, 46] width 265 height 19
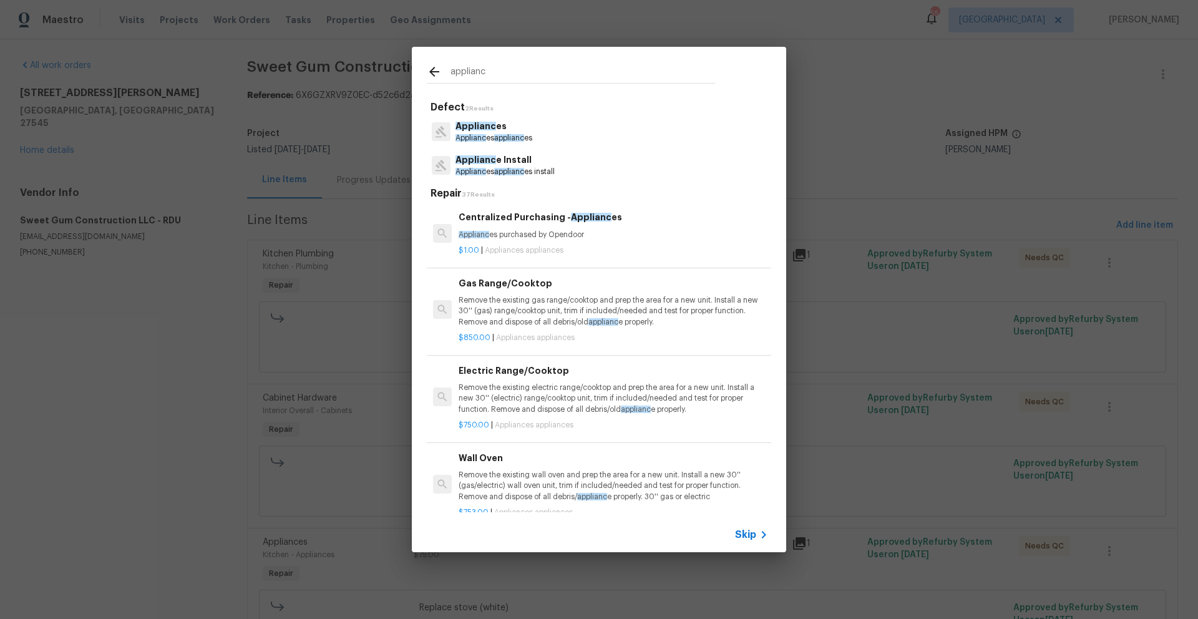
type input "applianc"
click at [473, 118] on div "Applianc es Applianc es applianc es" at bounding box center [599, 132] width 345 height 34
click at [470, 133] on p "Applianc es applianc es" at bounding box center [494, 138] width 77 height 11
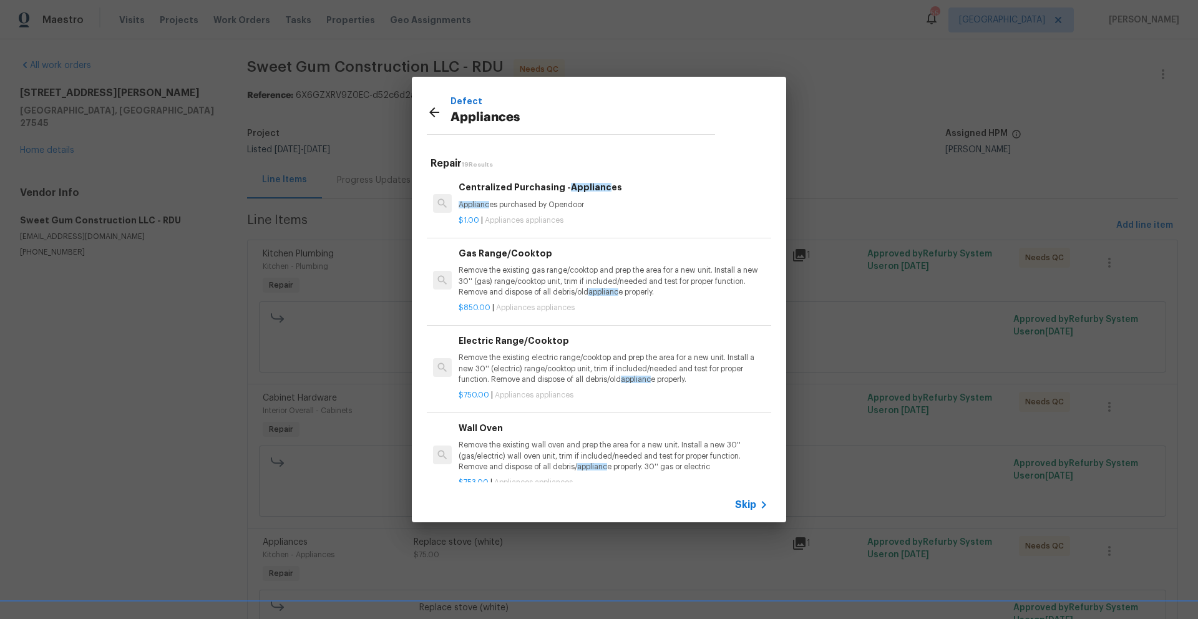
click at [539, 124] on p "Appliances" at bounding box center [583, 118] width 265 height 20
click at [433, 109] on icon at bounding box center [434, 112] width 10 height 10
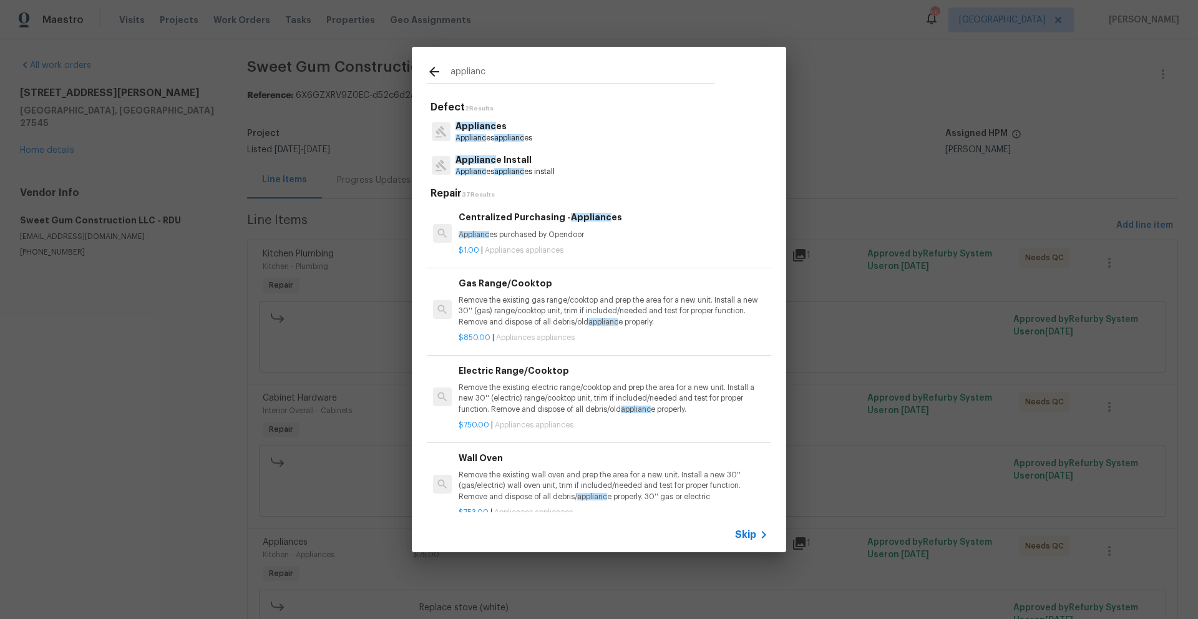
click at [500, 74] on input "applianc" at bounding box center [583, 73] width 265 height 19
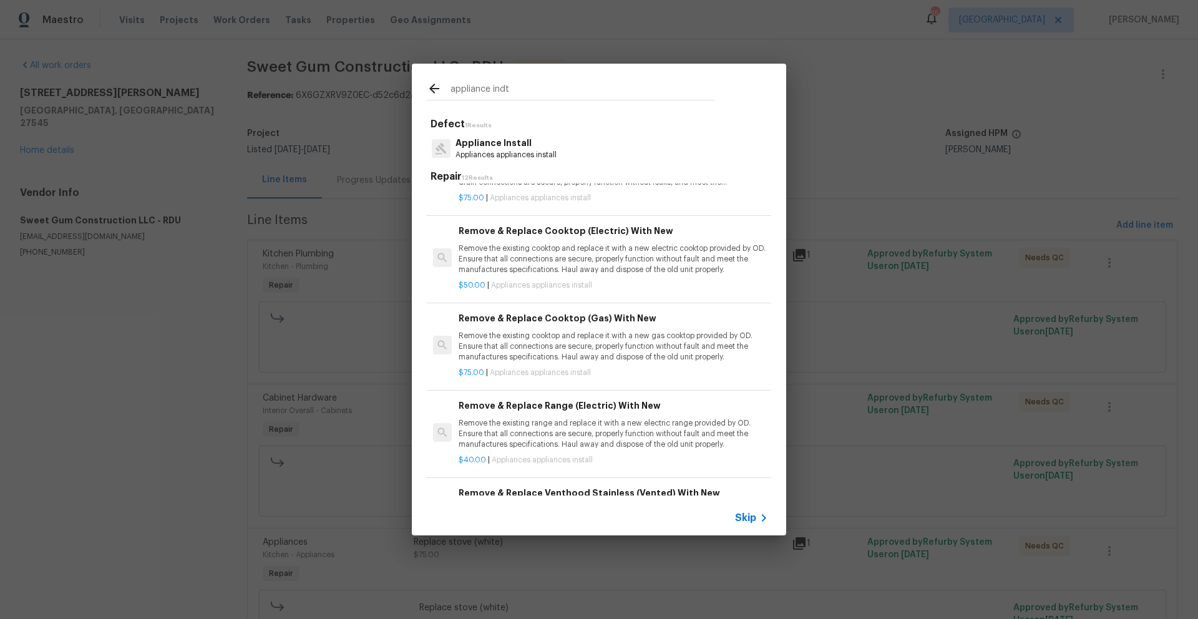
scroll to position [509, 0]
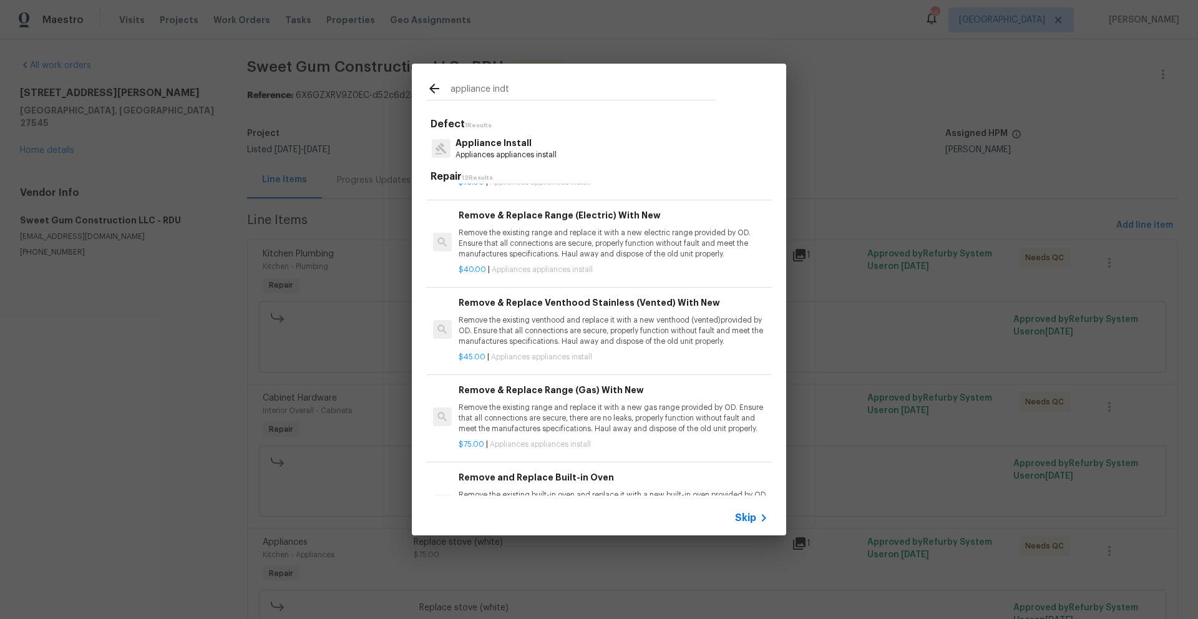
type input "appliance indt"
click at [491, 153] on p "Appliances appliances install" at bounding box center [506, 155] width 101 height 11
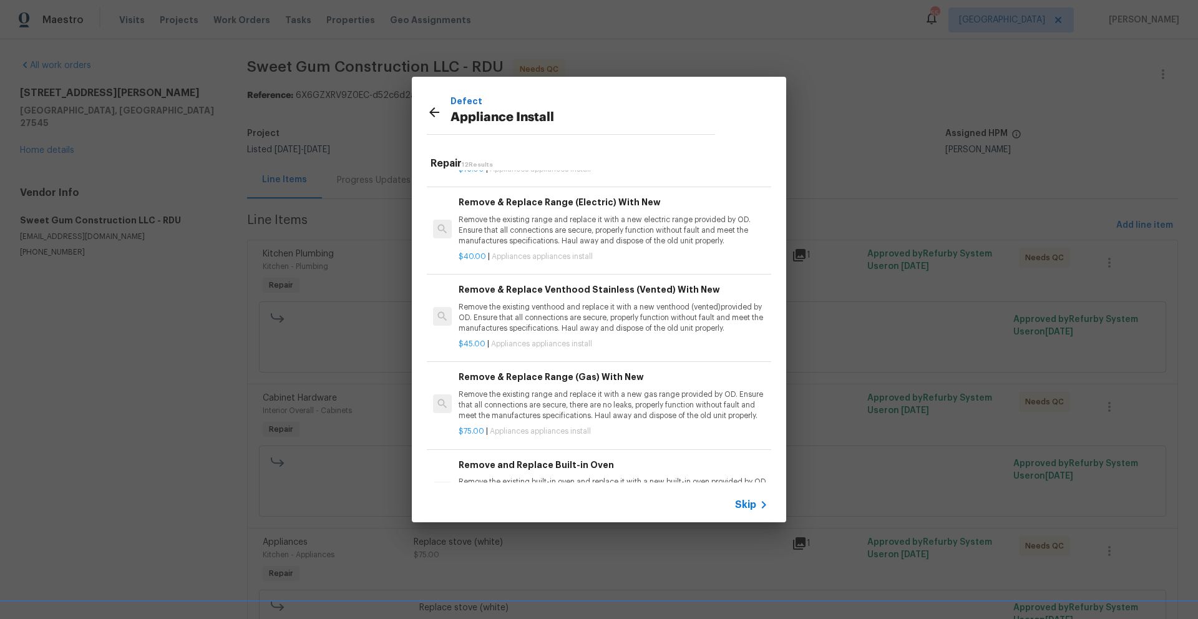
click at [540, 228] on p "Remove the existing range and replace it with a new electric range provided by …" at bounding box center [614, 231] width 310 height 32
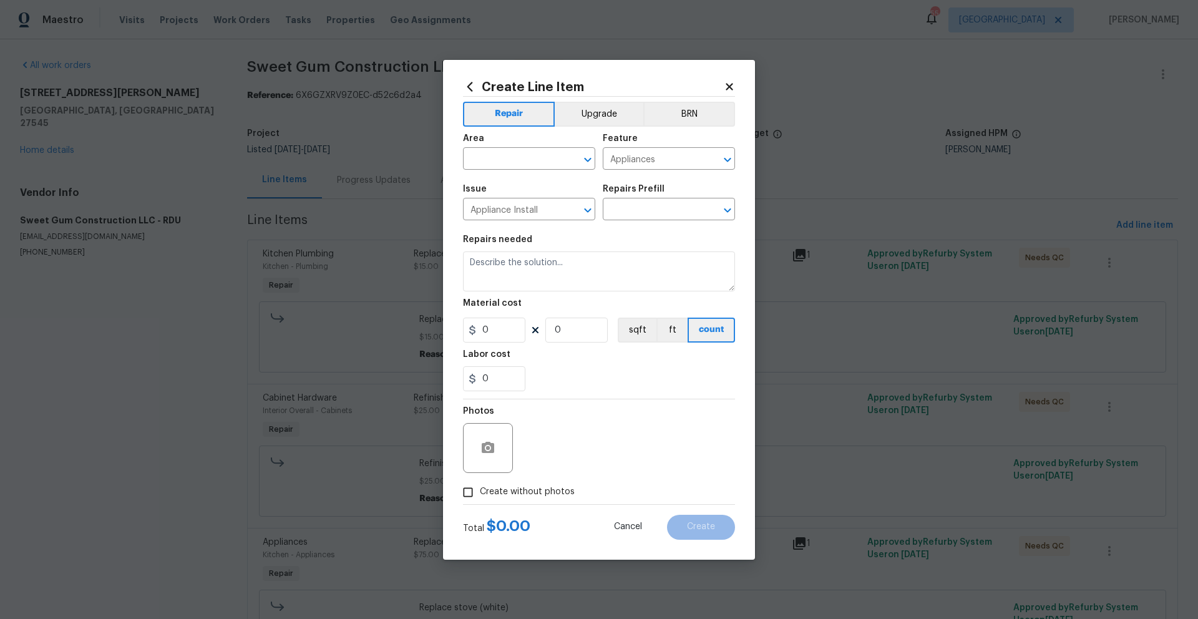
type input "Remove & Replace Range (Electric) With New $40.00"
type textarea "Remove the existing range and replace it with a new electric range provided by …"
type input "40"
type input "1"
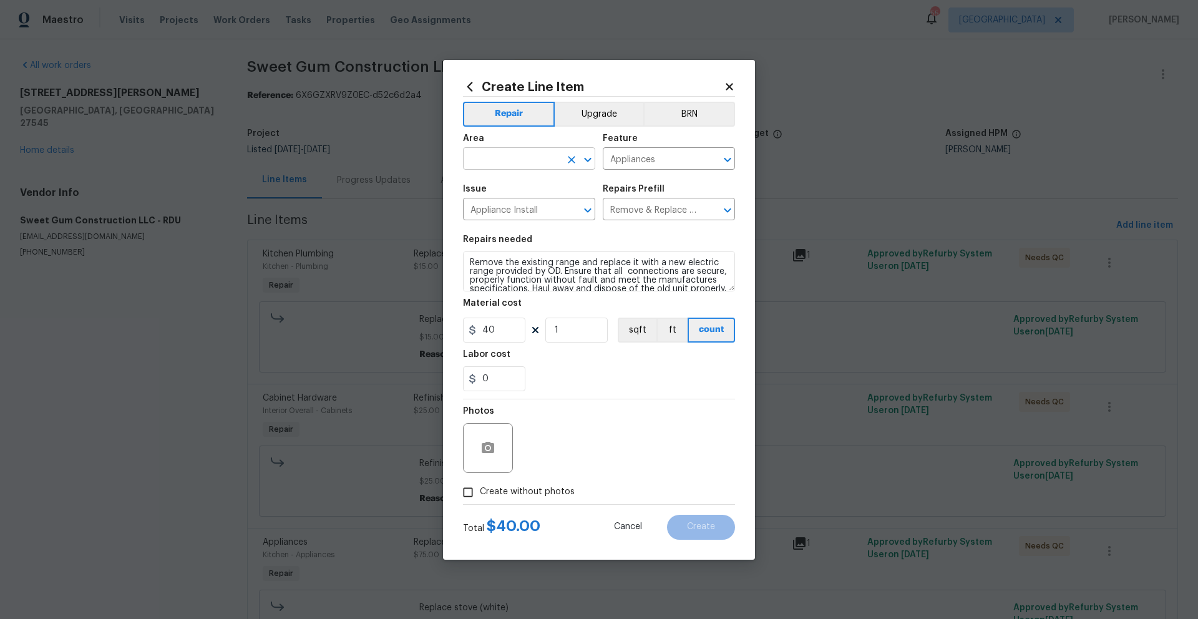
click at [537, 160] on input "text" at bounding box center [511, 159] width 97 height 19
click at [532, 188] on li "Kitchen" at bounding box center [529, 187] width 132 height 21
type input "Kitchen"
click at [471, 496] on input "Create without photos" at bounding box center [468, 493] width 24 height 24
checkbox input "true"
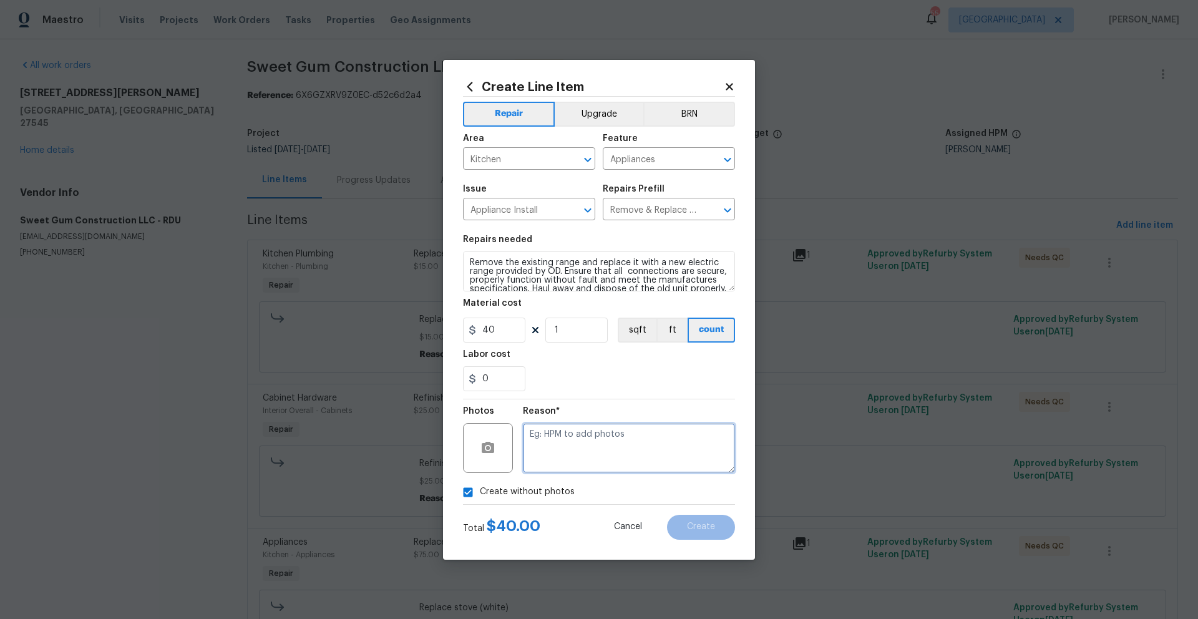
click at [544, 450] on textarea at bounding box center [629, 448] width 212 height 50
type textarea "."
click at [718, 524] on button "Create" at bounding box center [701, 527] width 68 height 25
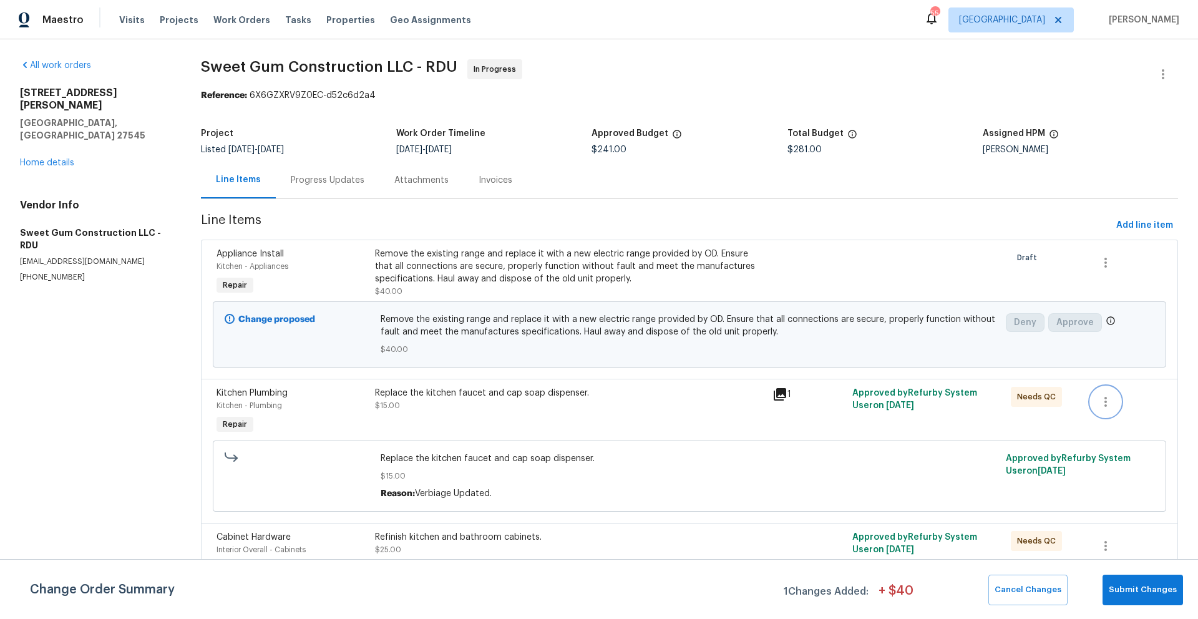
click at [1102, 402] on icon "button" at bounding box center [1106, 401] width 15 height 15
click at [1100, 401] on li "Cancel" at bounding box center [1106, 402] width 48 height 21
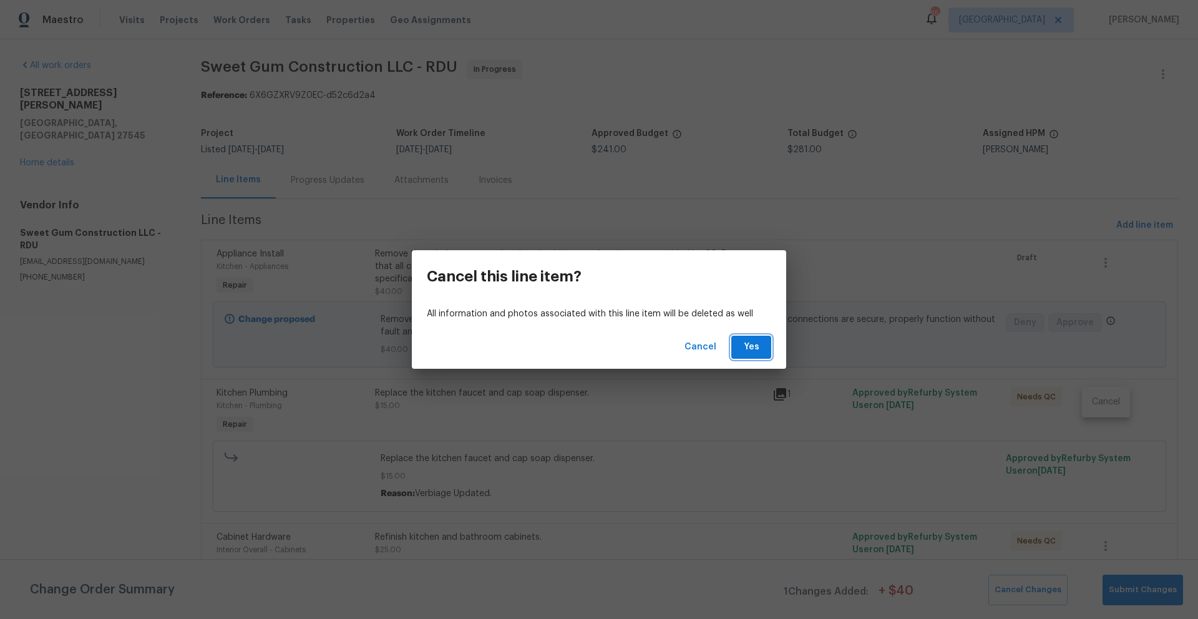
click at [760, 346] on span "Yes" at bounding box center [752, 348] width 20 height 16
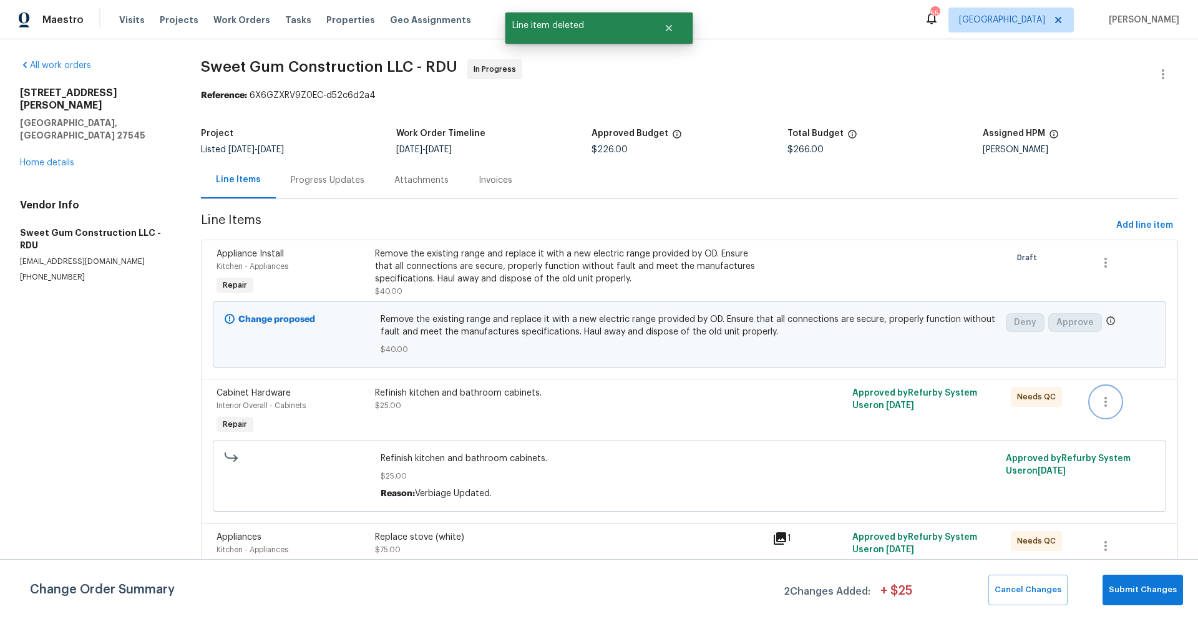
click at [1099, 406] on icon "button" at bounding box center [1106, 401] width 15 height 15
click at [1109, 406] on li "Cancel" at bounding box center [1106, 402] width 48 height 21
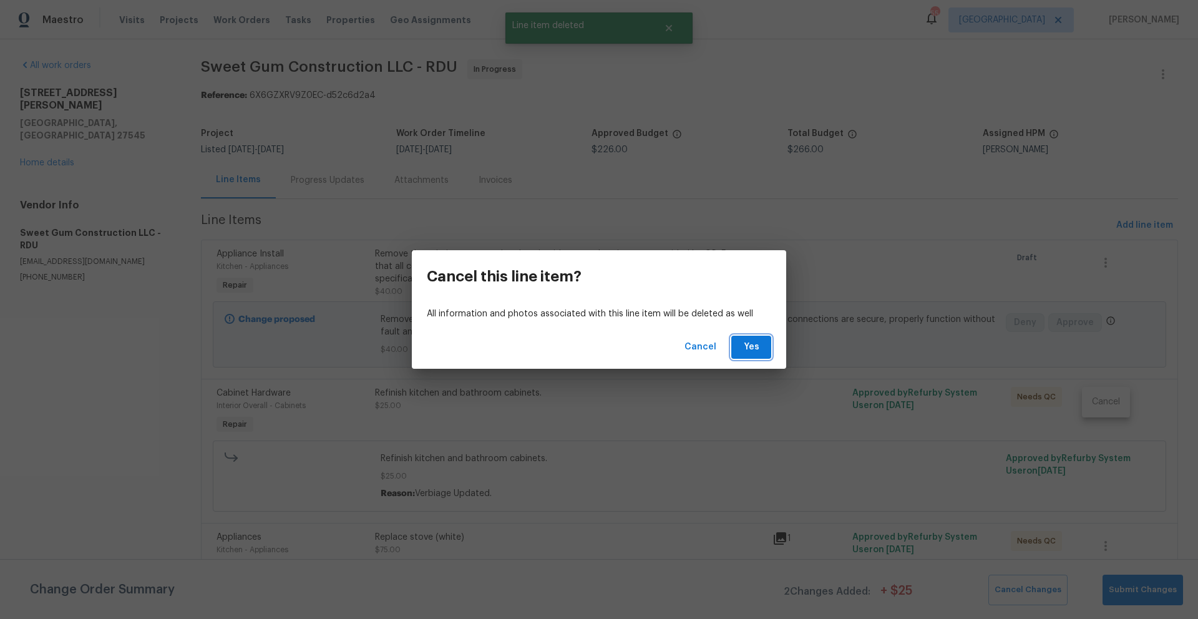
click at [747, 346] on span "Yes" at bounding box center [752, 348] width 20 height 16
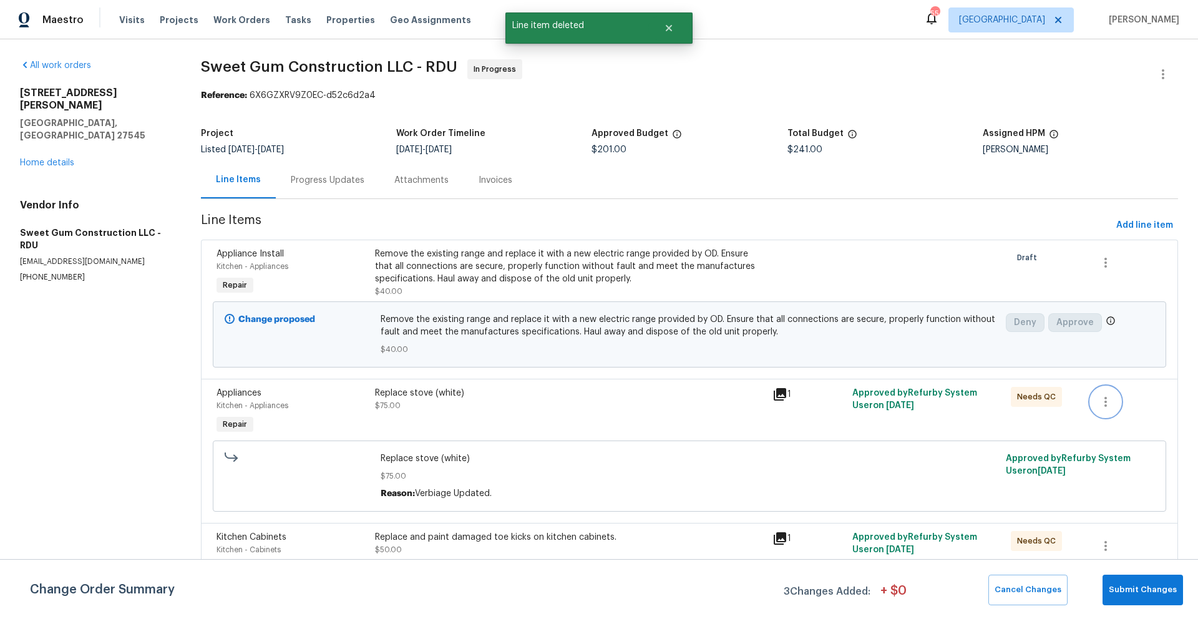
click at [1101, 405] on icon "button" at bounding box center [1106, 401] width 15 height 15
click at [1102, 404] on li "Cancel" at bounding box center [1106, 402] width 48 height 21
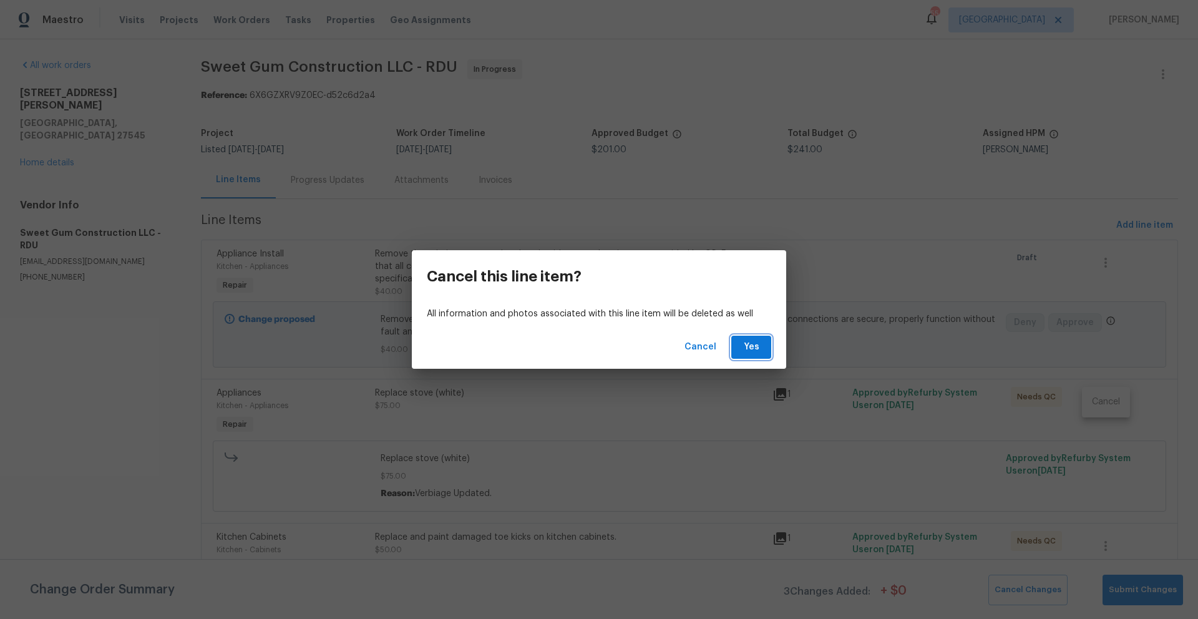
click at [757, 351] on span "Yes" at bounding box center [752, 348] width 20 height 16
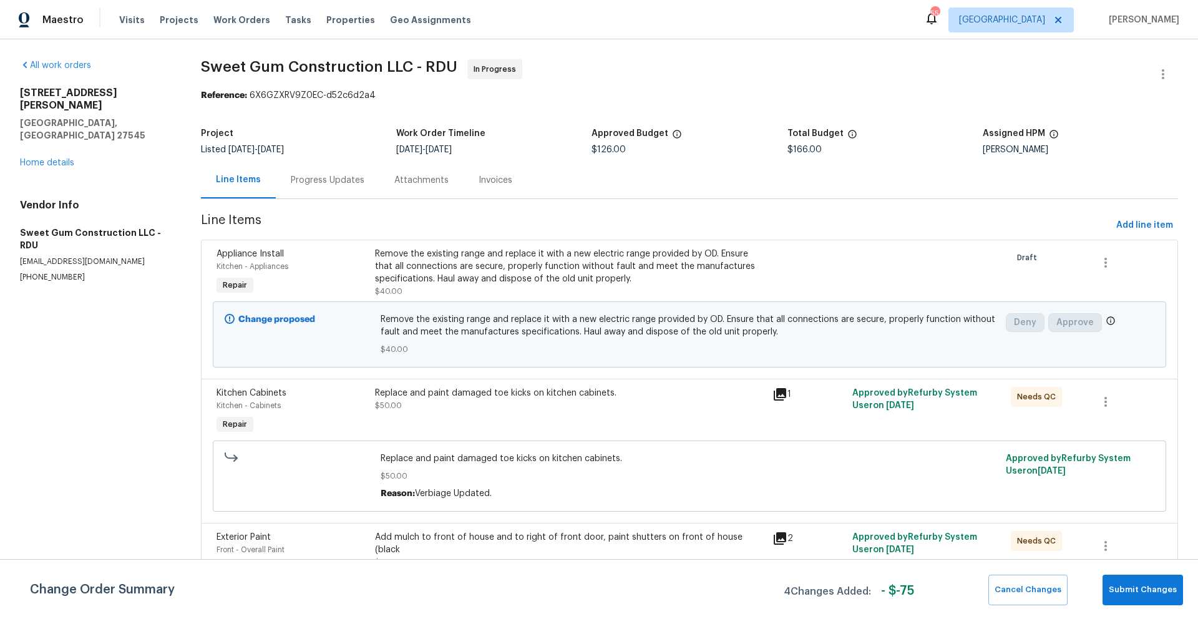
click at [494, 420] on div "Replace and paint damaged toe kicks on kitchen cabinets. $50.00" at bounding box center [570, 411] width 398 height 57
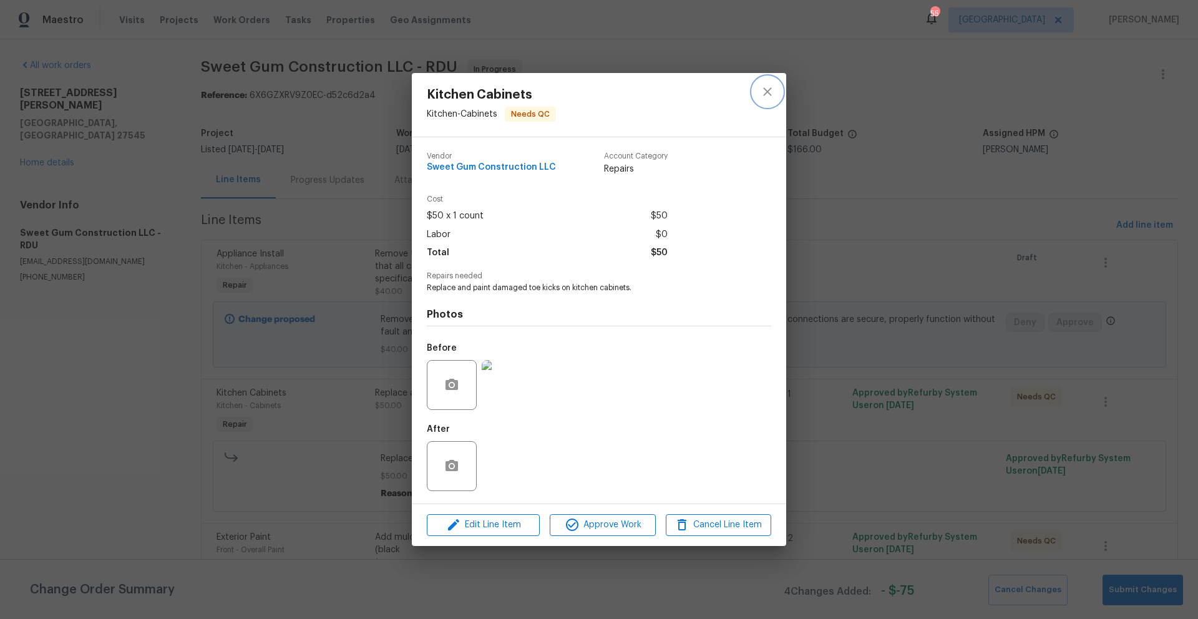
click at [770, 94] on icon "close" at bounding box center [767, 92] width 8 height 8
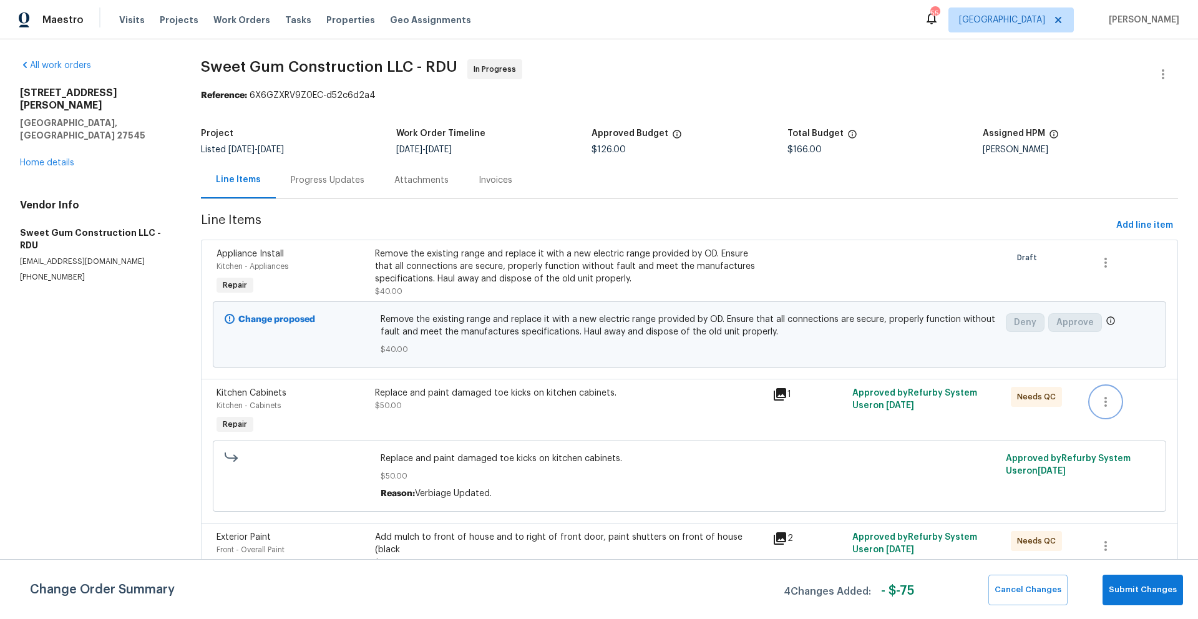
click at [1099, 404] on icon "button" at bounding box center [1106, 401] width 15 height 15
click at [1103, 409] on li "Cancel" at bounding box center [1106, 402] width 48 height 21
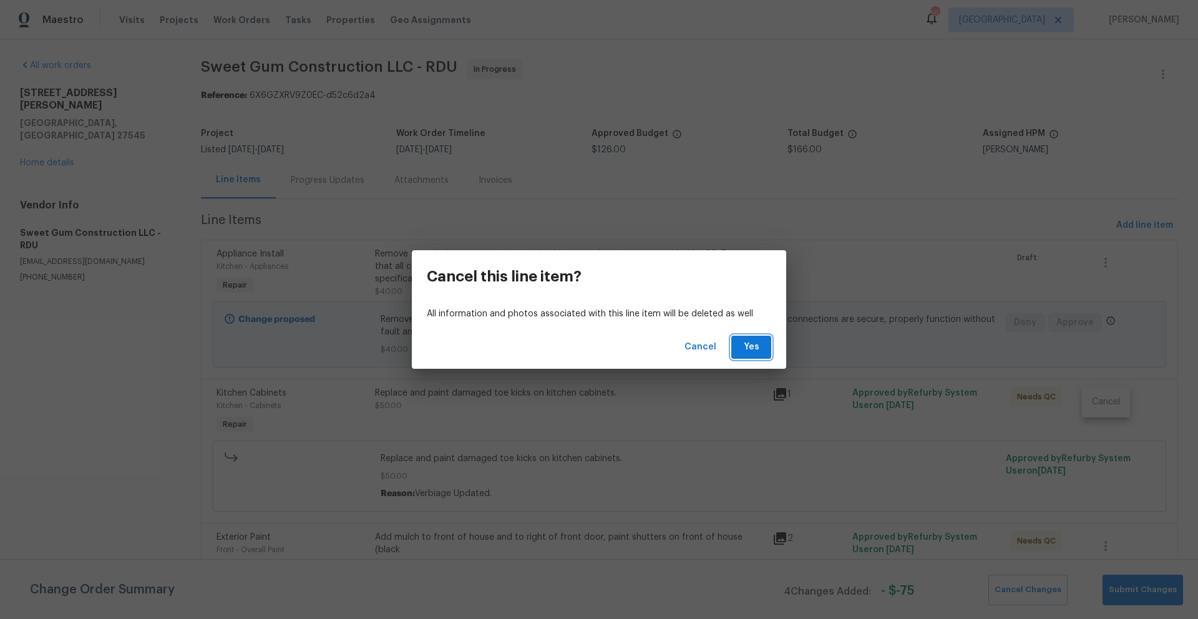
click at [748, 348] on span "Yes" at bounding box center [752, 348] width 20 height 16
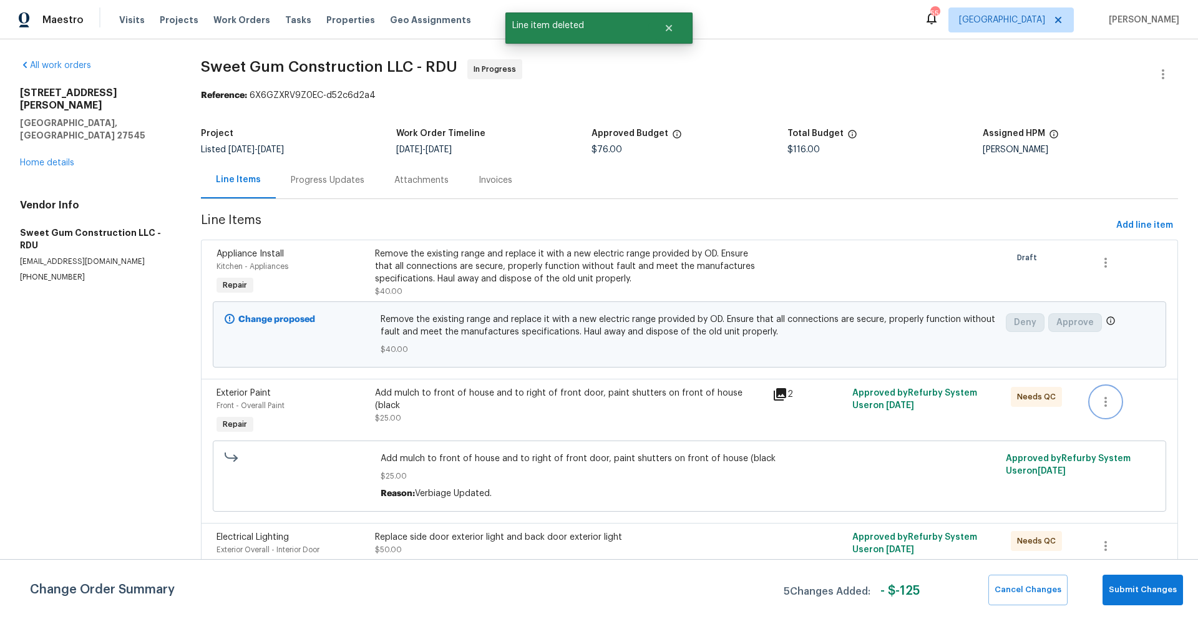
click at [1099, 399] on icon "button" at bounding box center [1106, 401] width 15 height 15
click at [1124, 409] on li "Cancel" at bounding box center [1106, 402] width 48 height 21
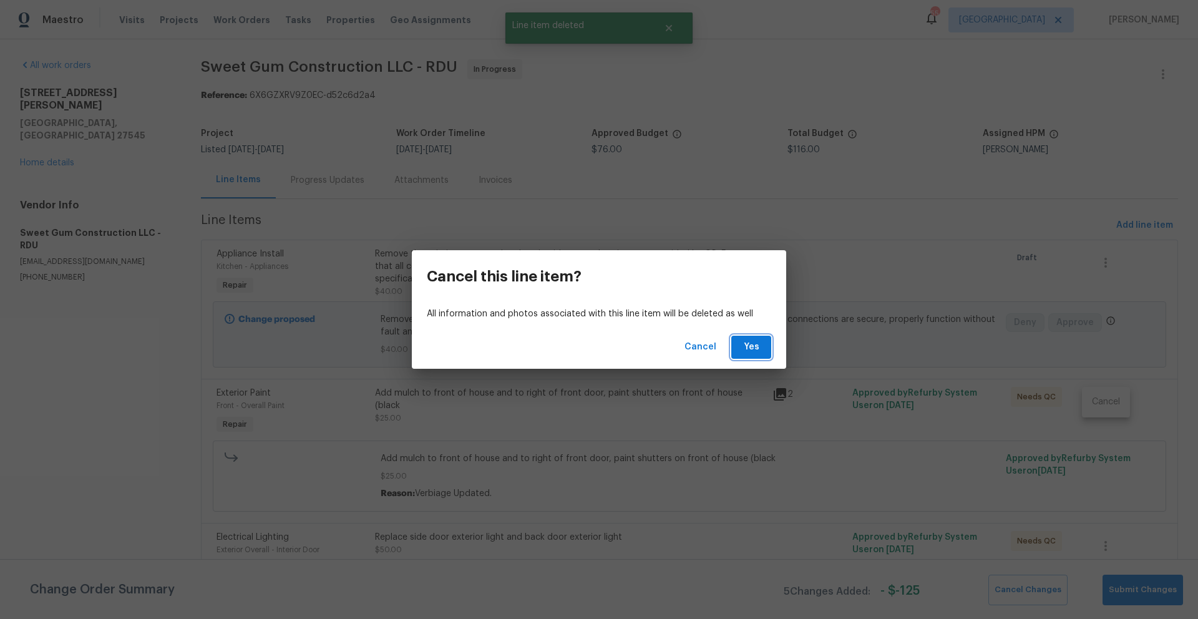
click at [743, 352] on span "Yes" at bounding box center [752, 348] width 20 height 16
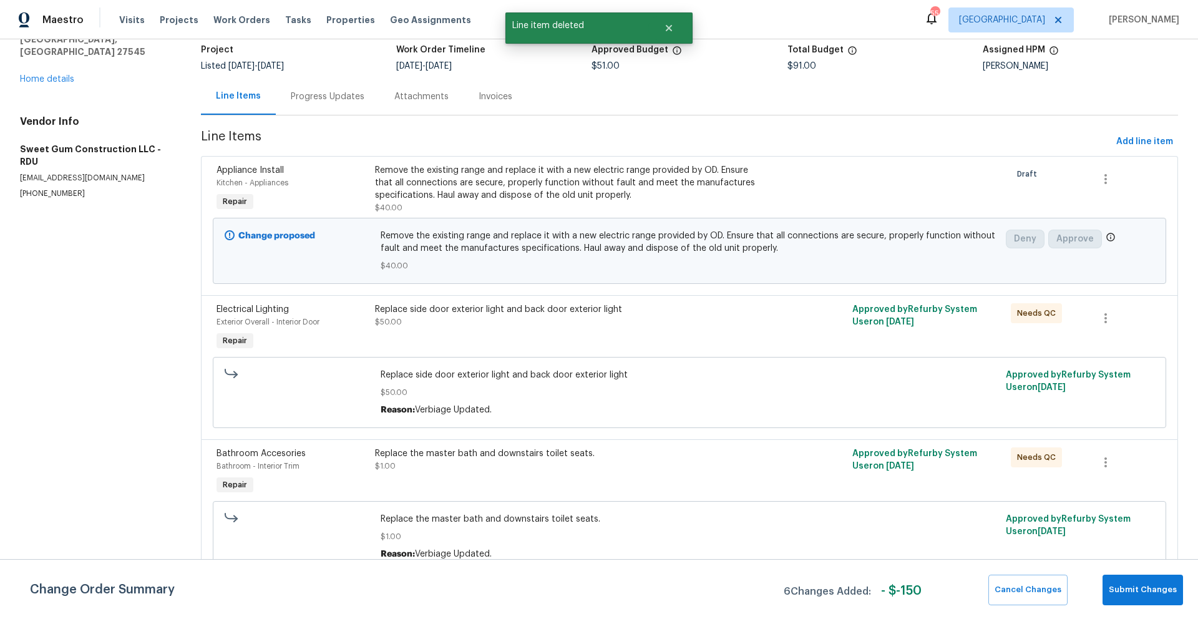
scroll to position [95, 0]
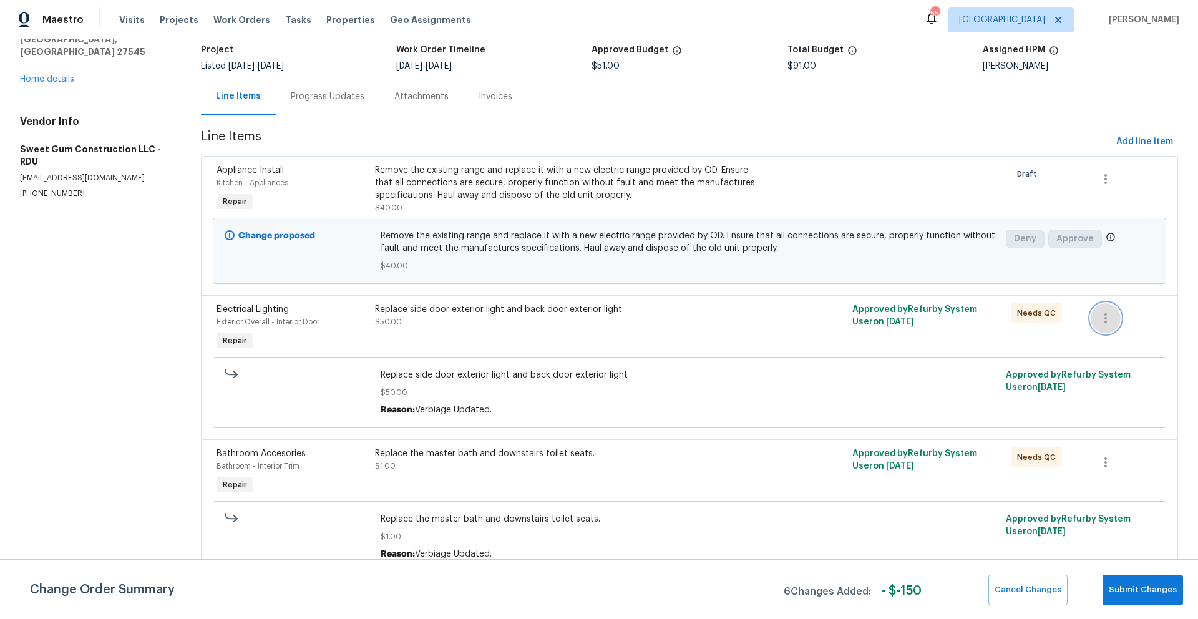
click at [1105, 313] on icon "button" at bounding box center [1106, 318] width 2 height 10
click at [1113, 310] on li "Cancel" at bounding box center [1106, 307] width 48 height 21
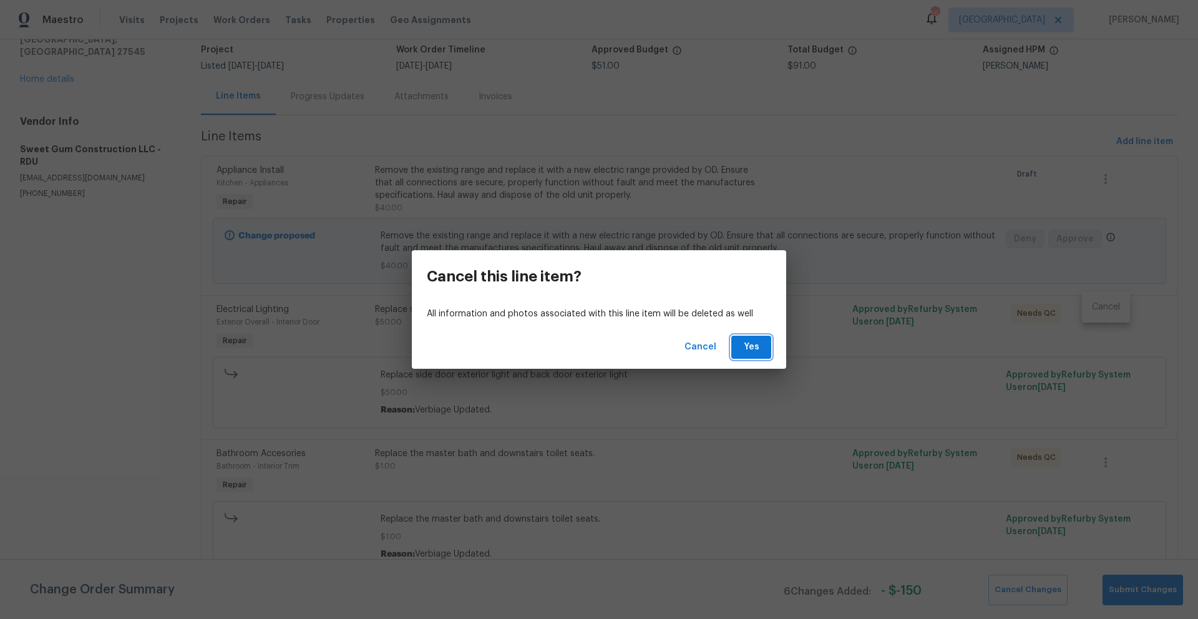
click at [766, 348] on button "Yes" at bounding box center [752, 347] width 40 height 23
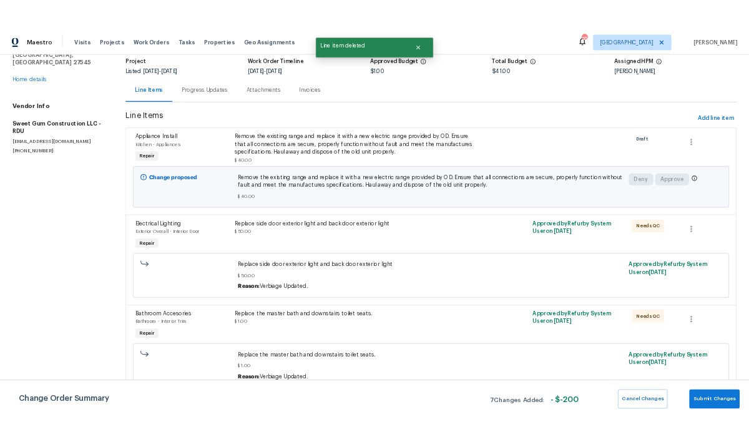
scroll to position [0, 0]
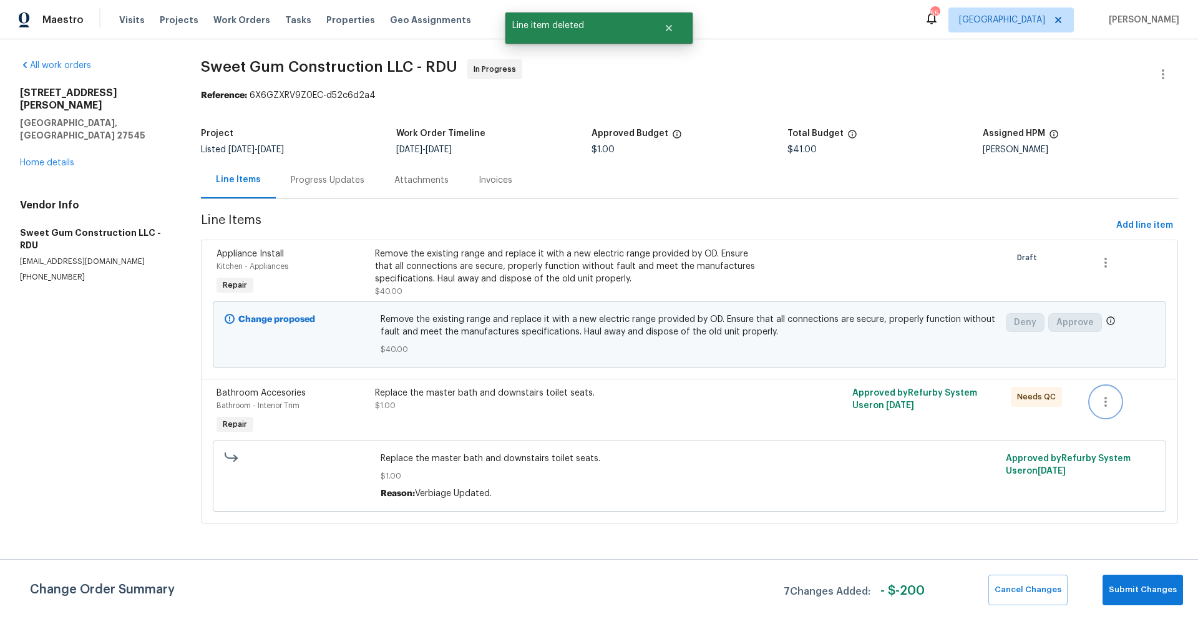
click at [1099, 404] on icon "button" at bounding box center [1106, 401] width 15 height 15
click at [1114, 399] on li "Cancel" at bounding box center [1106, 402] width 48 height 21
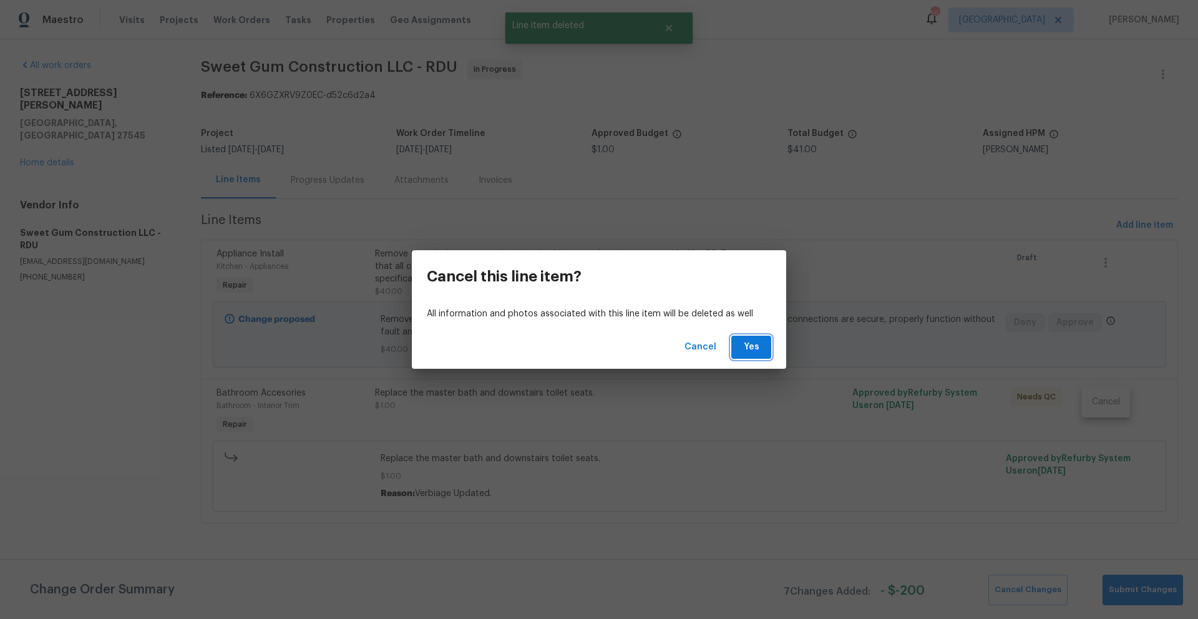
click at [765, 355] on button "Yes" at bounding box center [752, 347] width 40 height 23
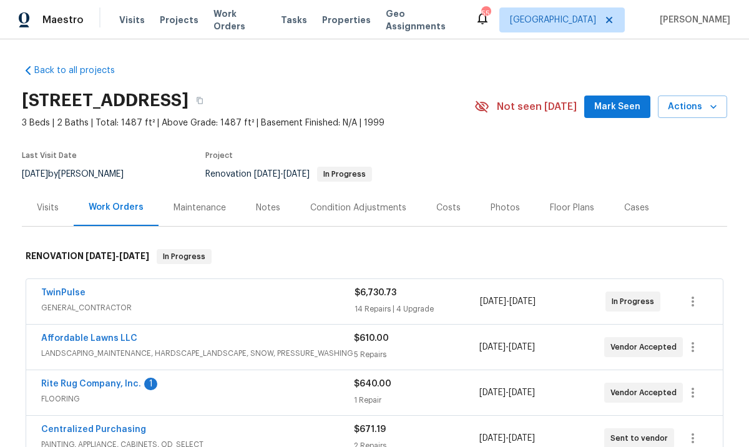
click at [257, 208] on div "Notes" at bounding box center [268, 208] width 24 height 12
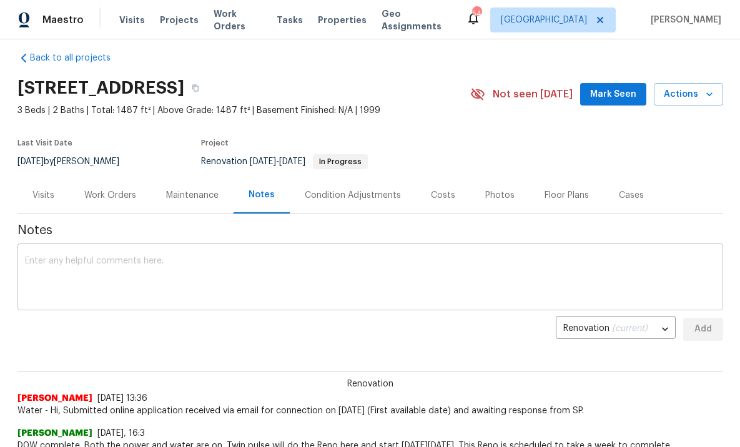
scroll to position [14, 0]
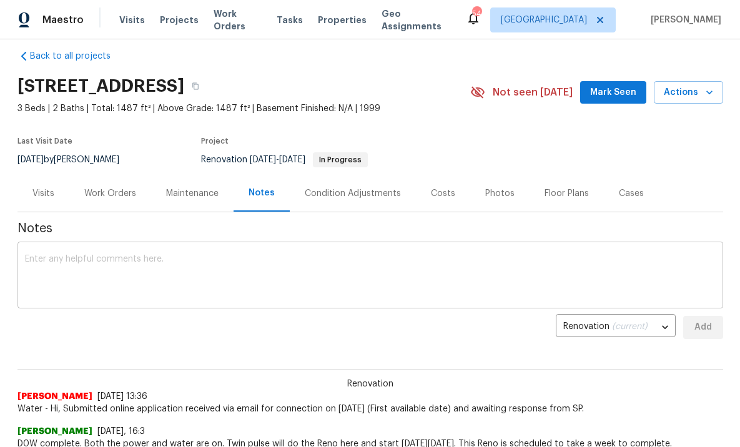
click at [180, 277] on textarea at bounding box center [370, 277] width 690 height 44
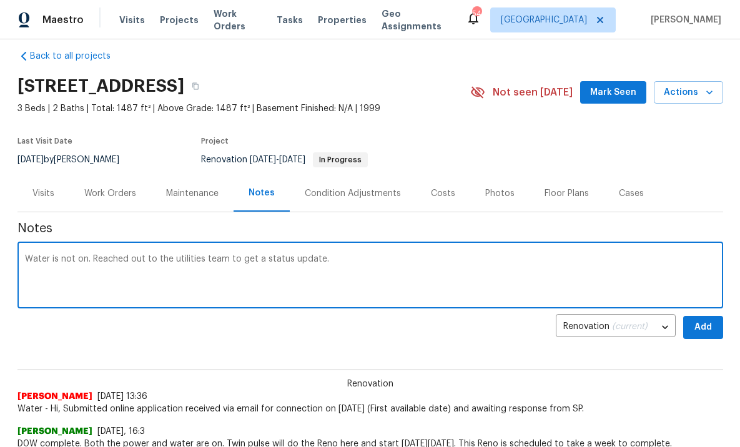
type textarea "Water is not on. Reached out to the utilities team to get a status update."
click at [697, 327] on span "Add" at bounding box center [703, 328] width 20 height 16
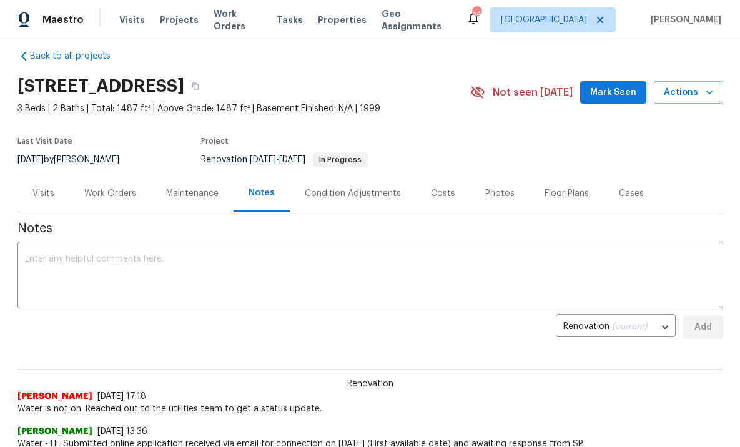
scroll to position [12, 0]
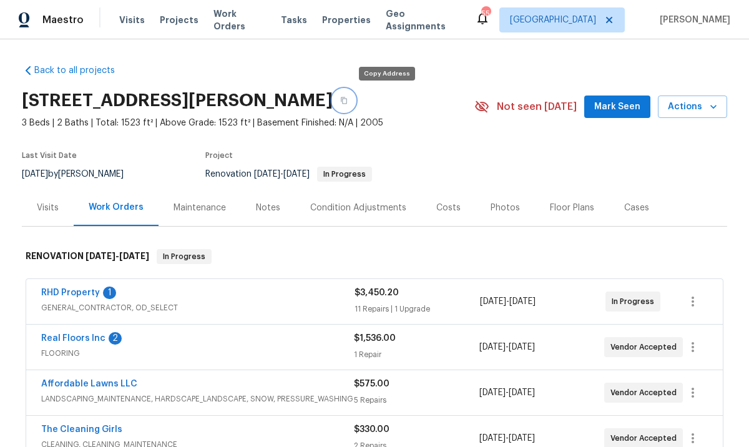
click at [347, 101] on icon "button" at bounding box center [344, 100] width 6 height 7
click at [74, 289] on link "RHD Property" at bounding box center [70, 292] width 59 height 9
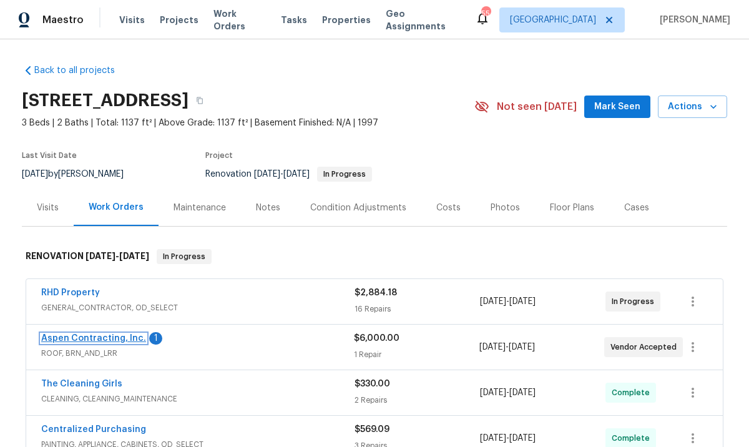
click at [82, 338] on link "Aspen Contracting, Inc." at bounding box center [93, 338] width 105 height 9
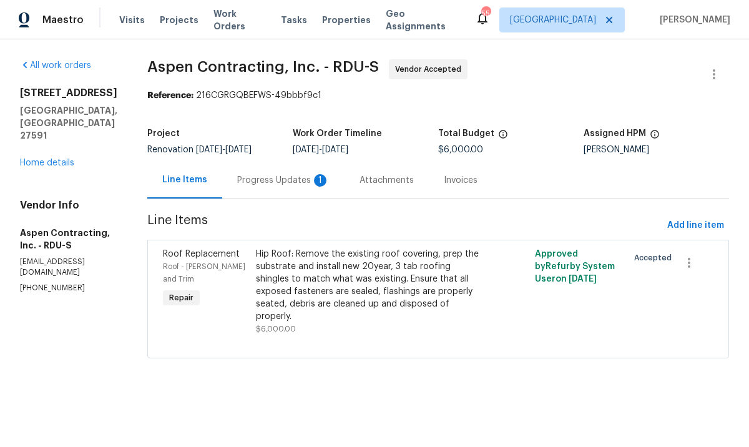
click at [299, 182] on div "Progress Updates 1" at bounding box center [283, 180] width 92 height 12
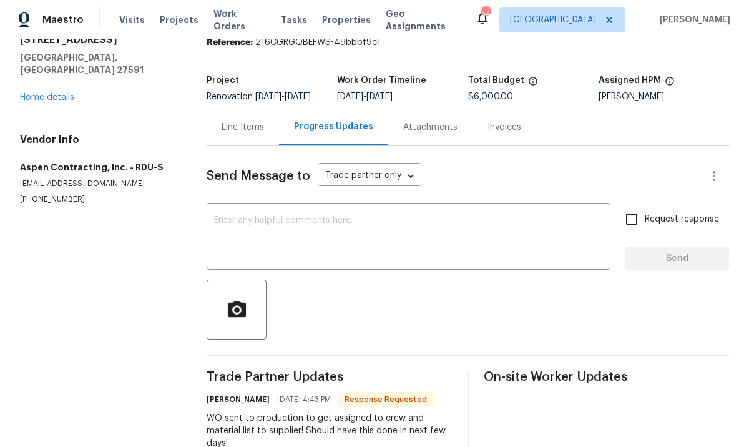
scroll to position [109, 0]
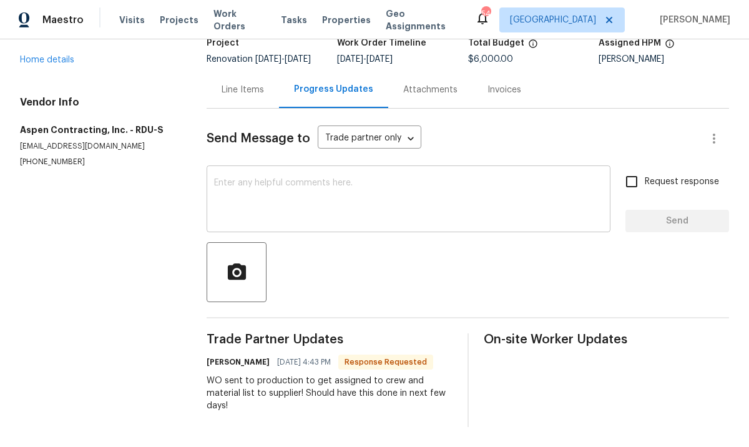
click at [366, 203] on textarea at bounding box center [408, 201] width 389 height 44
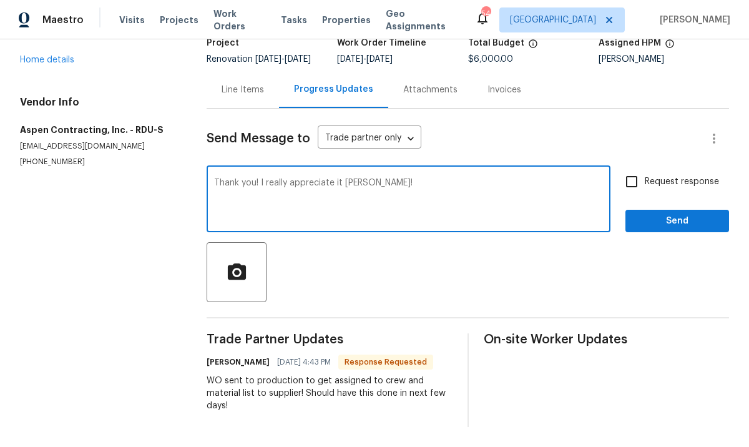
click at [415, 179] on textarea "Thank you! I really appreciate it [PERSON_NAME]!" at bounding box center [408, 201] width 389 height 44
type textarea "Thank you! I really appreciate it [PERSON_NAME]!"
click at [655, 216] on span "Send" at bounding box center [677, 221] width 84 height 16
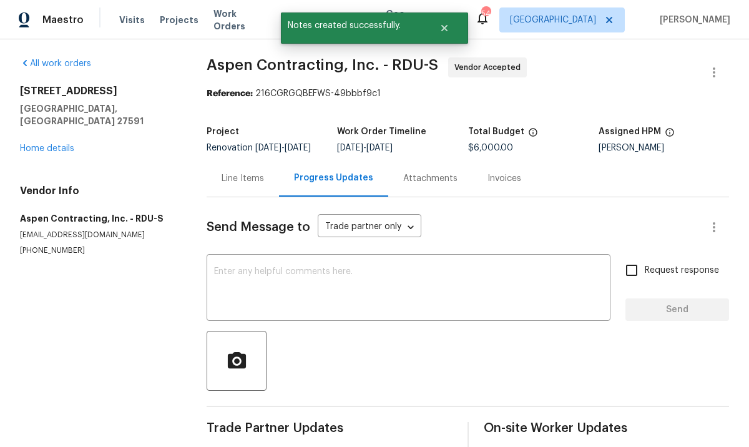
scroll to position [0, 0]
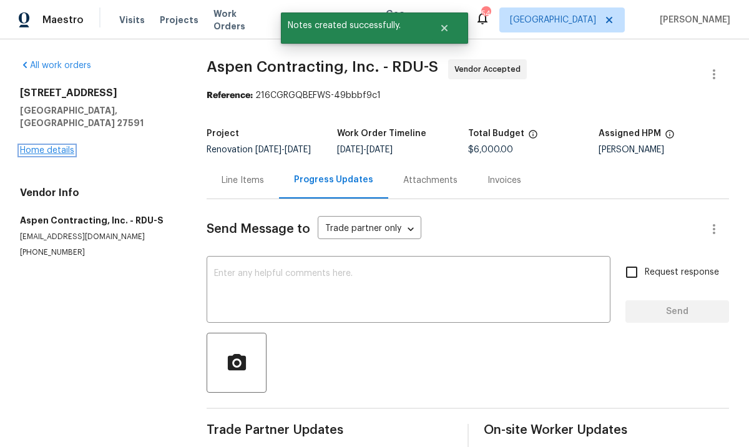
click at [53, 146] on link "Home details" at bounding box center [47, 150] width 54 height 9
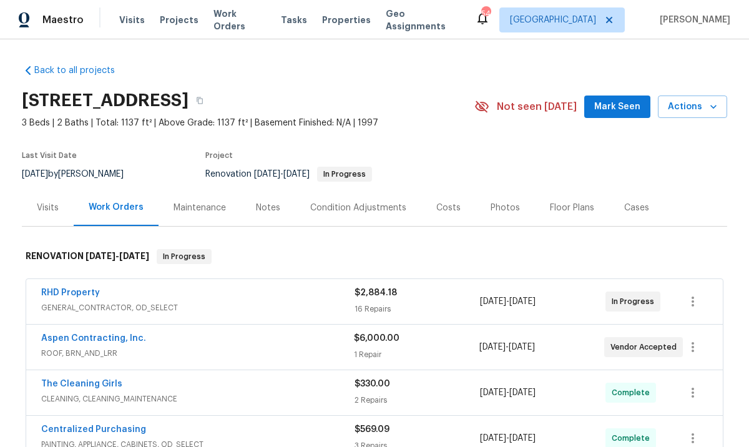
click at [639, 115] on button "Mark Seen" at bounding box center [617, 106] width 66 height 23
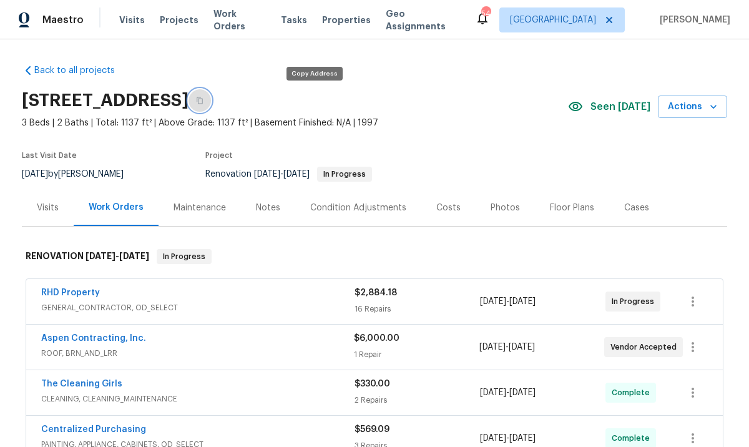
click at [203, 99] on icon "button" at bounding box center [199, 100] width 7 height 7
click at [260, 206] on div "Notes" at bounding box center [268, 208] width 24 height 12
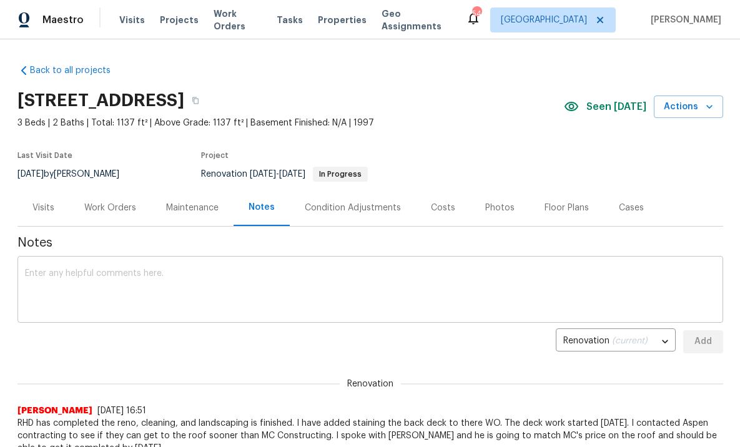
click at [153, 288] on textarea at bounding box center [370, 291] width 690 height 44
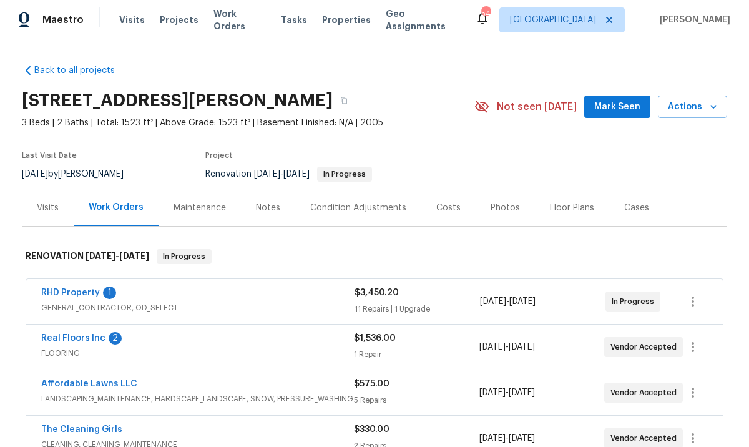
click at [270, 205] on div "Notes" at bounding box center [268, 208] width 24 height 12
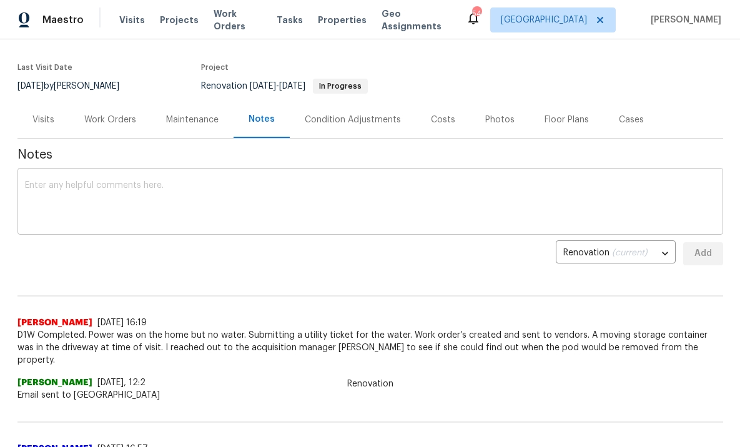
scroll to position [73, 0]
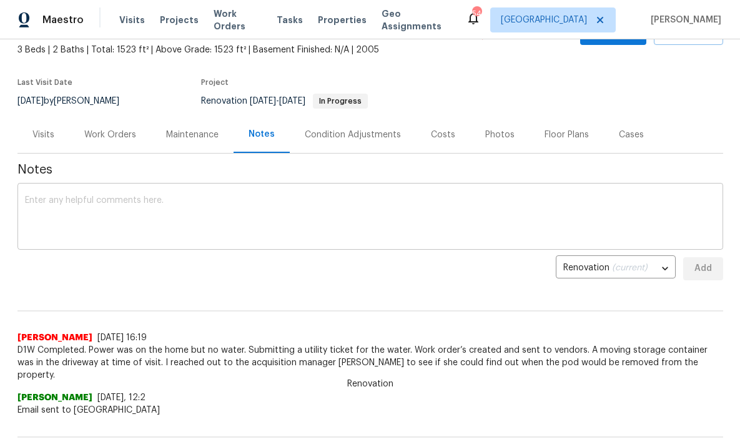
click at [225, 224] on textarea at bounding box center [370, 218] width 690 height 44
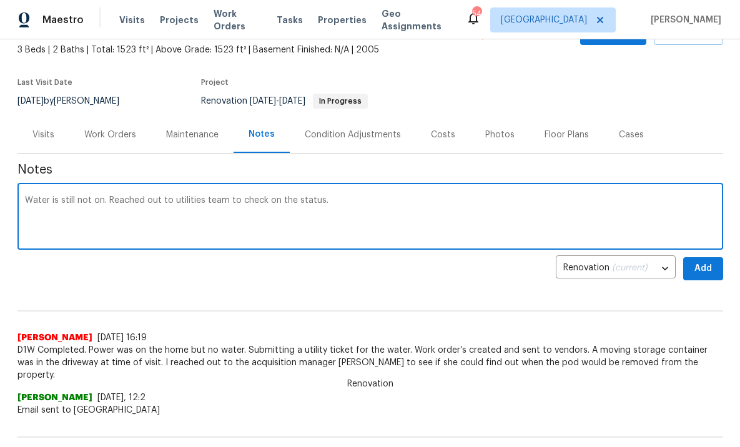
type textarea "Water is still not on. Reached out to utilities team to check on the status."
click at [683, 268] on button "Add" at bounding box center [703, 268] width 40 height 23
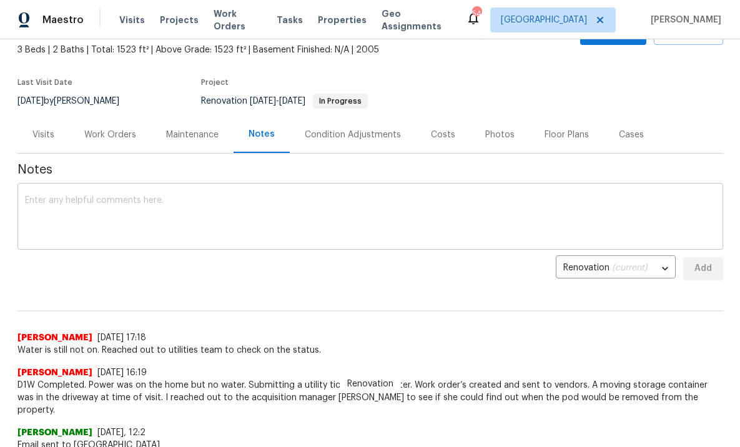
click at [409, 208] on textarea at bounding box center [370, 218] width 690 height 44
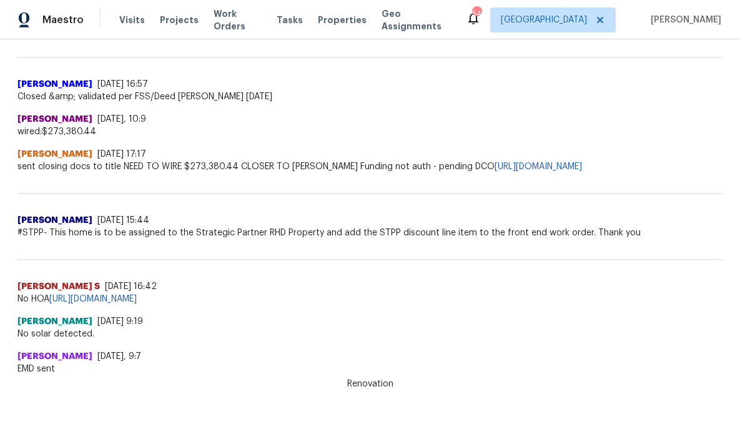
scroll to position [0, 0]
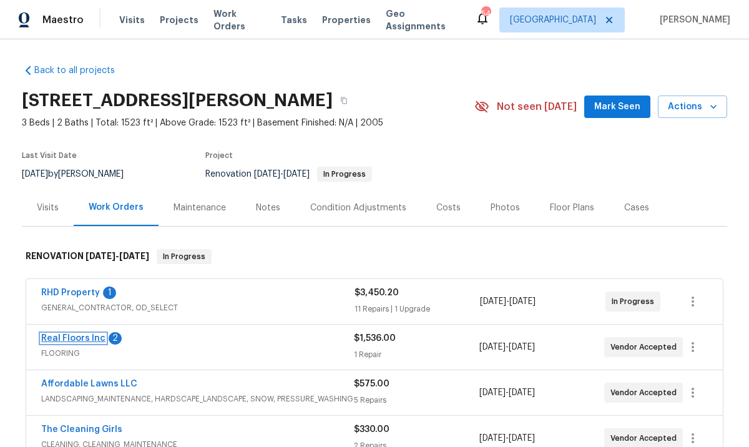
click at [72, 335] on link "Real Floors Inc" at bounding box center [73, 338] width 64 height 9
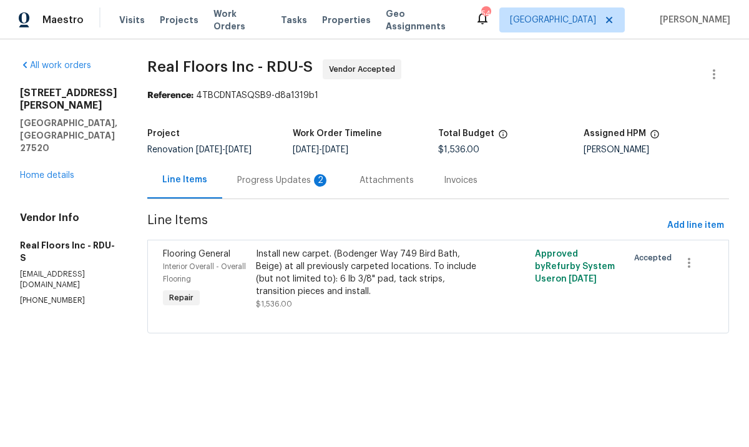
click at [282, 186] on div "Progress Updates 2" at bounding box center [283, 180] width 92 height 12
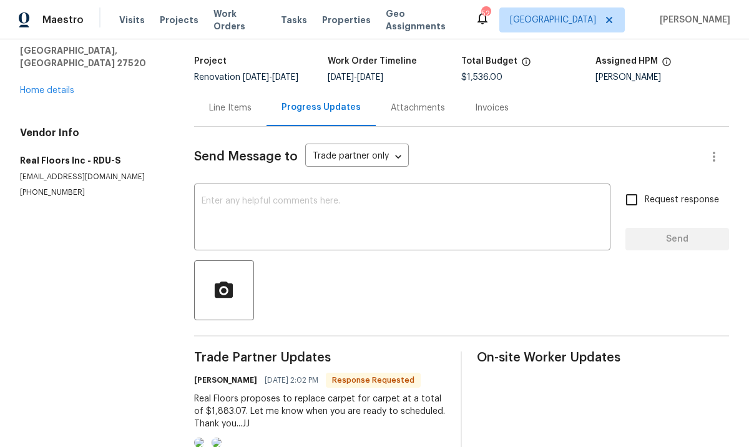
scroll to position [389, 0]
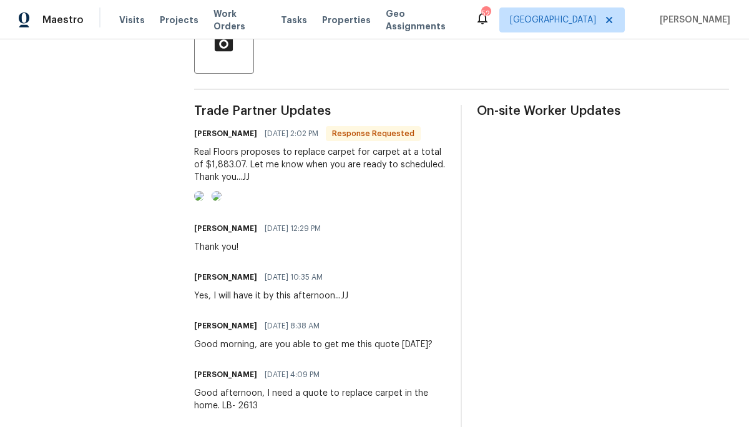
click at [222, 191] on img at bounding box center [217, 196] width 10 height 10
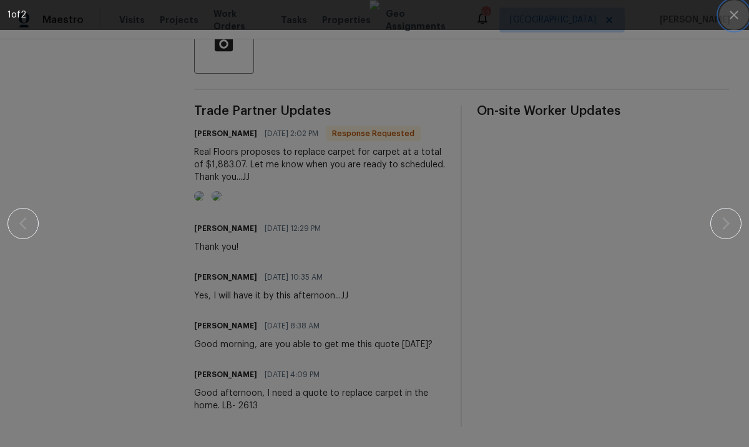
click at [742, 20] on button "button" at bounding box center [734, 15] width 30 height 30
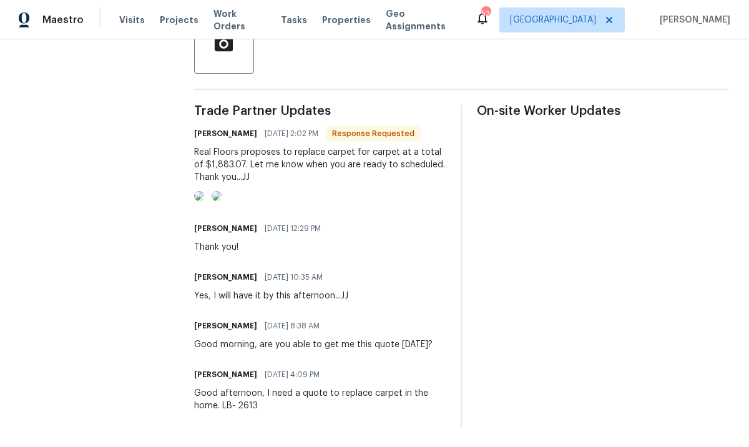
click at [204, 191] on img at bounding box center [199, 196] width 10 height 10
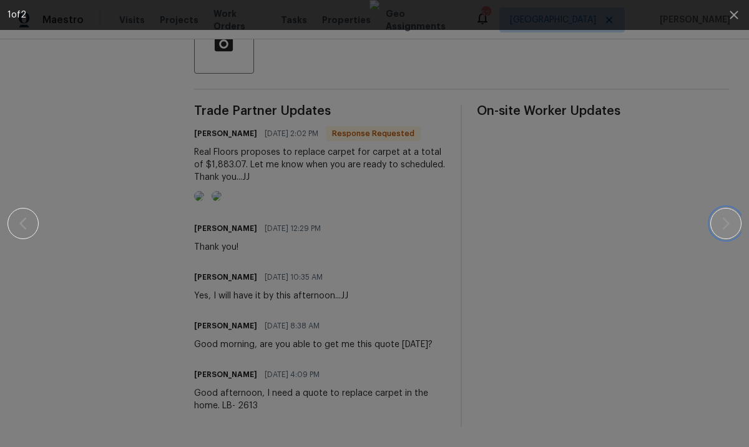
click at [728, 222] on icon "button" at bounding box center [725, 223] width 15 height 15
click at [733, 12] on icon "button" at bounding box center [734, 14] width 15 height 15
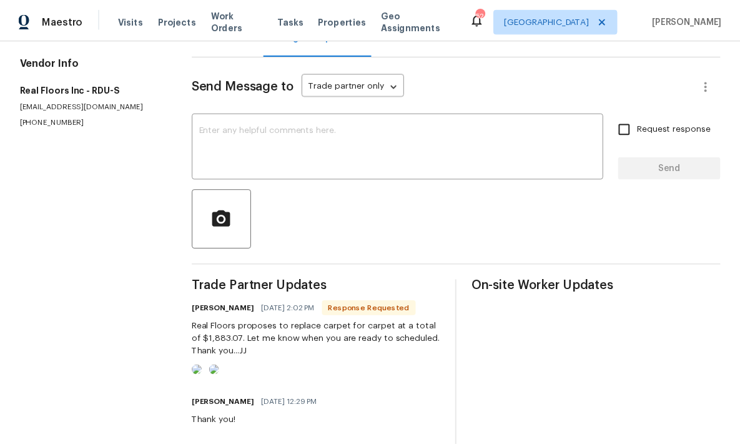
scroll to position [0, 0]
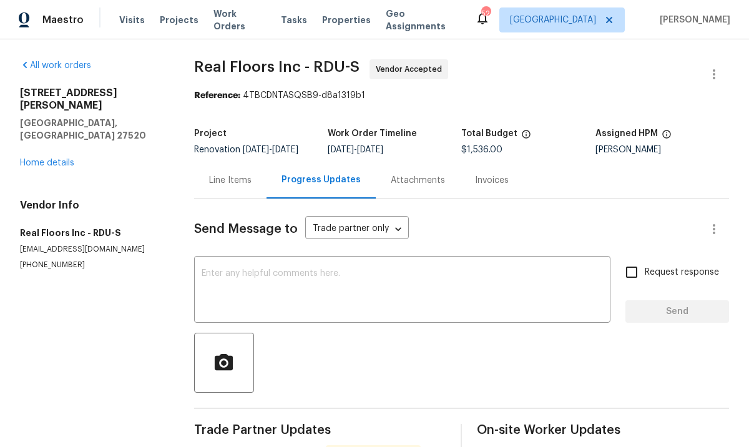
click at [230, 187] on div "Line Items" at bounding box center [230, 180] width 42 height 12
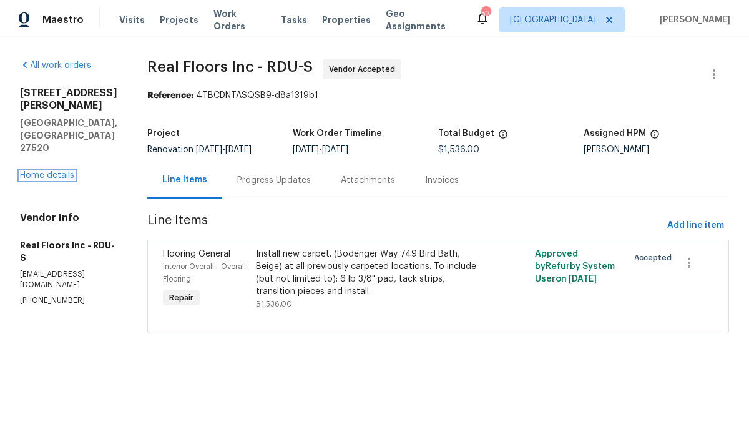
click at [67, 171] on link "Home details" at bounding box center [47, 175] width 54 height 9
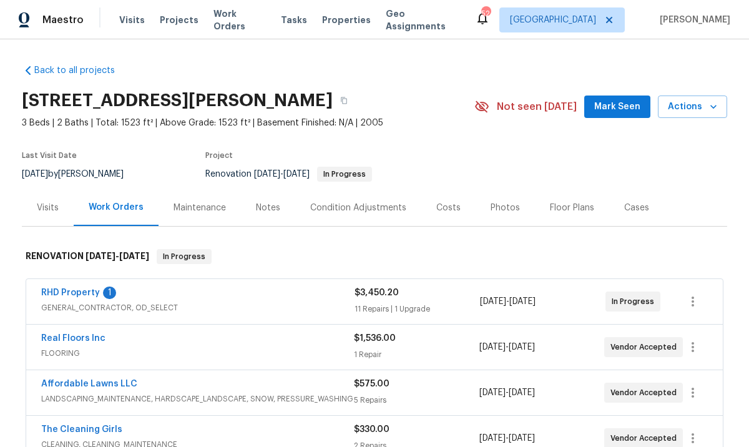
click at [453, 207] on div "Costs" at bounding box center [448, 207] width 54 height 37
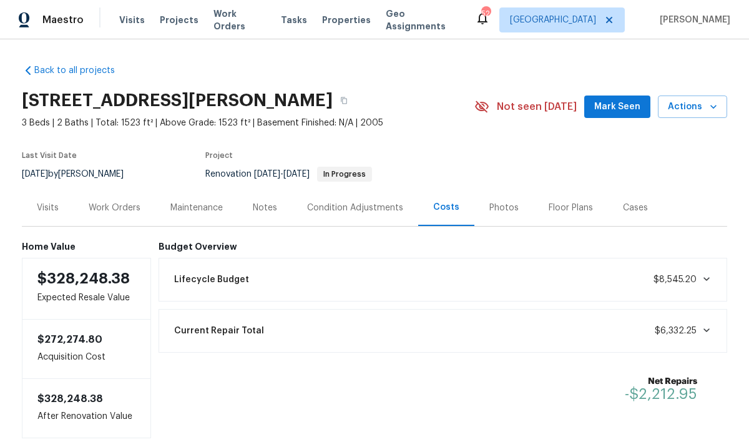
click at [260, 209] on div "Notes" at bounding box center [265, 208] width 24 height 12
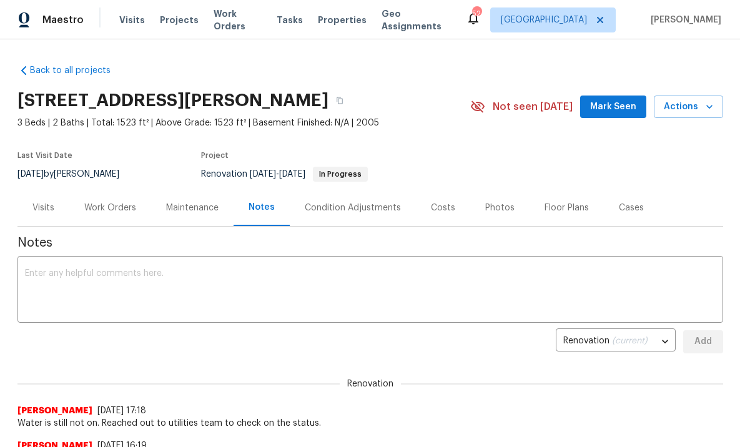
click at [435, 205] on div "Costs" at bounding box center [443, 208] width 24 height 12
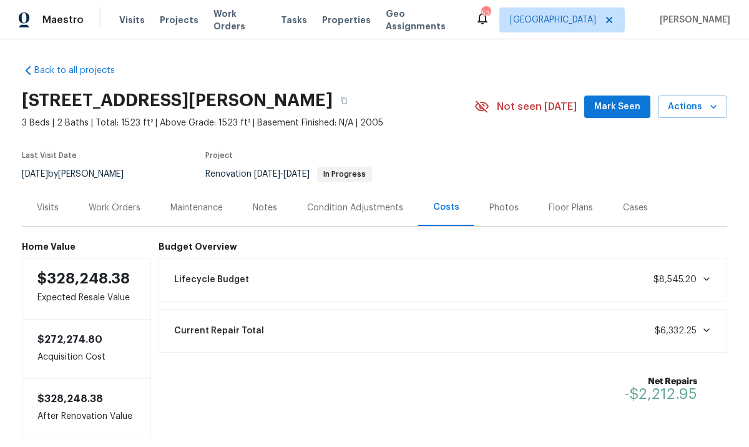
click at [124, 206] on div "Work Orders" at bounding box center [115, 208] width 52 height 12
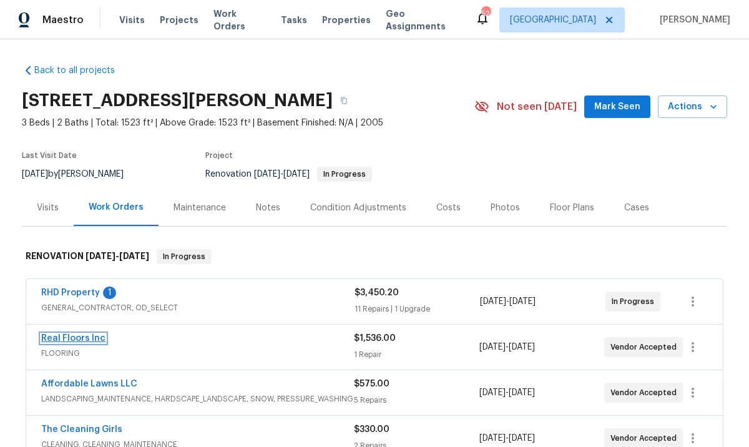
click at [72, 337] on link "Real Floors Inc" at bounding box center [73, 338] width 64 height 9
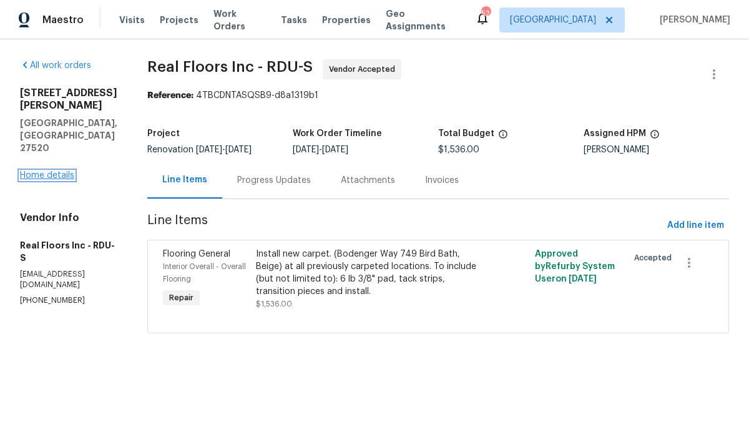
click at [49, 171] on link "Home details" at bounding box center [47, 175] width 54 height 9
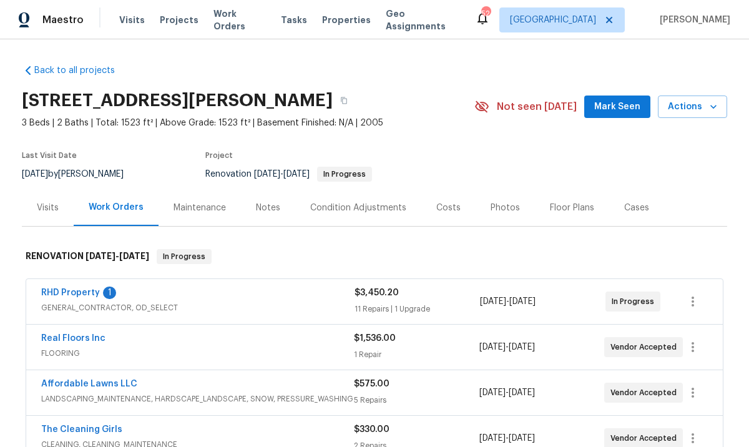
click at [57, 285] on div "RHD Property 1 GENERAL_CONTRACTOR, OD_SELECT $3,450.20 11 Repairs | 1 Upgrade 8…" at bounding box center [374, 301] width 697 height 45
click at [72, 292] on link "RHD Property" at bounding box center [70, 292] width 59 height 9
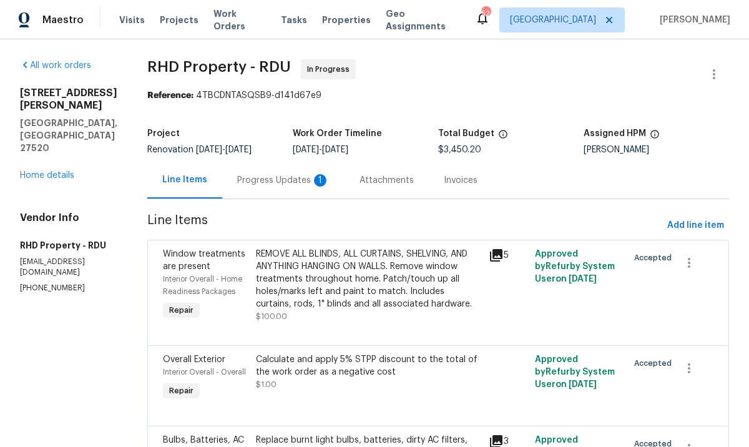
click at [278, 180] on div "Progress Updates 1" at bounding box center [283, 180] width 92 height 12
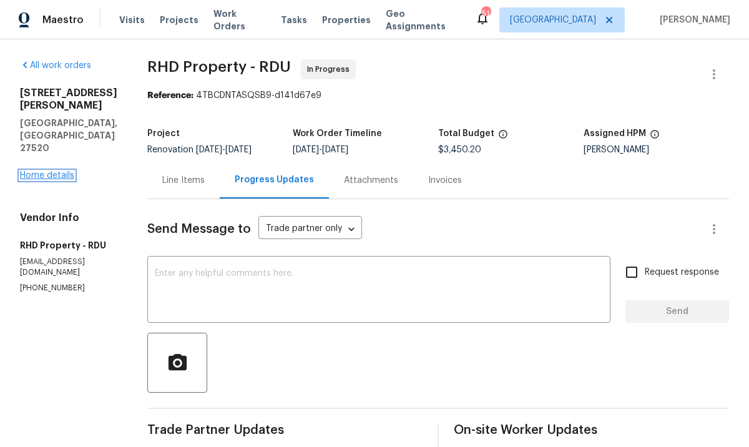
click at [66, 171] on link "Home details" at bounding box center [47, 175] width 54 height 9
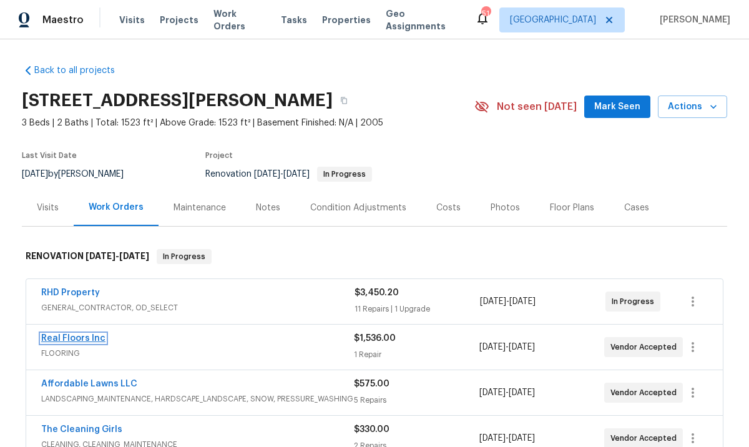
click at [62, 335] on link "Real Floors Inc" at bounding box center [73, 338] width 64 height 9
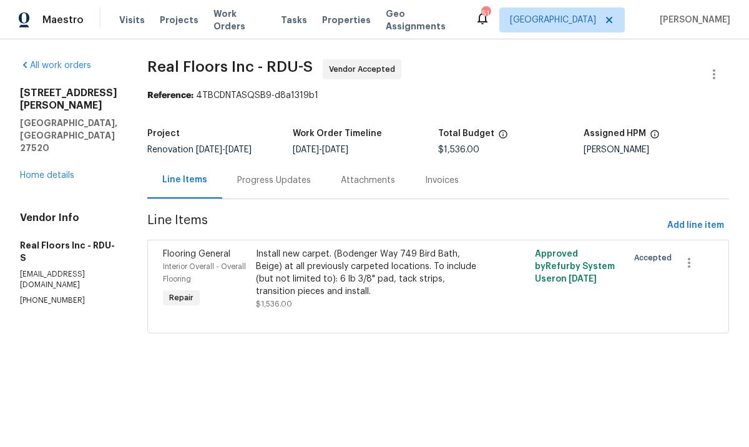
click at [298, 181] on div "Progress Updates" at bounding box center [274, 180] width 74 height 12
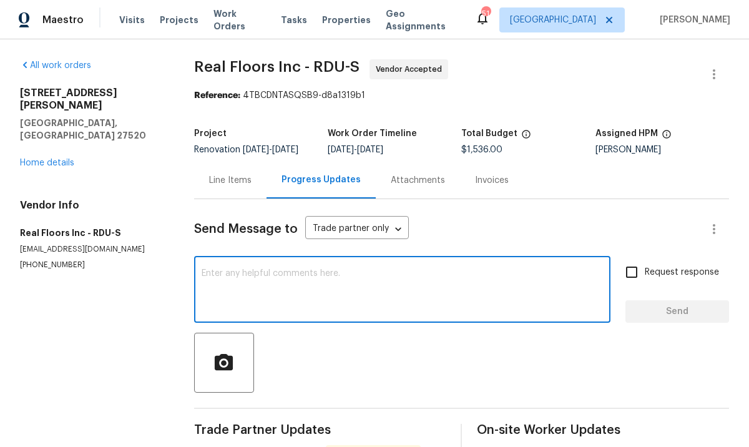
click at [306, 280] on textarea at bounding box center [402, 291] width 401 height 44
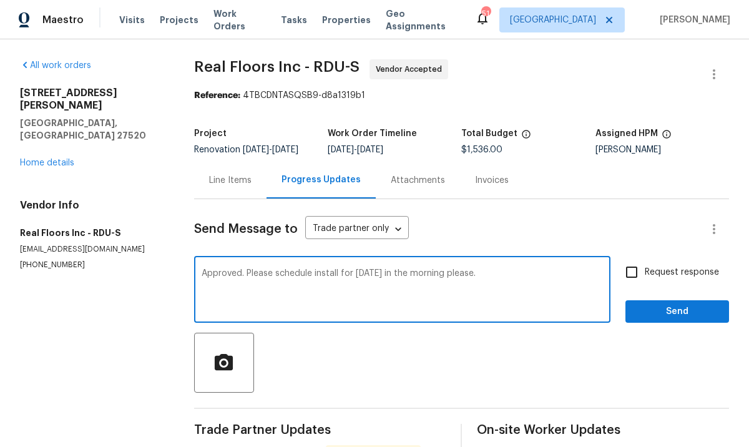
click at [363, 282] on textarea "Approved. Please schedule install for friday 8/22 in the morning please." at bounding box center [402, 291] width 401 height 44
click at [361, 284] on textarea "Approved. Please schedule install for friday 8/22 in the morning please." at bounding box center [402, 291] width 401 height 44
type textarea "Approved. Please schedule install for Friday 8/22 in the morning please."
drag, startPoint x: 481, startPoint y: 416, endPoint x: 481, endPoint y: 409, distance: 6.9
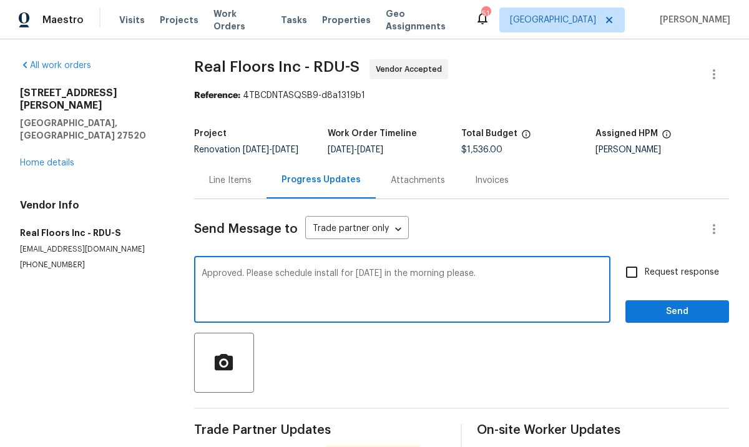
drag, startPoint x: 441, startPoint y: 270, endPoint x: 237, endPoint y: 265, distance: 204.8
click at [66, 159] on link "Home details" at bounding box center [47, 163] width 54 height 9
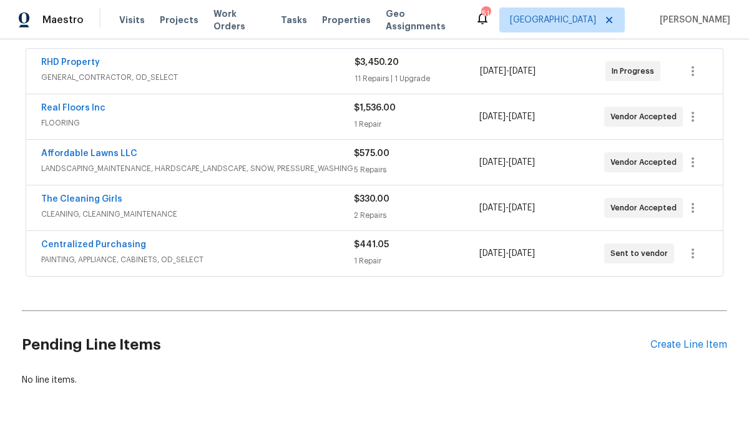
scroll to position [154, 0]
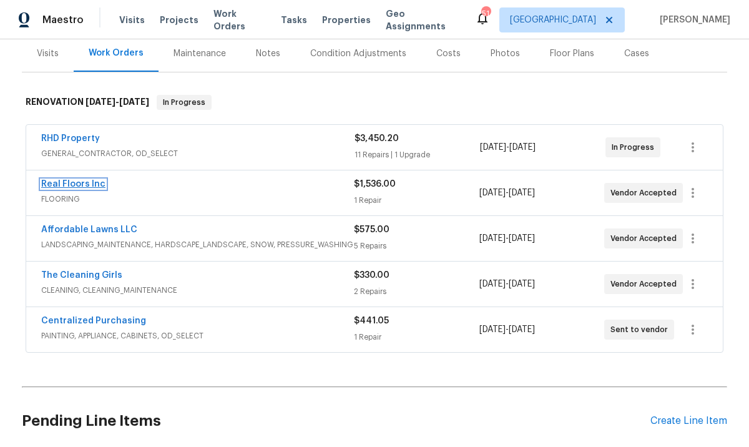
click at [86, 182] on link "Real Floors Inc" at bounding box center [73, 184] width 64 height 9
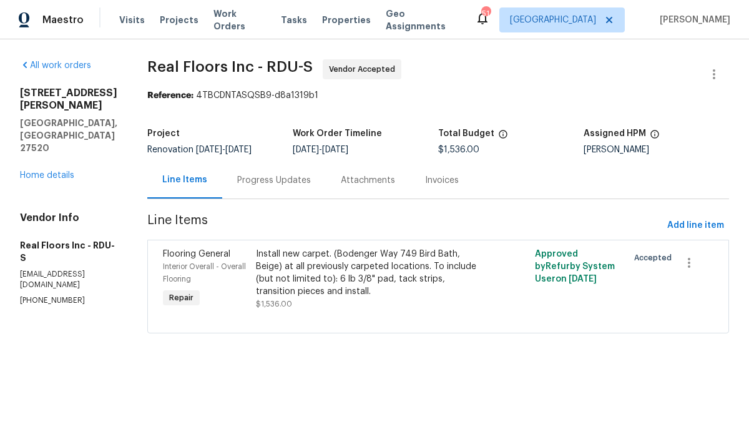
click at [272, 182] on div "Progress Updates" at bounding box center [274, 180] width 74 height 12
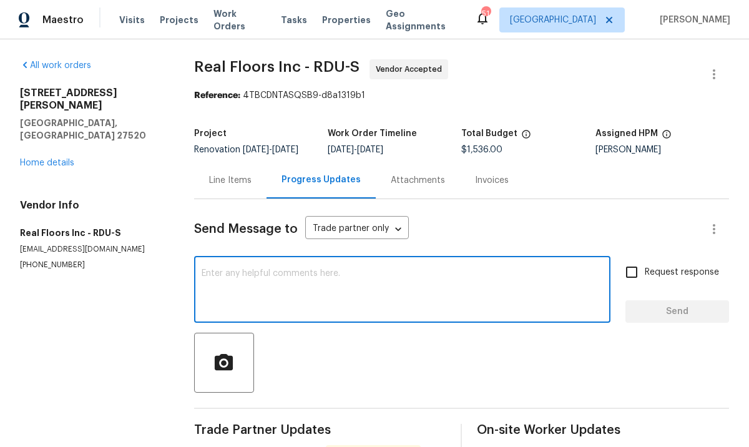
paste textarea "Approved. Please schedule install for Friday 8/22 in the morning please."
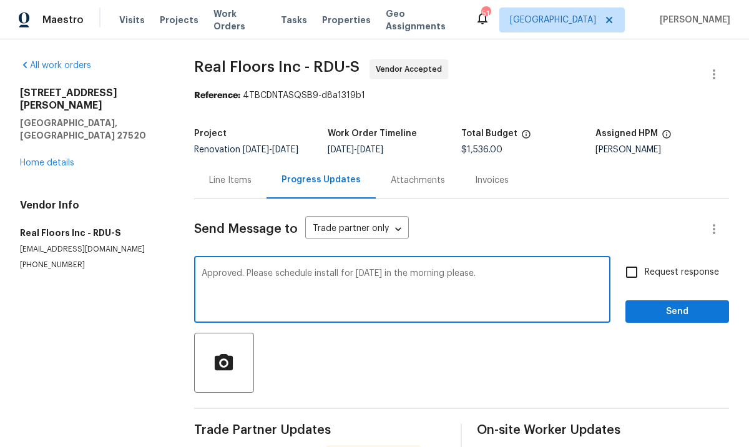
type textarea "Approved. Please schedule install for Friday 8/22 in the morning please."
click at [641, 320] on span "Send" at bounding box center [677, 312] width 84 height 16
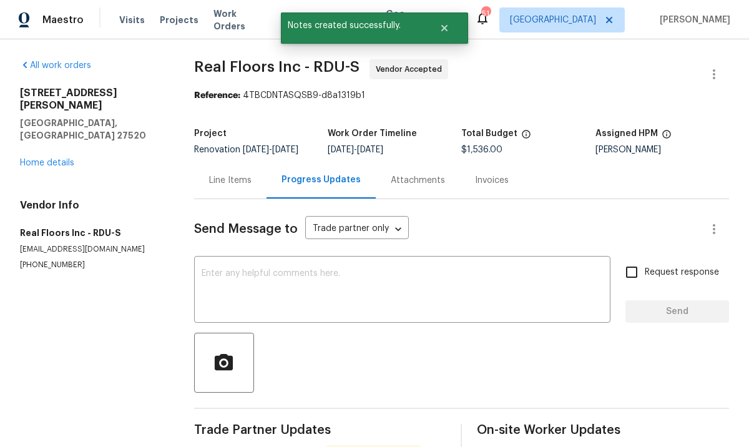
click at [282, 186] on div "Progress Updates" at bounding box center [321, 180] width 79 height 12
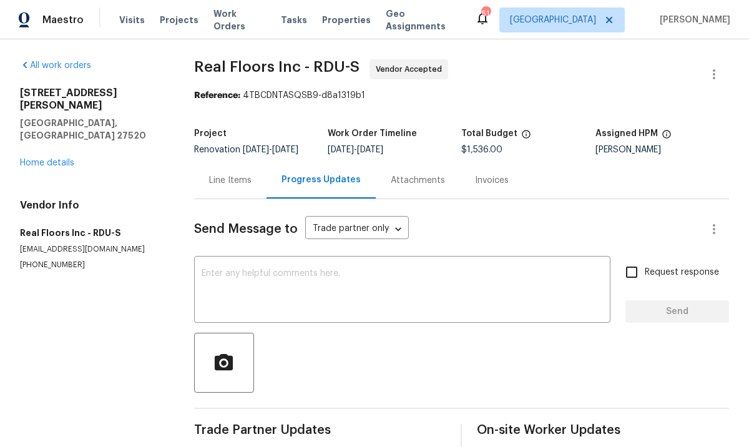
click at [230, 185] on div "Line Items" at bounding box center [230, 180] width 42 height 12
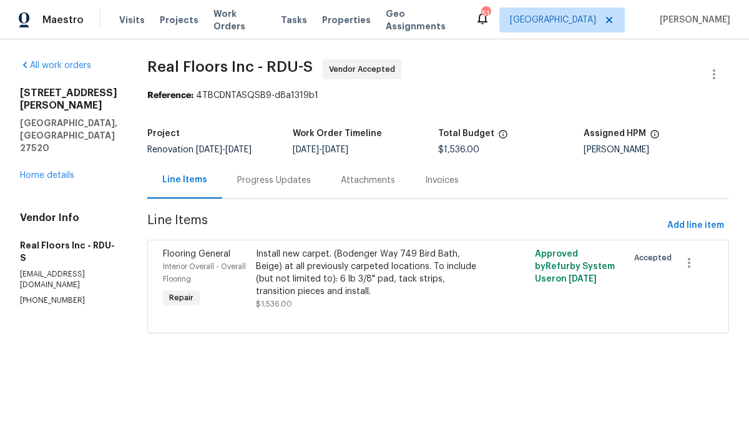
click at [303, 303] on div "Install new carpet. (Bodenger Way 749 Bird Bath, Beige) at all previously carpe…" at bounding box center [368, 279] width 225 height 62
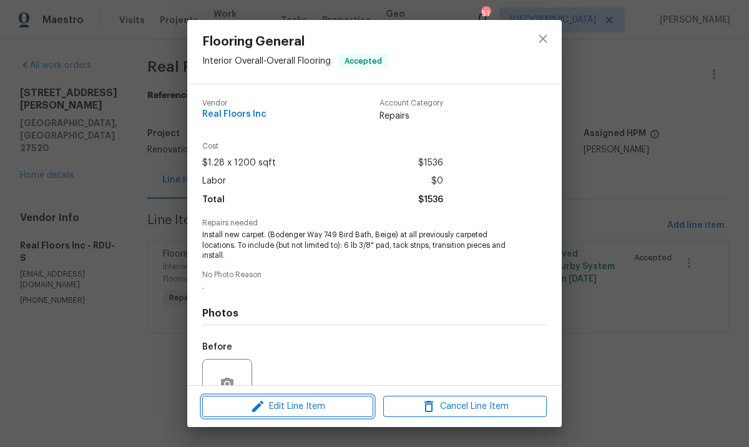
click at [222, 409] on span "Edit Line Item" at bounding box center [288, 407] width 164 height 16
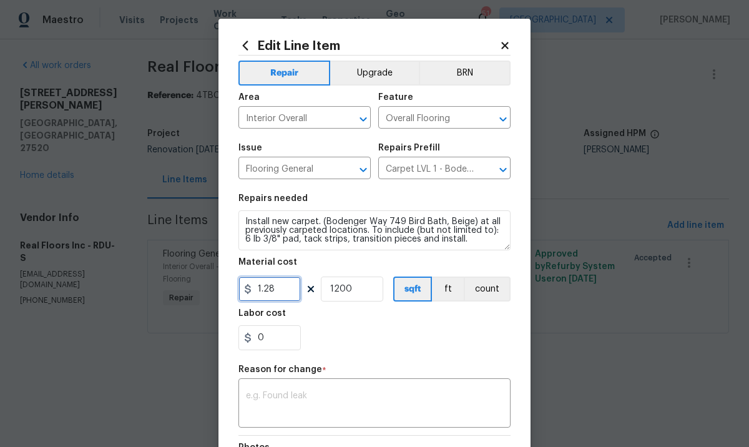
click at [280, 292] on input "1.28" at bounding box center [269, 289] width 62 height 25
type input "1883.07"
click at [365, 294] on input "1200" at bounding box center [352, 289] width 62 height 25
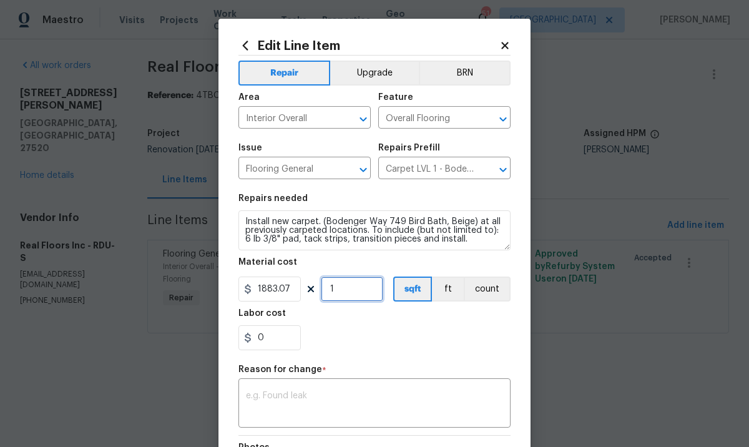
type input "1"
click at [424, 344] on div "0" at bounding box center [374, 337] width 272 height 25
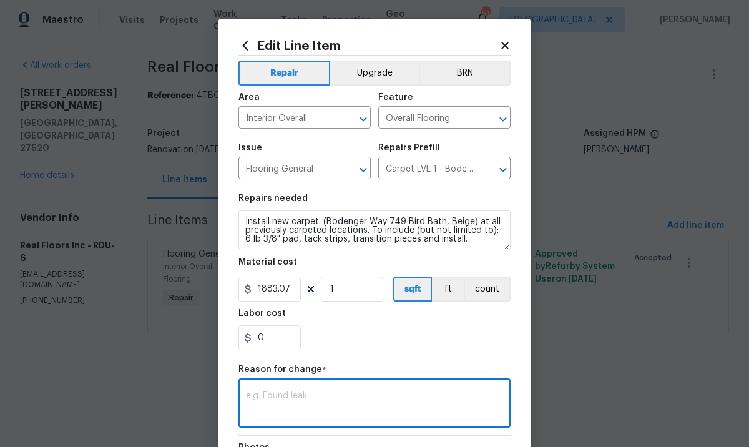
click at [389, 396] on textarea at bounding box center [374, 404] width 257 height 26
type textarea "Pricing"
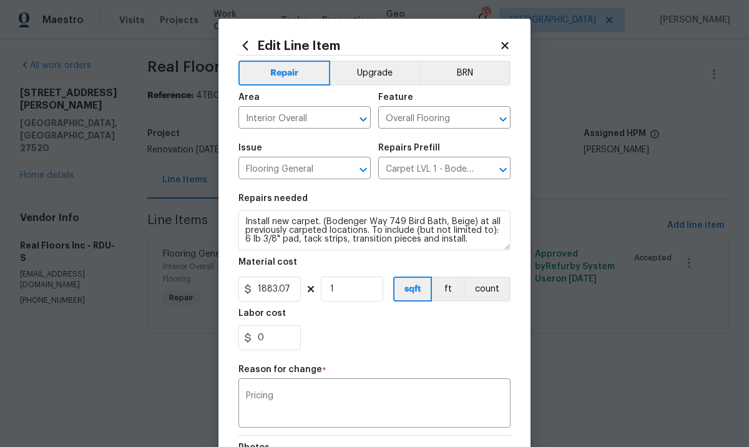
click at [414, 354] on section "Repairs needed Install new carpet. (Bodenger Way 749 Bird Bath, Beige) at all p…" at bounding box center [374, 272] width 272 height 171
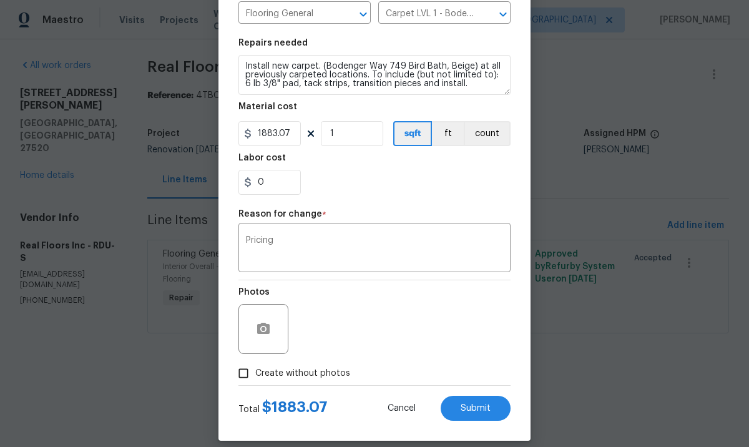
scroll to position [168, 0]
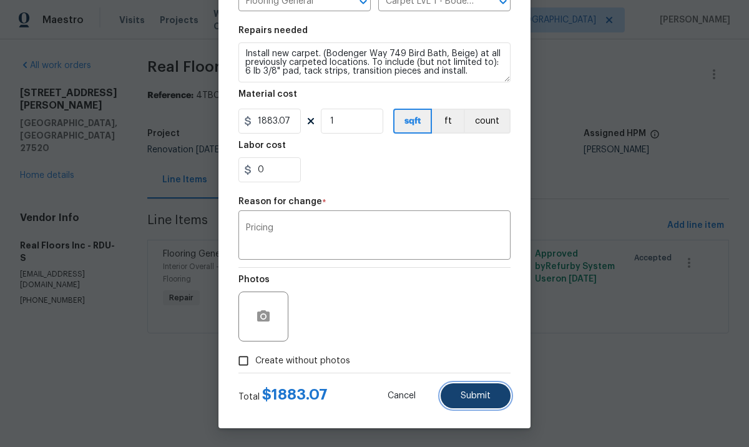
click at [461, 396] on span "Submit" at bounding box center [476, 395] width 30 height 9
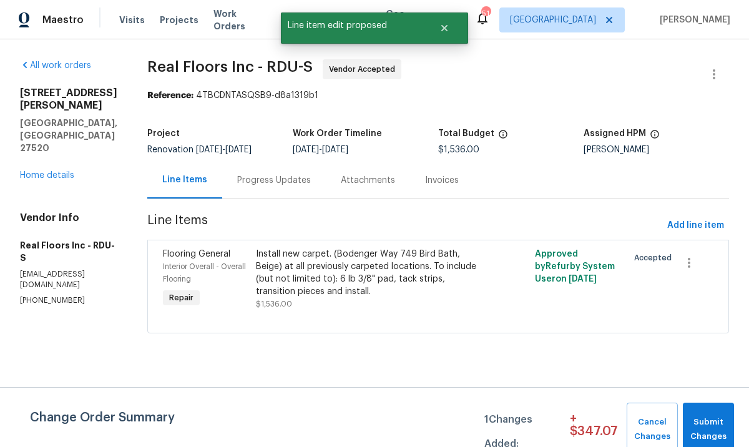
scroll to position [0, 0]
click at [709, 426] on span "Submit Changes" at bounding box center [708, 429] width 39 height 29
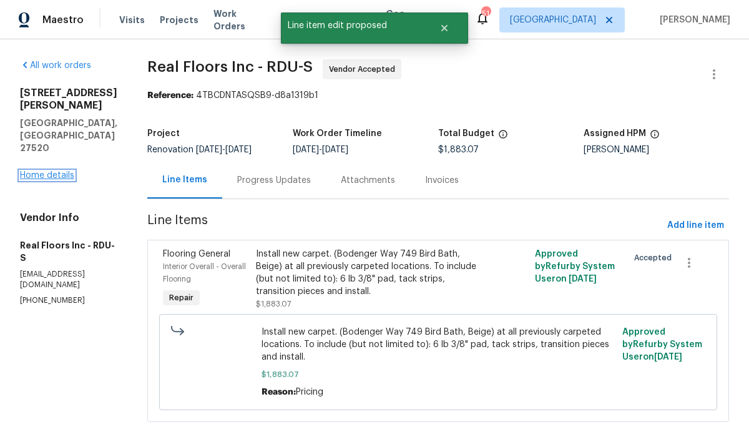
click at [29, 171] on link "Home details" at bounding box center [47, 175] width 54 height 9
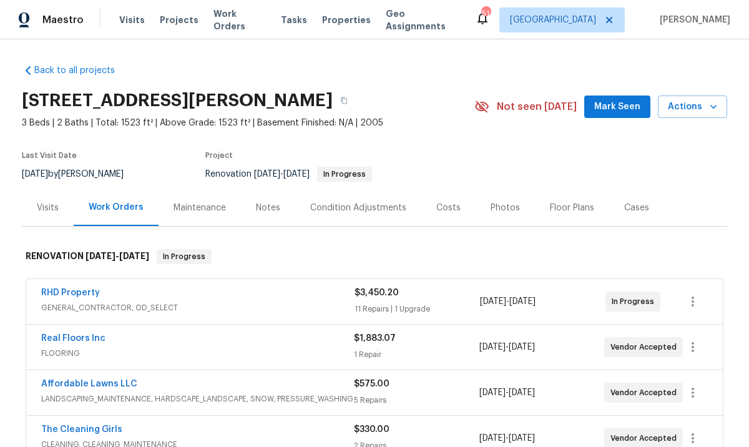
click at [86, 298] on span "RHD Property" at bounding box center [70, 292] width 59 height 12
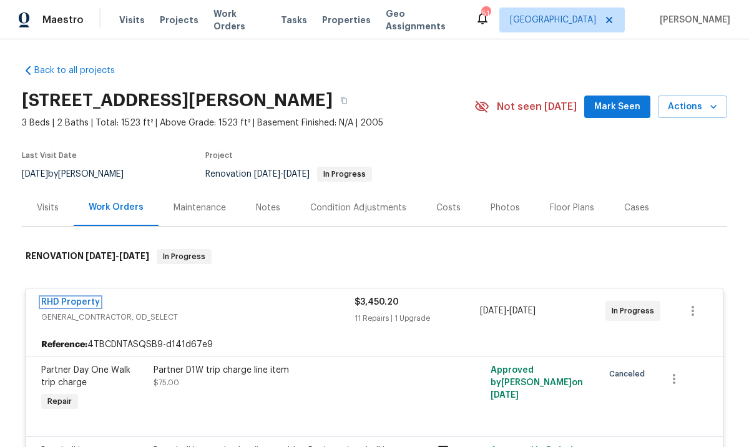
drag, startPoint x: 57, startPoint y: 302, endPoint x: 104, endPoint y: 305, distance: 46.3
click at [57, 301] on link "RHD Property" at bounding box center [70, 302] width 59 height 9
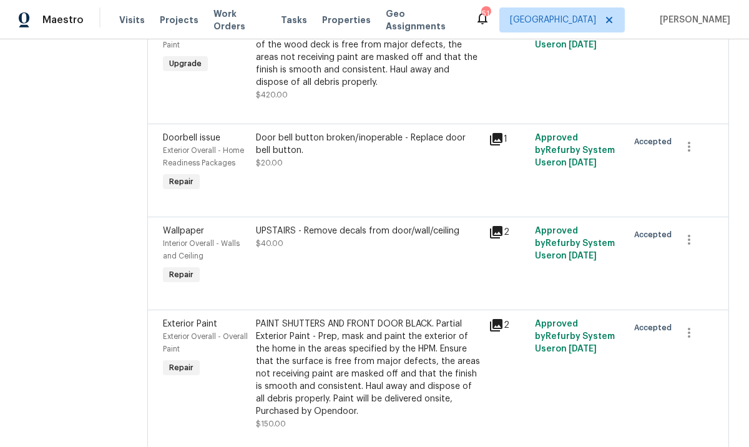
scroll to position [726, 0]
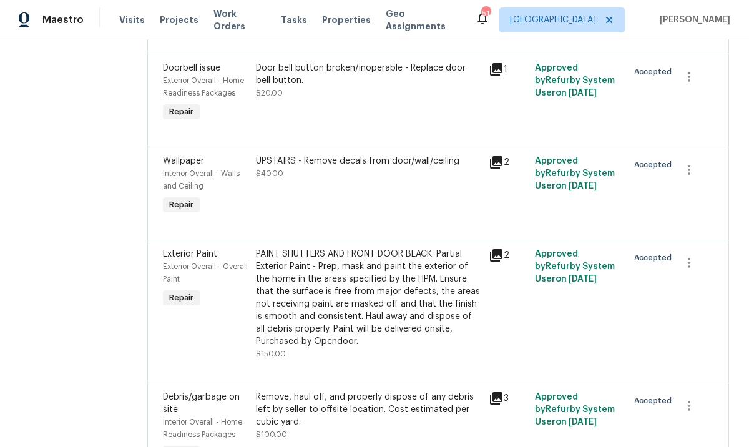
click at [193, 221] on div "Wallpaper Interior Overall - Walls and Ceiling Repair" at bounding box center [205, 186] width 93 height 70
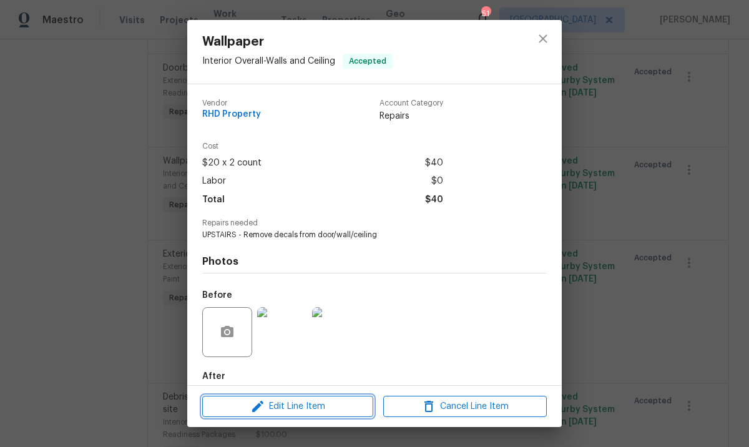
click at [277, 407] on span "Edit Line Item" at bounding box center [288, 407] width 164 height 16
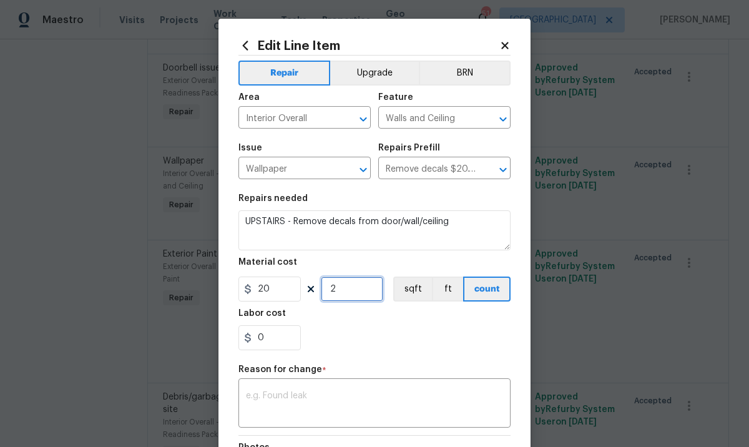
click at [338, 296] on input "2" at bounding box center [352, 289] width 62 height 25
type input "3"
click at [419, 409] on textarea at bounding box center [374, 404] width 257 height 26
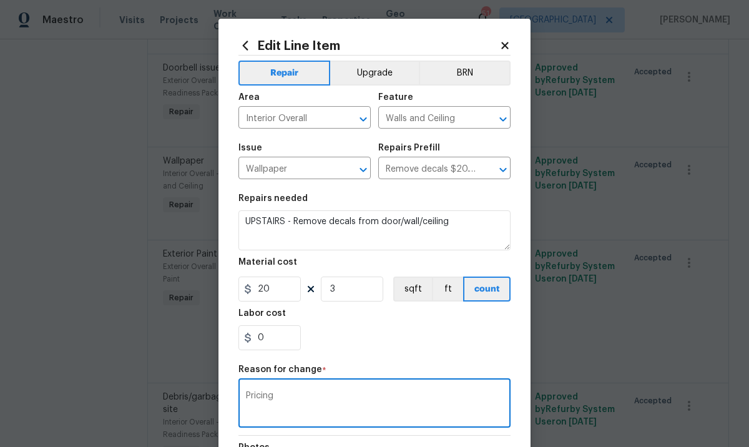
type textarea "Pricing"
click at [432, 344] on div "0" at bounding box center [374, 337] width 272 height 25
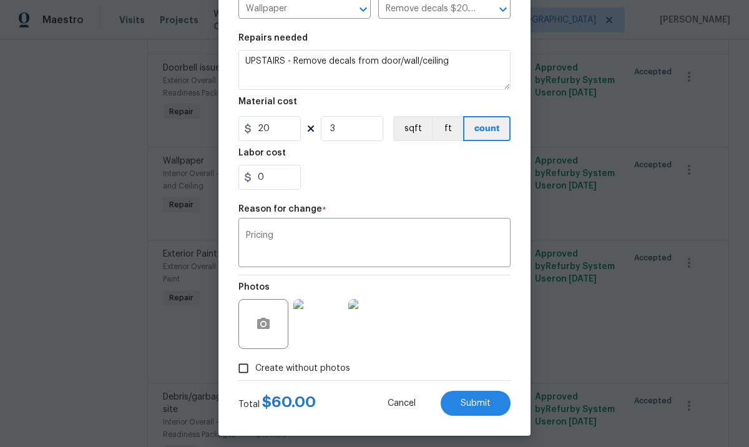
scroll to position [168, 0]
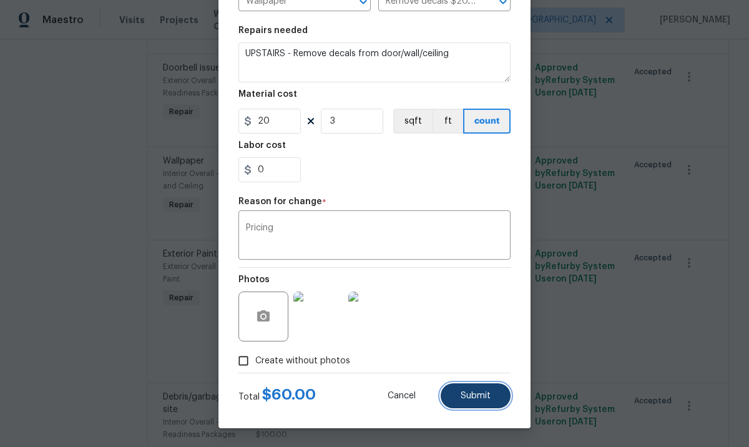
click at [467, 394] on span "Submit" at bounding box center [476, 395] width 30 height 9
type input "2"
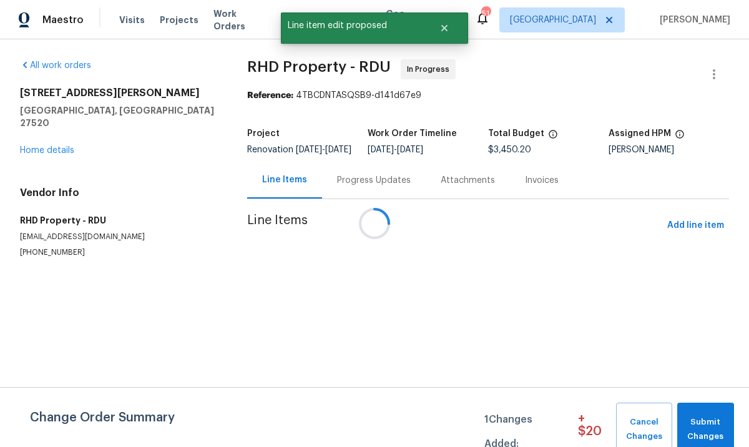
scroll to position [0, 0]
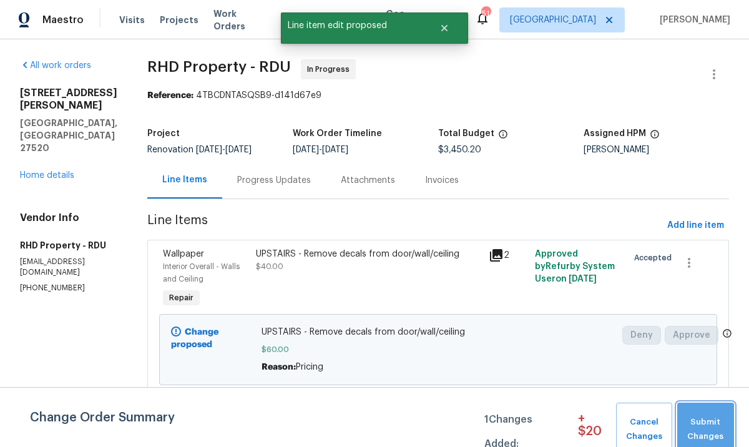
click at [713, 436] on span "Submit Changes" at bounding box center [705, 429] width 44 height 29
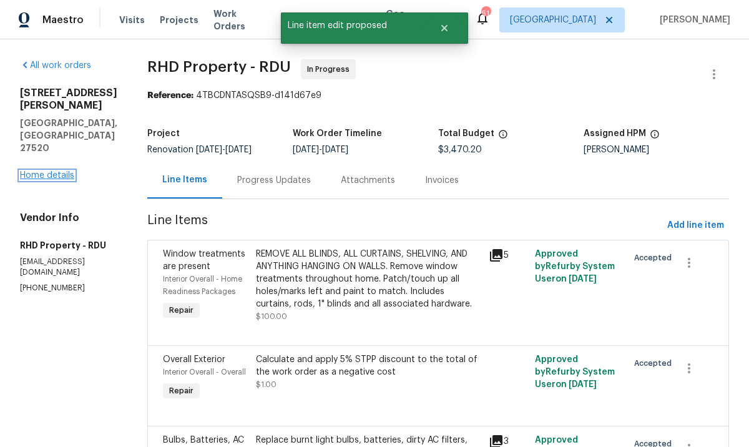
click at [40, 171] on link "Home details" at bounding box center [47, 175] width 54 height 9
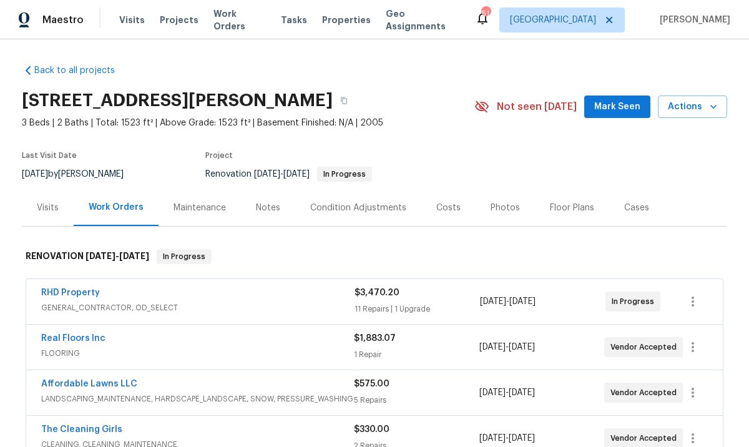
click at [441, 206] on div "Costs" at bounding box center [448, 208] width 24 height 12
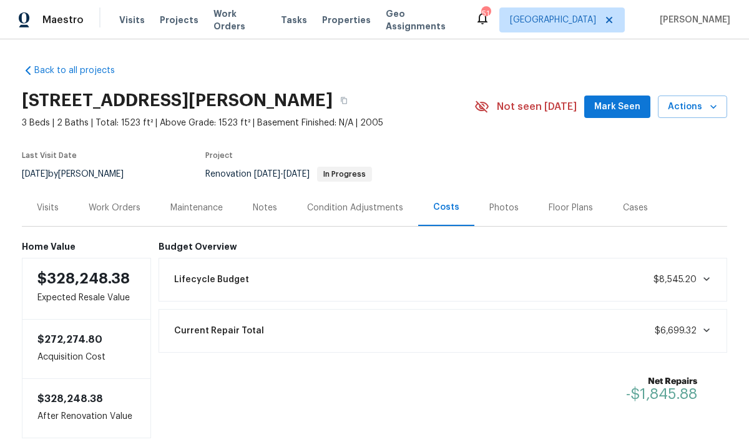
click at [46, 207] on div "Visits" at bounding box center [48, 208] width 22 height 12
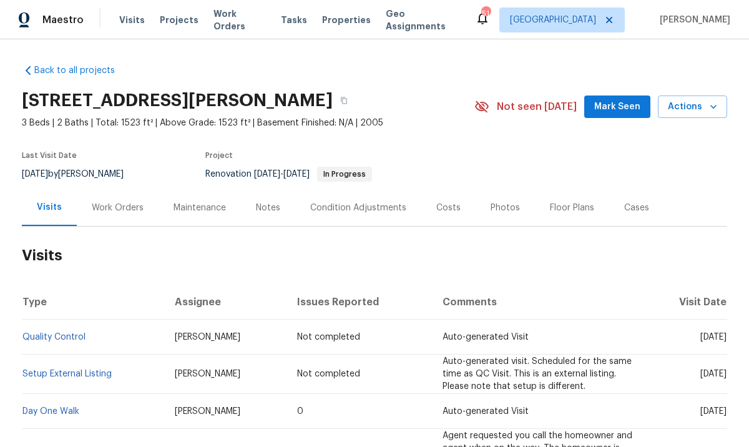
click at [258, 207] on div "Notes" at bounding box center [268, 208] width 24 height 12
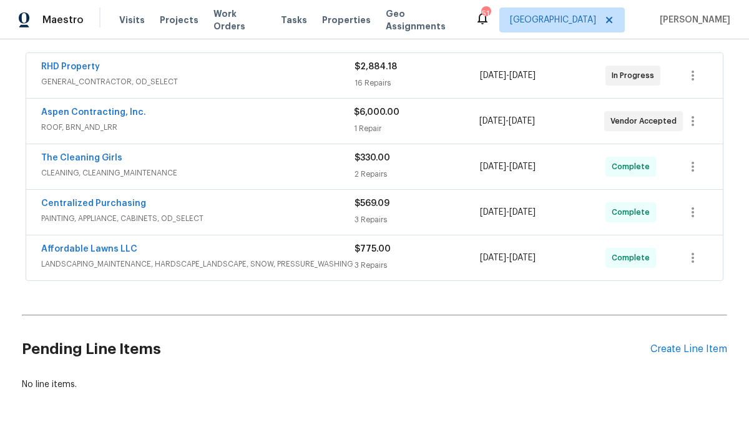
scroll to position [230, 0]
